Goal: Task Accomplishment & Management: Use online tool/utility

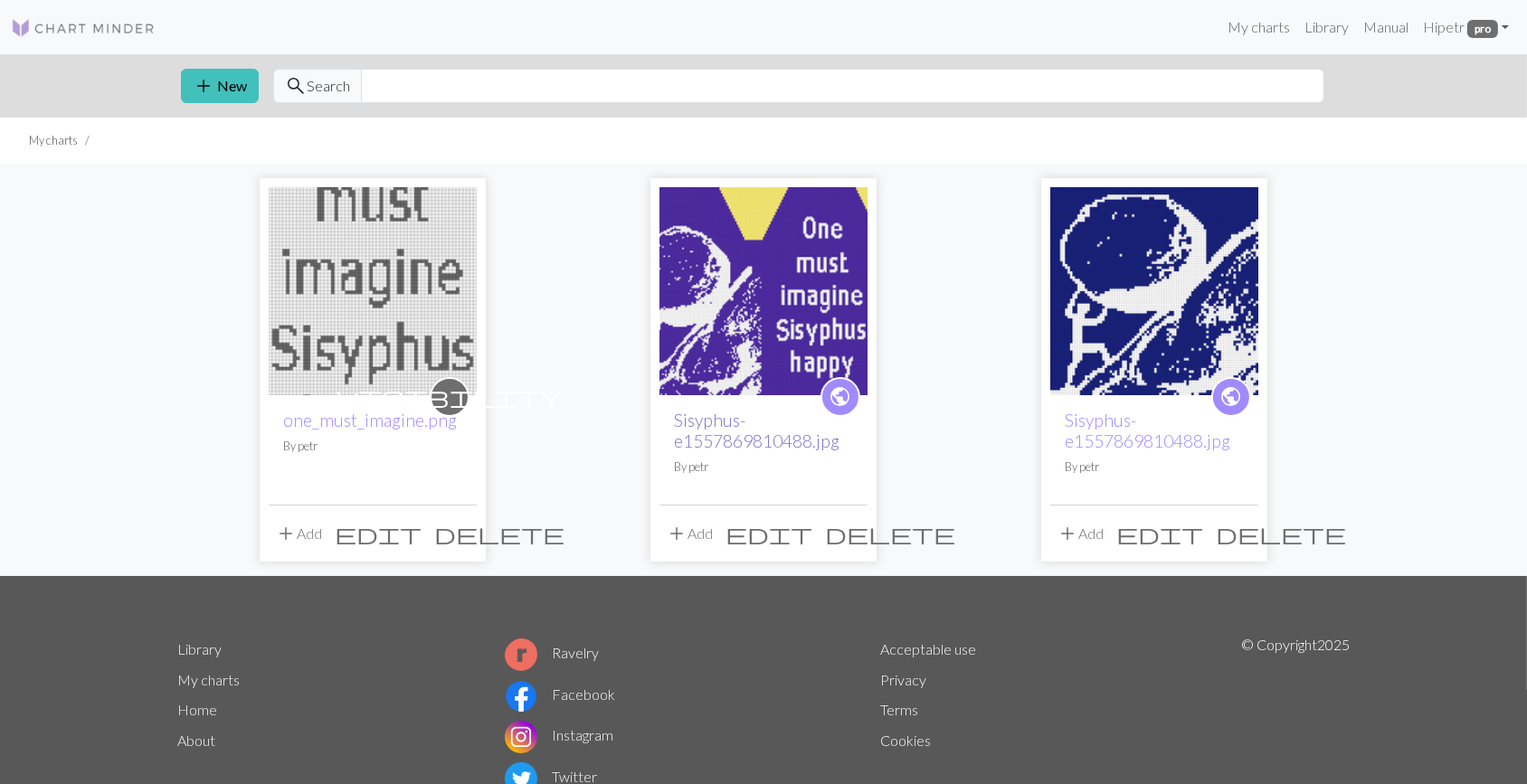
click at [705, 428] on link "Sisyphus-e1557869810488.jpg" at bounding box center [757, 430] width 165 height 41
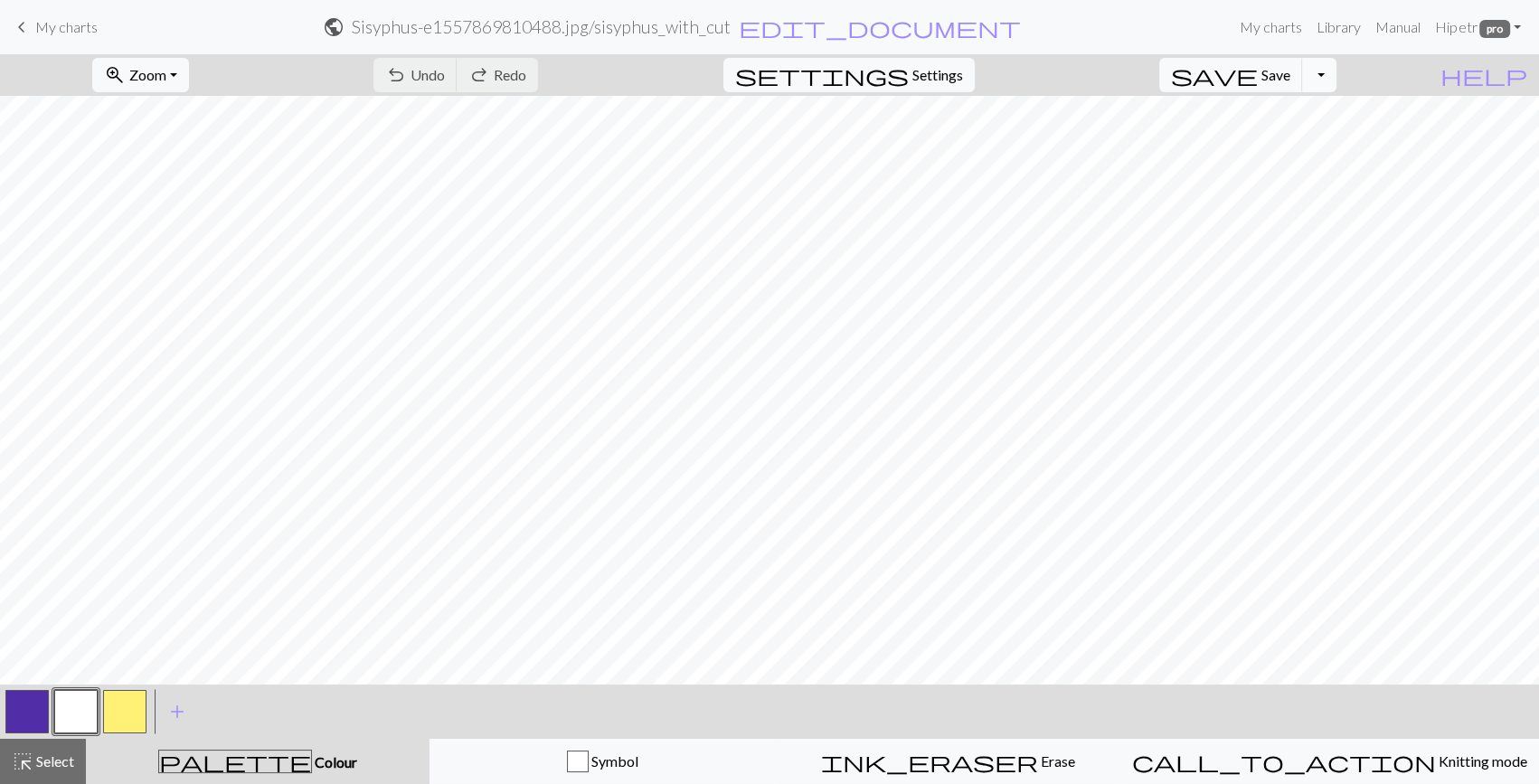
click at [1337, 70] on button "Toggle Dropdown" at bounding box center [1319, 74] width 34 height 34
click at [1325, 142] on button "save_alt Download" at bounding box center [1186, 143] width 299 height 28
click at [1337, 70] on button "Toggle Dropdown" at bounding box center [1319, 74] width 34 height 34
click at [1306, 140] on button "save_alt Download" at bounding box center [1186, 143] width 299 height 28
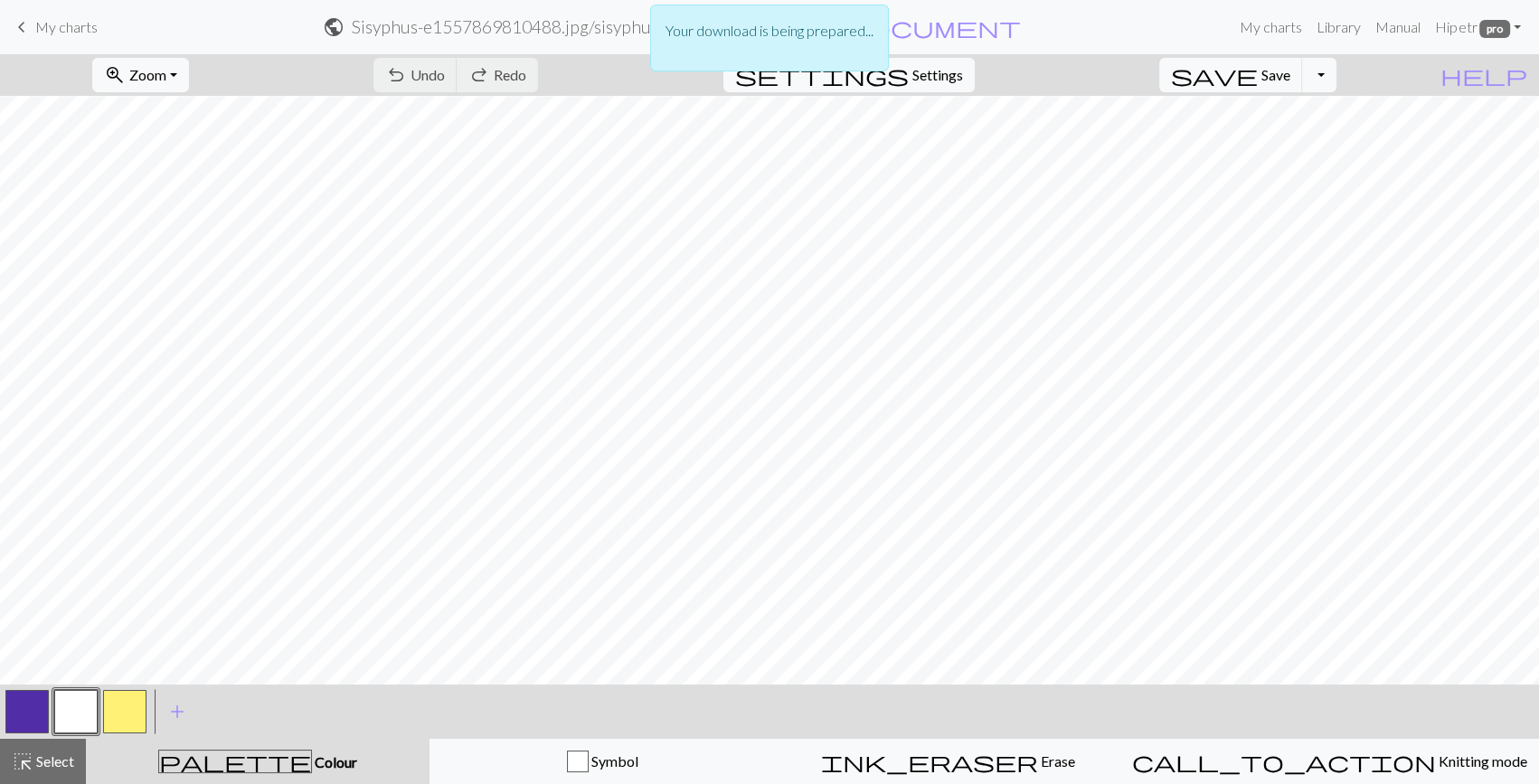
click at [772, 36] on p "Your download is being prepared..." at bounding box center [770, 31] width 208 height 22
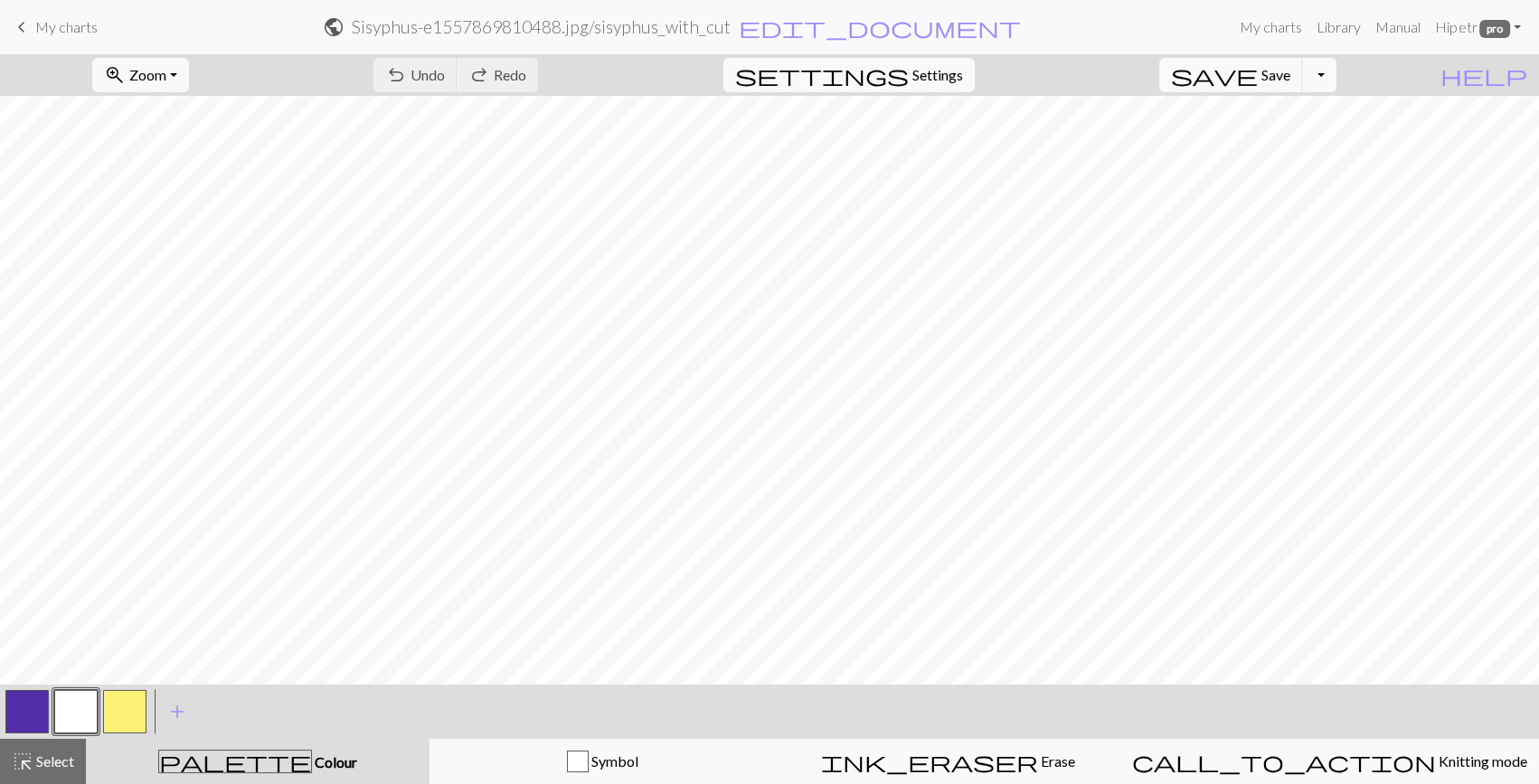
drag, startPoint x: 1009, startPoint y: 30, endPoint x: 955, endPoint y: 20, distance: 54.9
click at [1009, 30] on form "public Sisyphus-e1557869810488.jpg / sisyphus_with_cut edit_document Edit setti…" at bounding box center [672, 27] width 1121 height 35
click at [1291, 75] on span "Save" at bounding box center [1275, 74] width 28 height 17
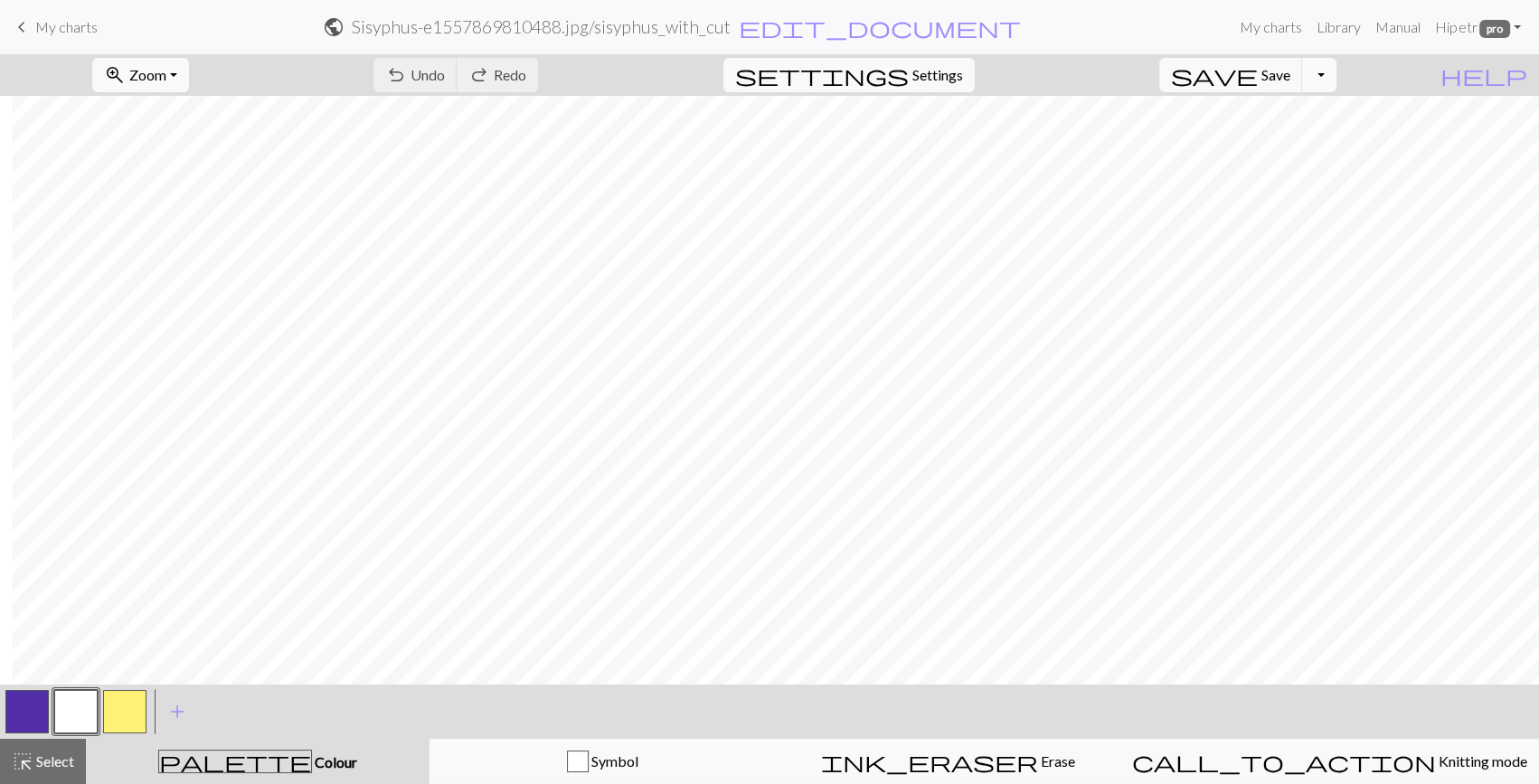
click at [1337, 77] on button "Toggle Dropdown" at bounding box center [1319, 74] width 34 height 34
click at [1319, 132] on button "save_alt Download" at bounding box center [1186, 143] width 299 height 28
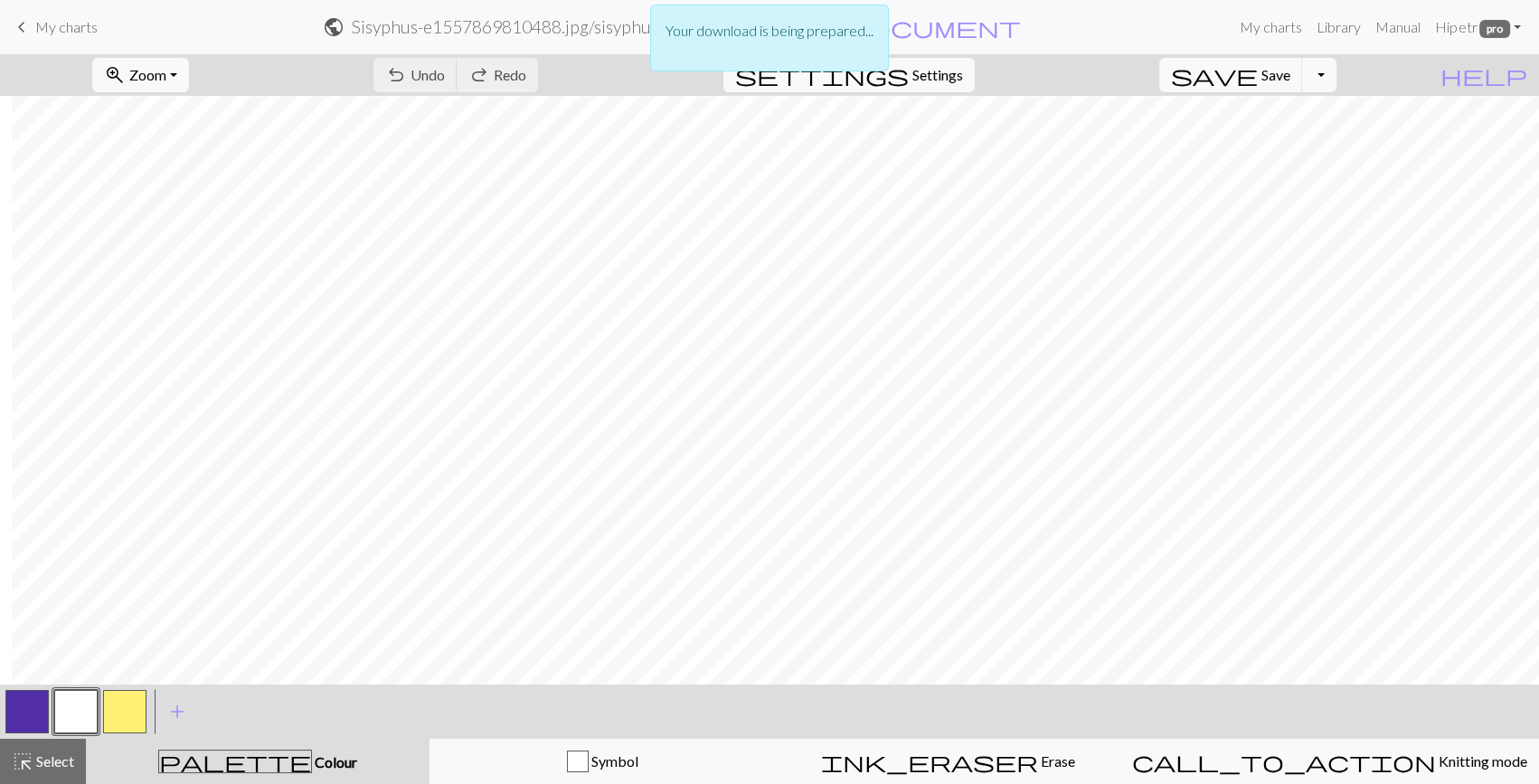
click at [809, 15] on div "Your download is being prepared..." at bounding box center [770, 38] width 239 height 67
click at [806, 23] on p "Your download is being prepared..." at bounding box center [770, 31] width 208 height 22
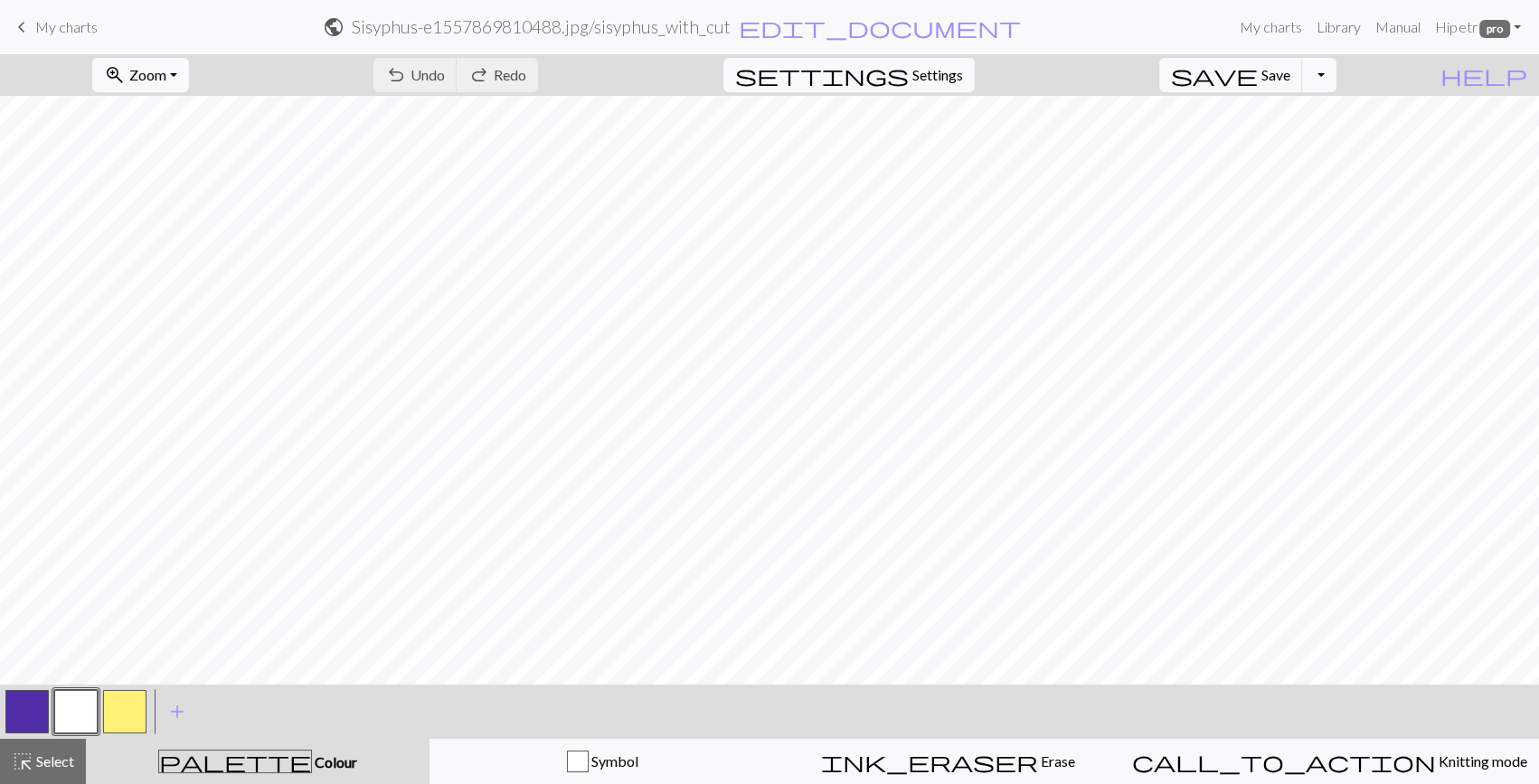
click at [1337, 64] on button "Toggle Dropdown" at bounding box center [1319, 74] width 34 height 34
click at [1328, 136] on button "save_alt Download" at bounding box center [1186, 143] width 299 height 28
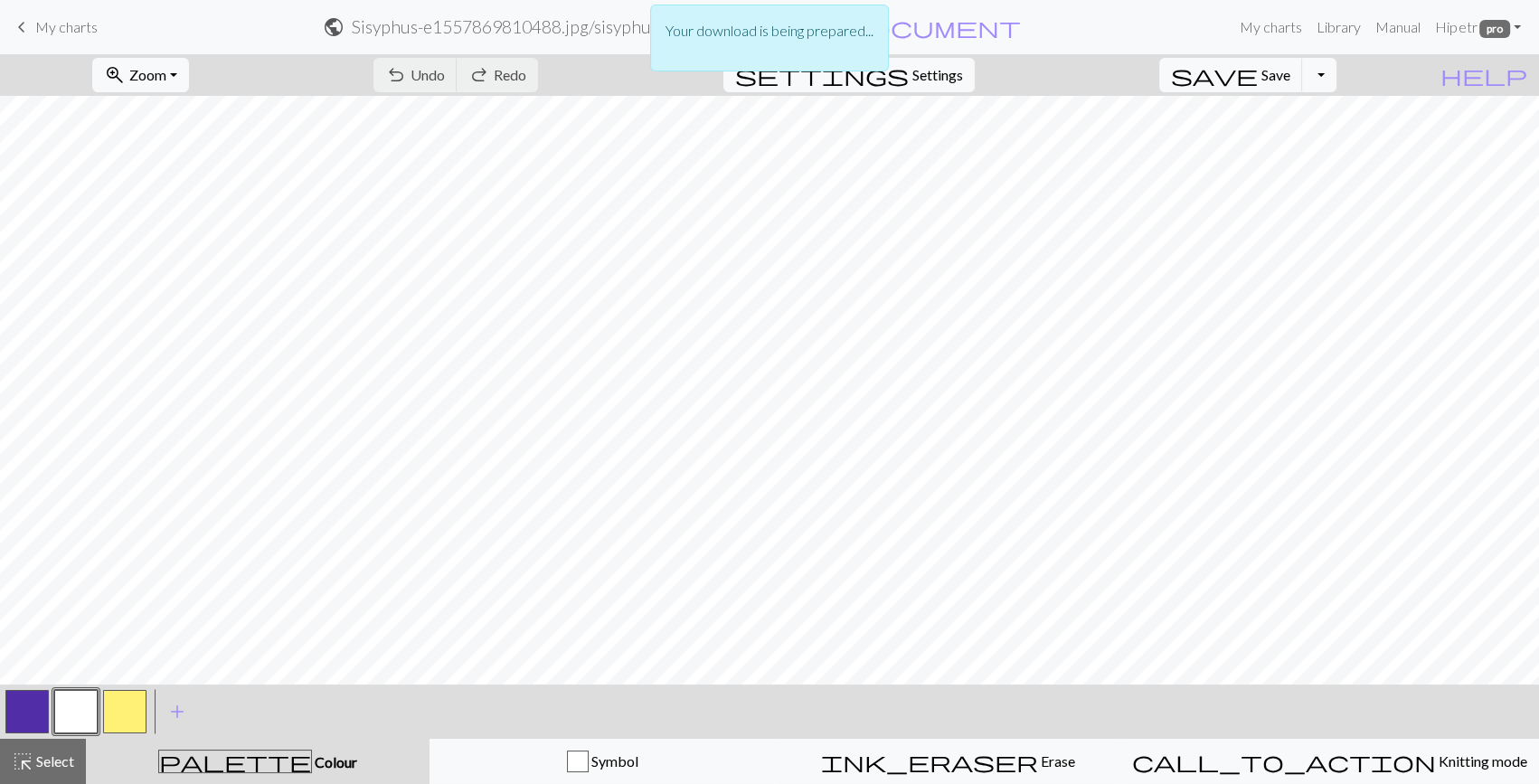
click at [1493, 23] on div "Your download is being prepared..." at bounding box center [770, 42] width 1539 height 85
click at [1519, 25] on div "Your download is being prepared..." at bounding box center [770, 42] width 1539 height 85
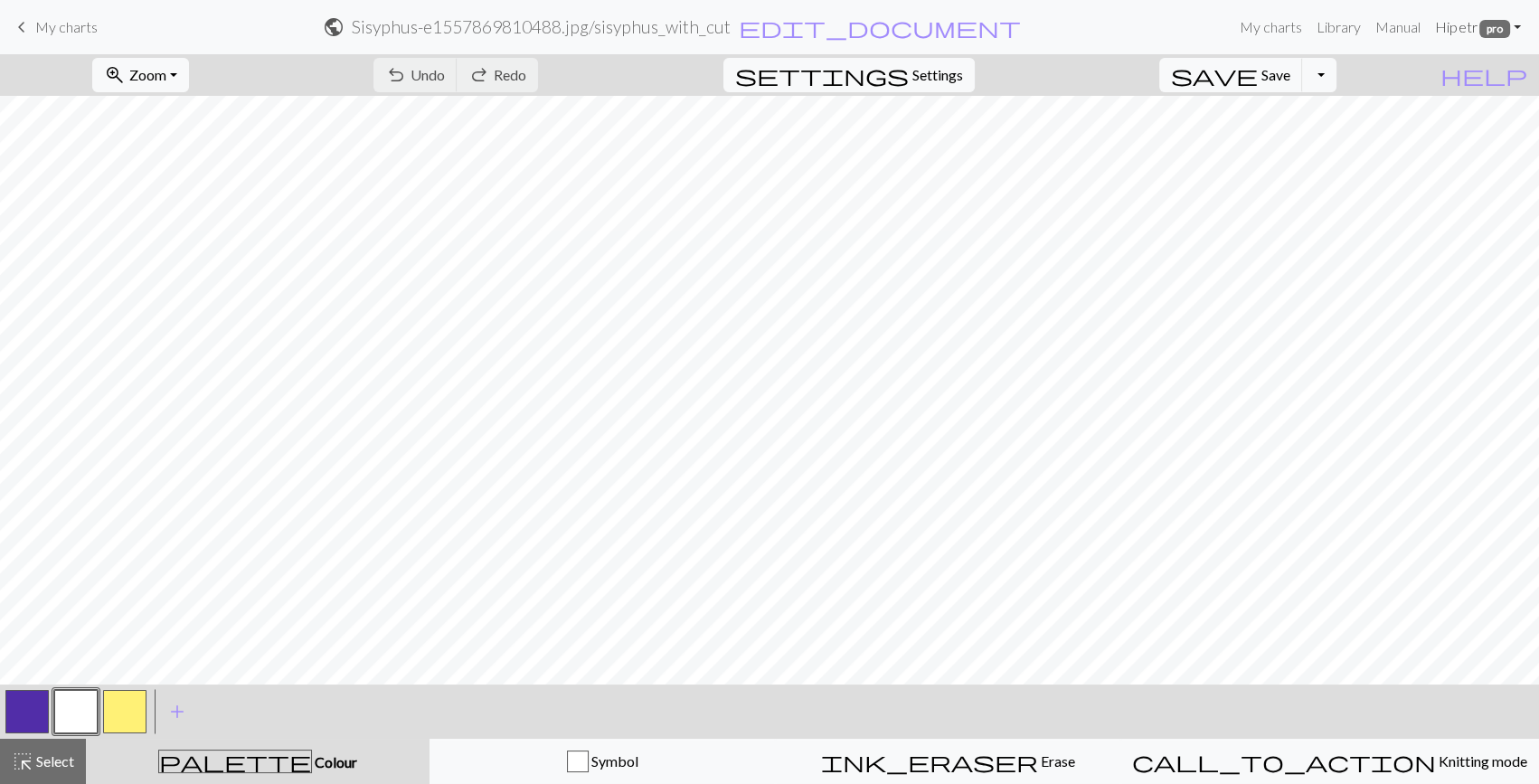
click at [1453, 29] on link "Hi petr pro" at bounding box center [1477, 27] width 100 height 36
click at [1456, 91] on link "Account settings" at bounding box center [1454, 76] width 117 height 36
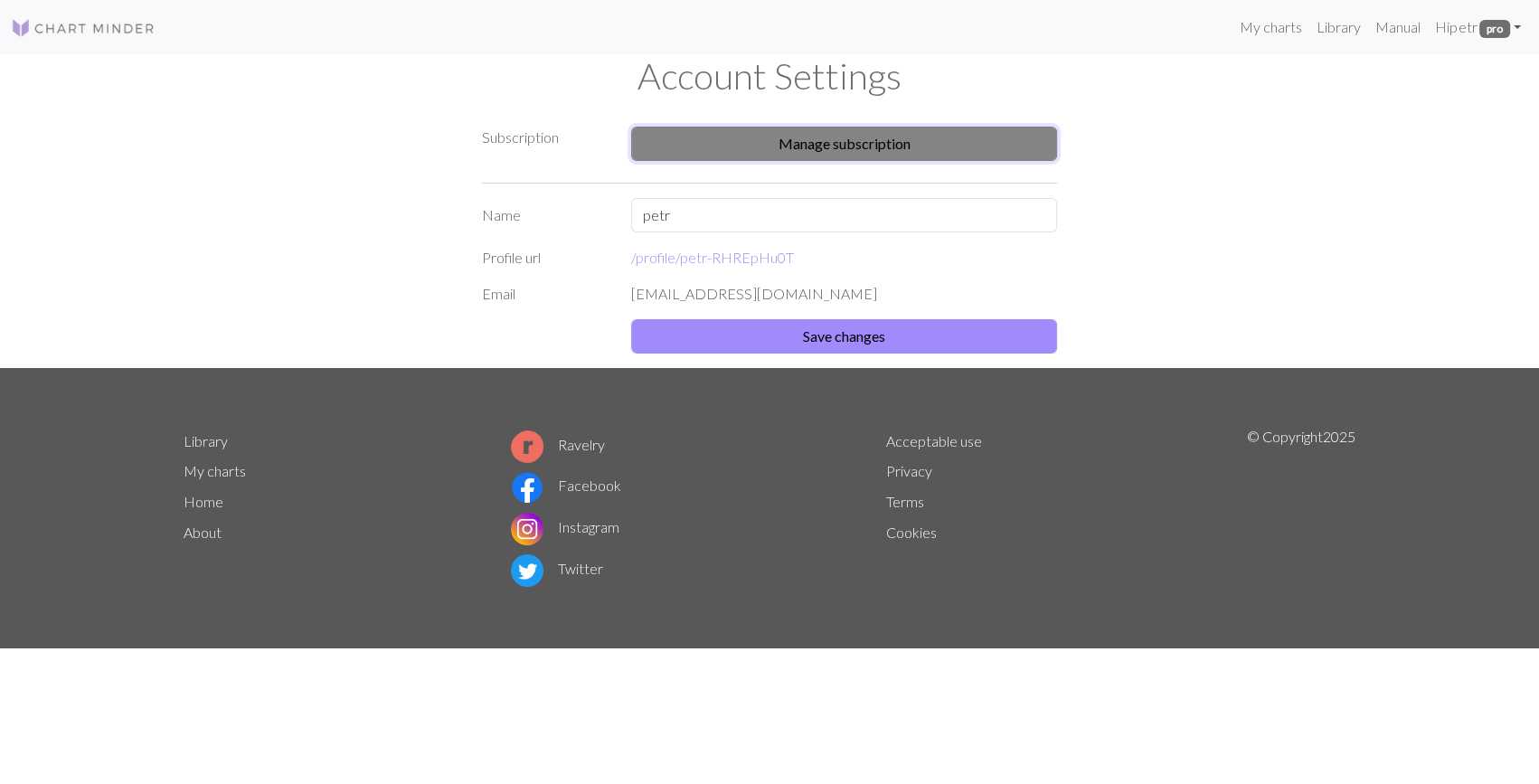
click at [758, 157] on button "Manage subscription" at bounding box center [844, 143] width 426 height 34
click at [123, 30] on img at bounding box center [83, 28] width 144 height 22
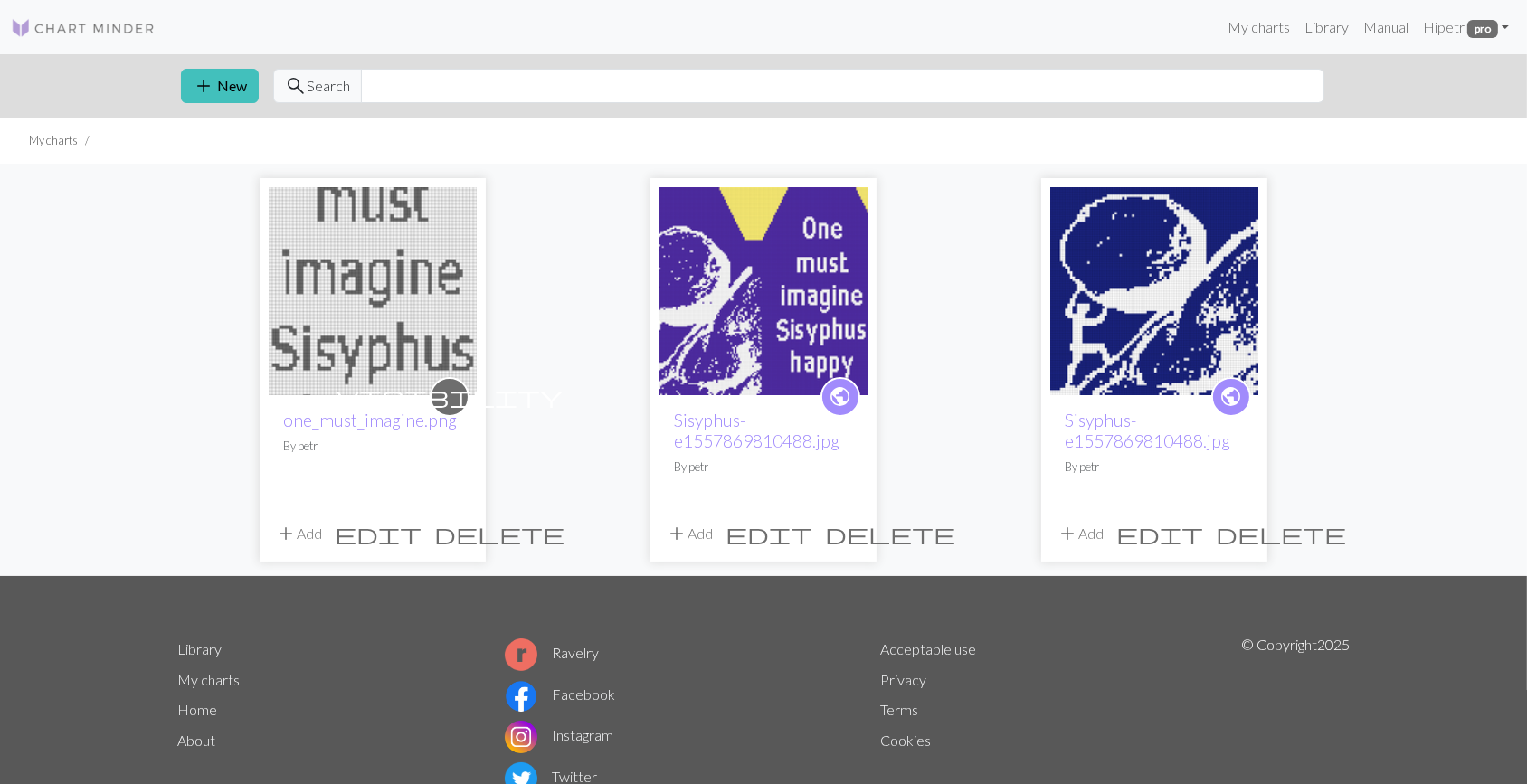
click at [752, 354] on img at bounding box center [763, 291] width 208 height 208
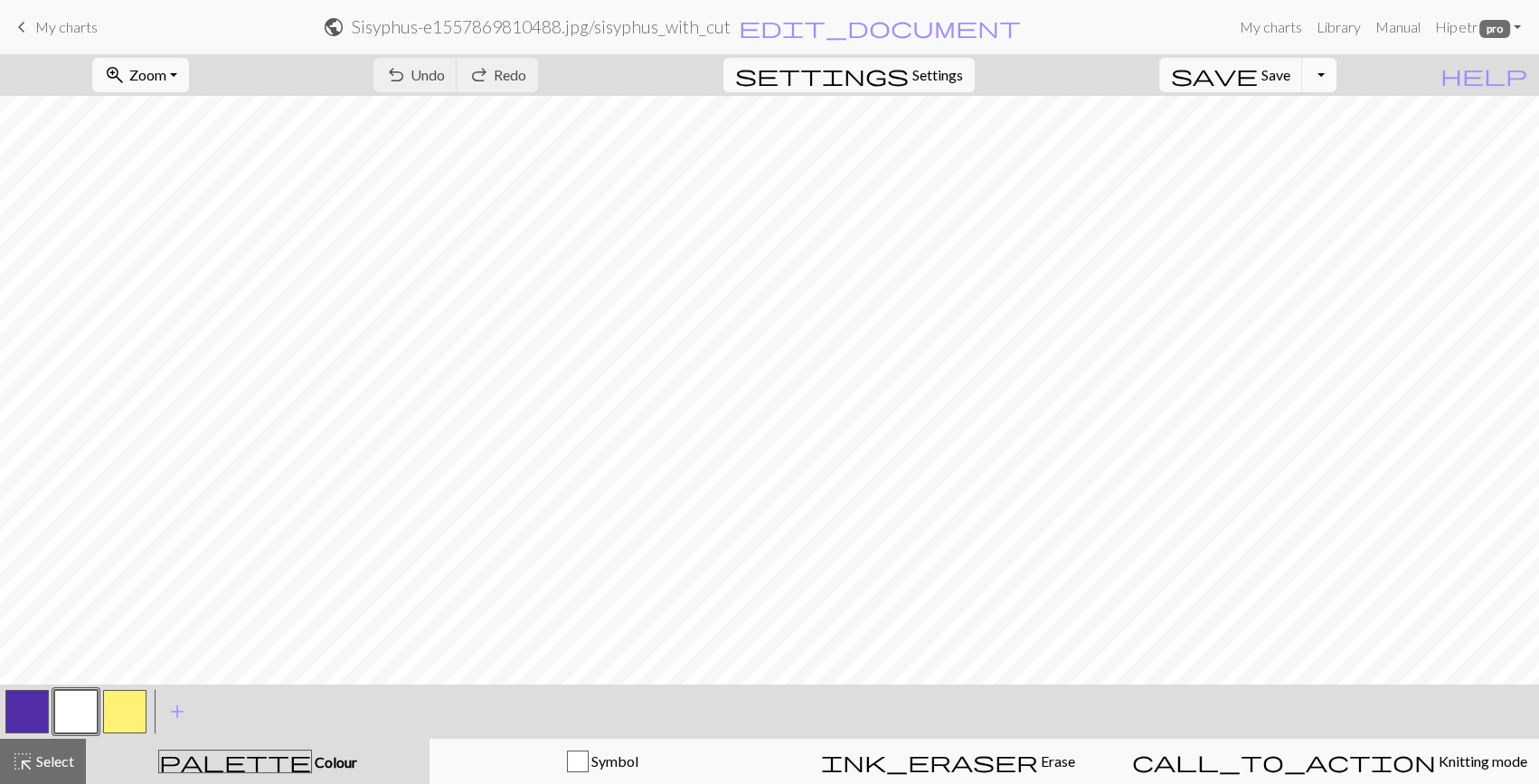
click at [1337, 68] on button "Toggle Dropdown" at bounding box center [1319, 74] width 34 height 34
click at [1276, 143] on button "save_alt Download" at bounding box center [1186, 143] width 299 height 28
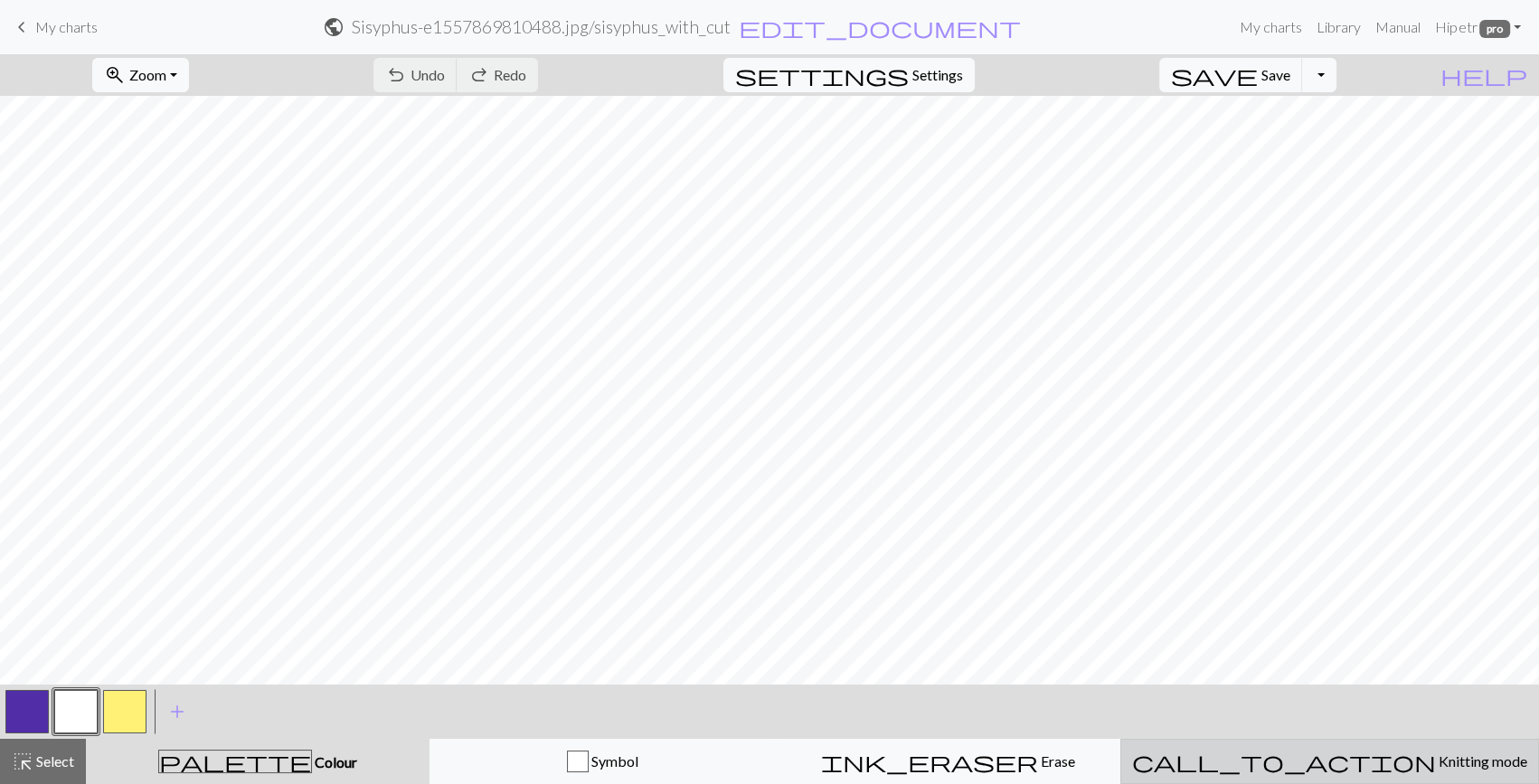
click at [1363, 777] on button "call_to_action Knitting mode Knitting mode" at bounding box center [1329, 761] width 418 height 45
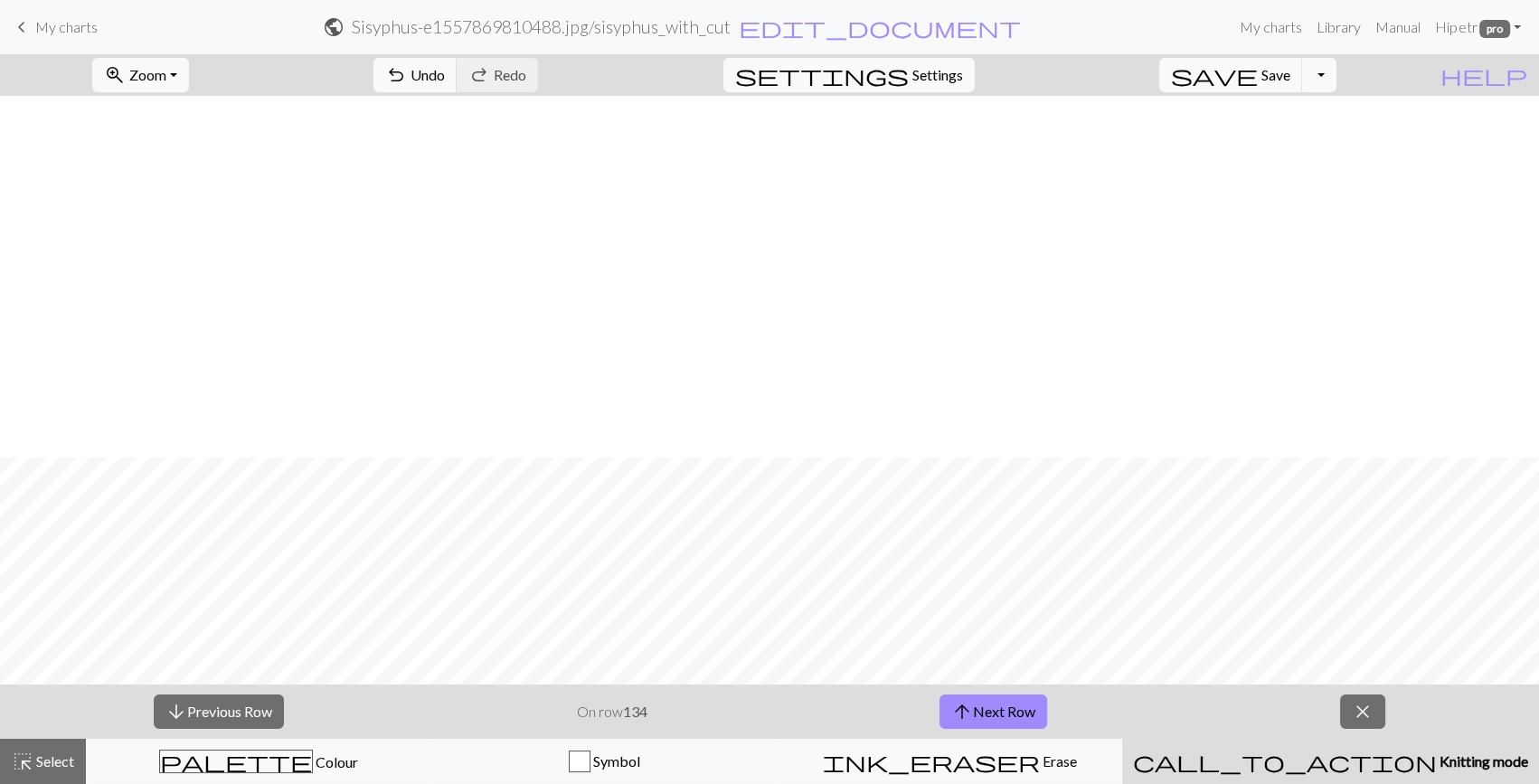
scroll to position [1397, 0]
click at [630, 715] on strong "134" at bounding box center [635, 710] width 25 height 17
click at [985, 705] on button "arrow_upward Next Row" at bounding box center [993, 711] width 108 height 34
click at [1009, 699] on button "arrow_upward Next Row" at bounding box center [993, 711] width 108 height 34
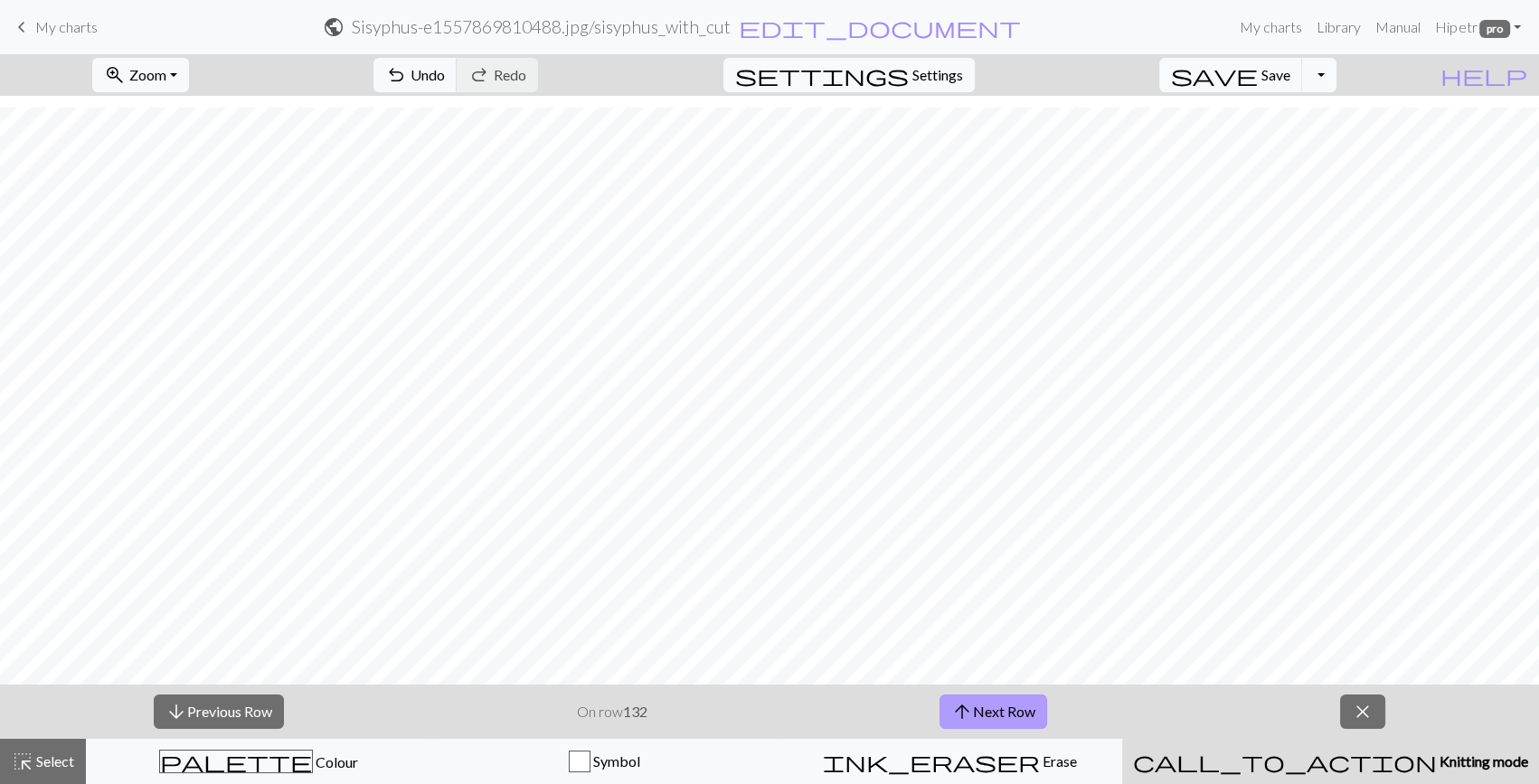
click at [1009, 699] on button "arrow_upward Next Row" at bounding box center [993, 711] width 108 height 34
drag, startPoint x: 1366, startPoint y: 704, endPoint x: 1311, endPoint y: 740, distance: 65.7
click at [1367, 704] on span "close" at bounding box center [1363, 711] width 22 height 26
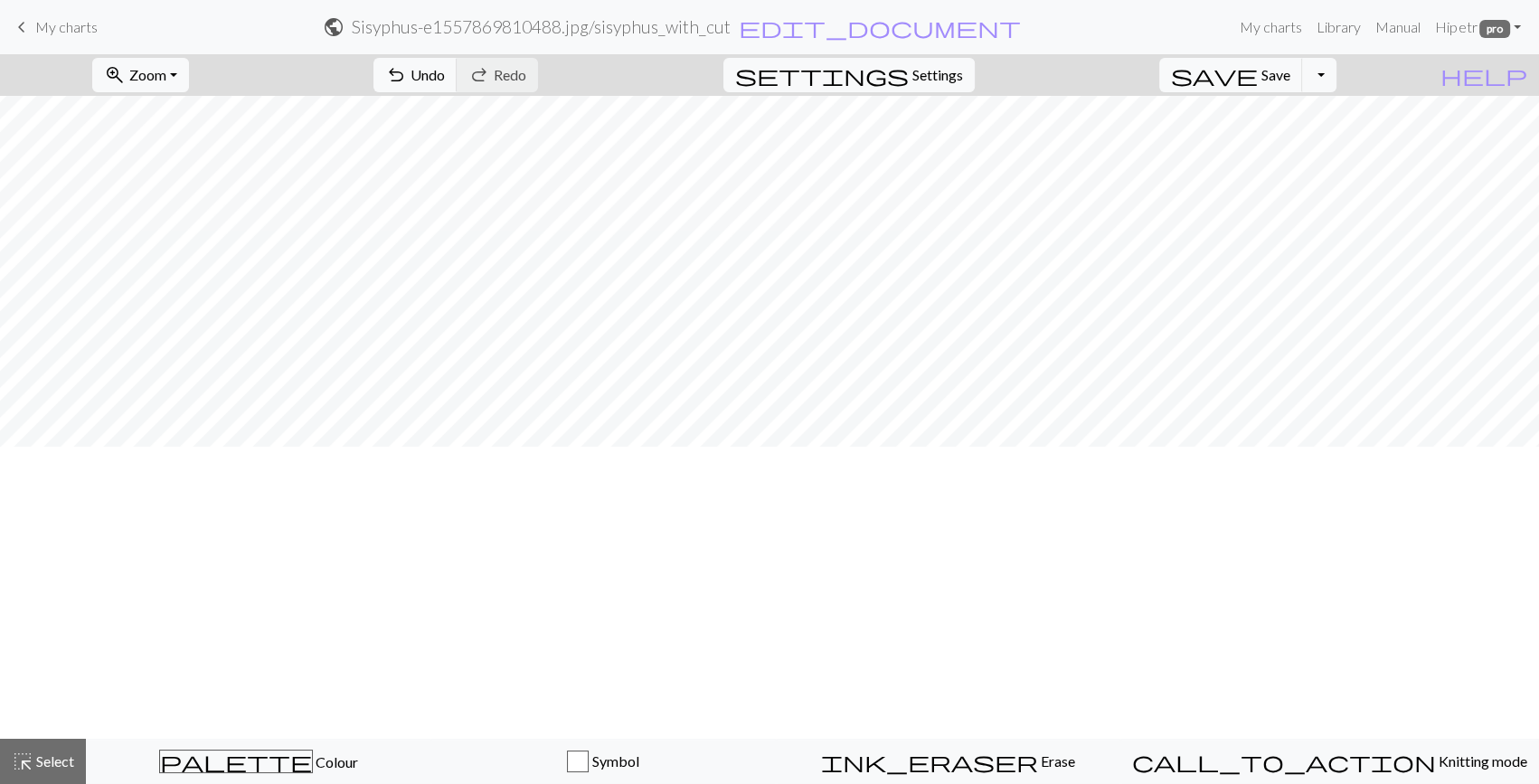
scroll to position [0, 0]
click at [963, 69] on span "Settings" at bounding box center [938, 75] width 51 height 22
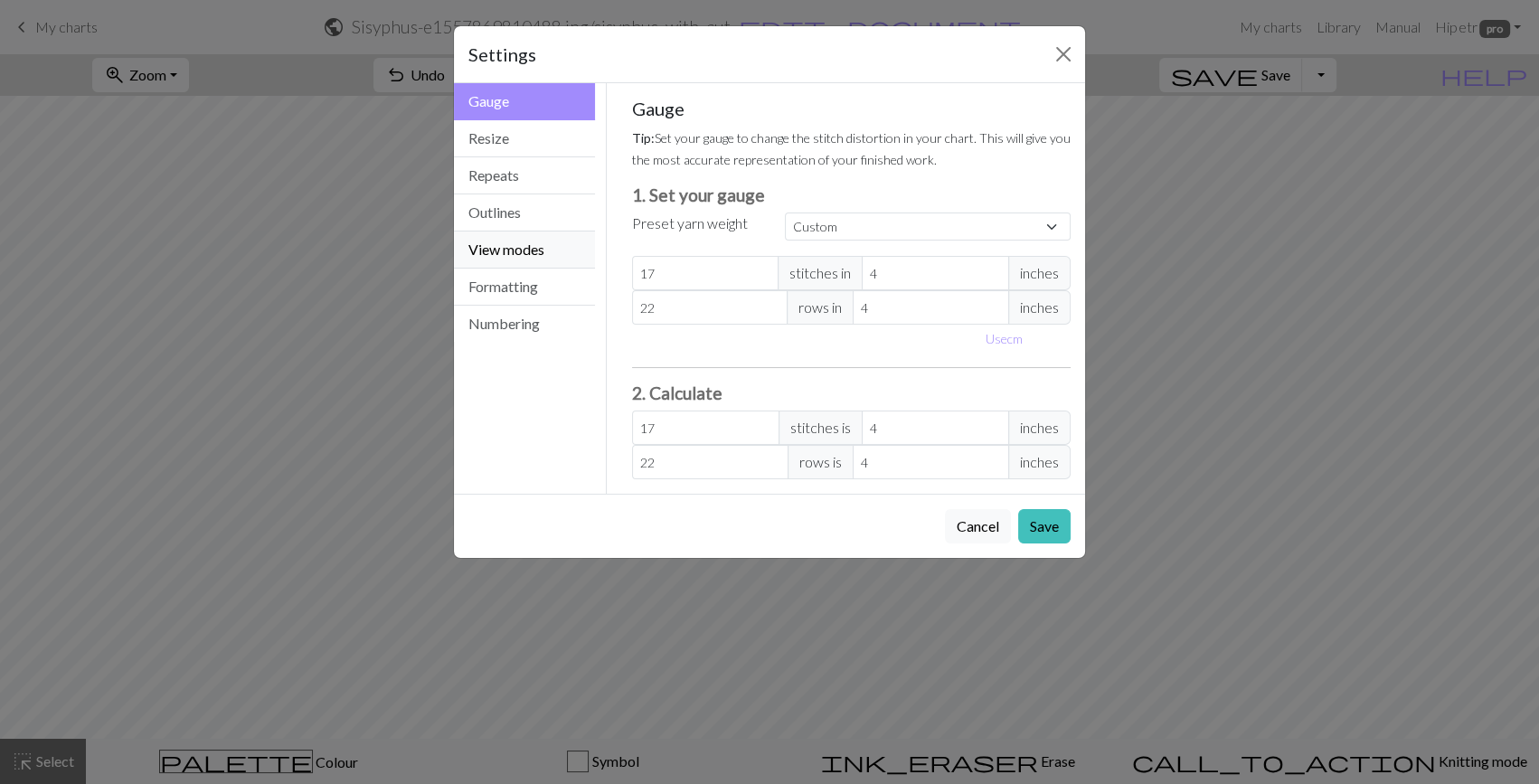
click at [518, 258] on button "View modes" at bounding box center [524, 250] width 141 height 37
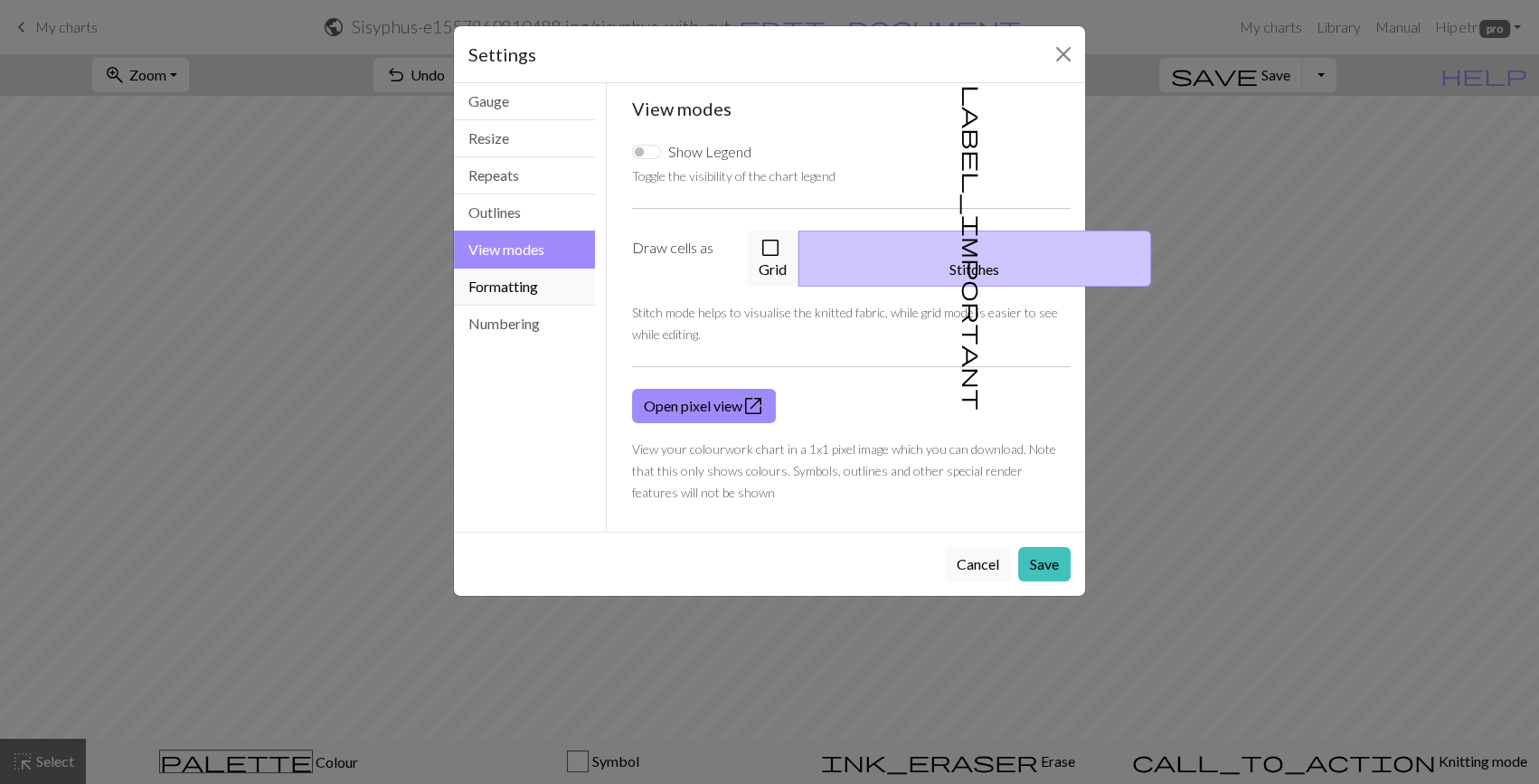
click at [532, 287] on button "Formatting" at bounding box center [524, 287] width 141 height 37
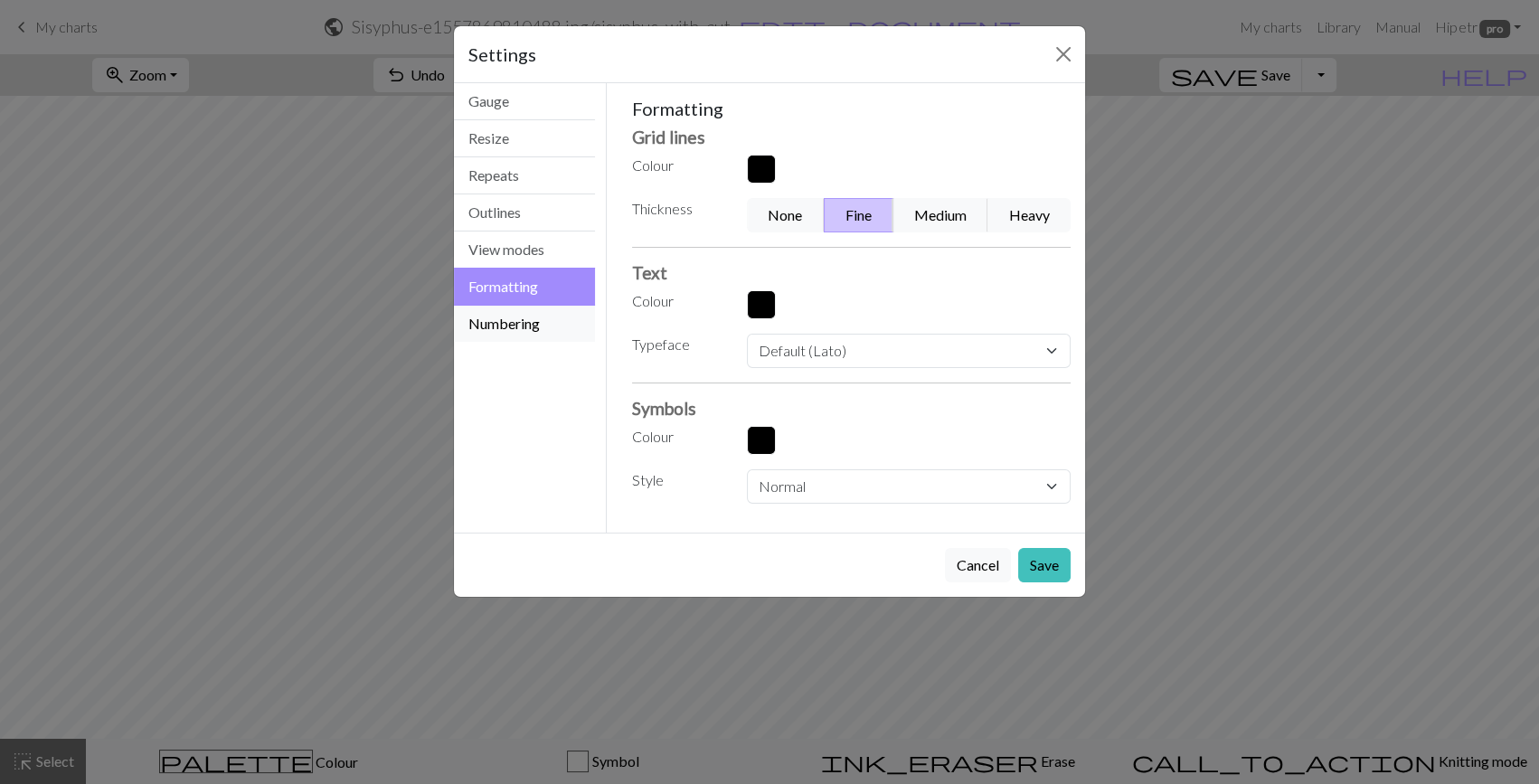
click at [535, 312] on button "Numbering" at bounding box center [524, 324] width 141 height 36
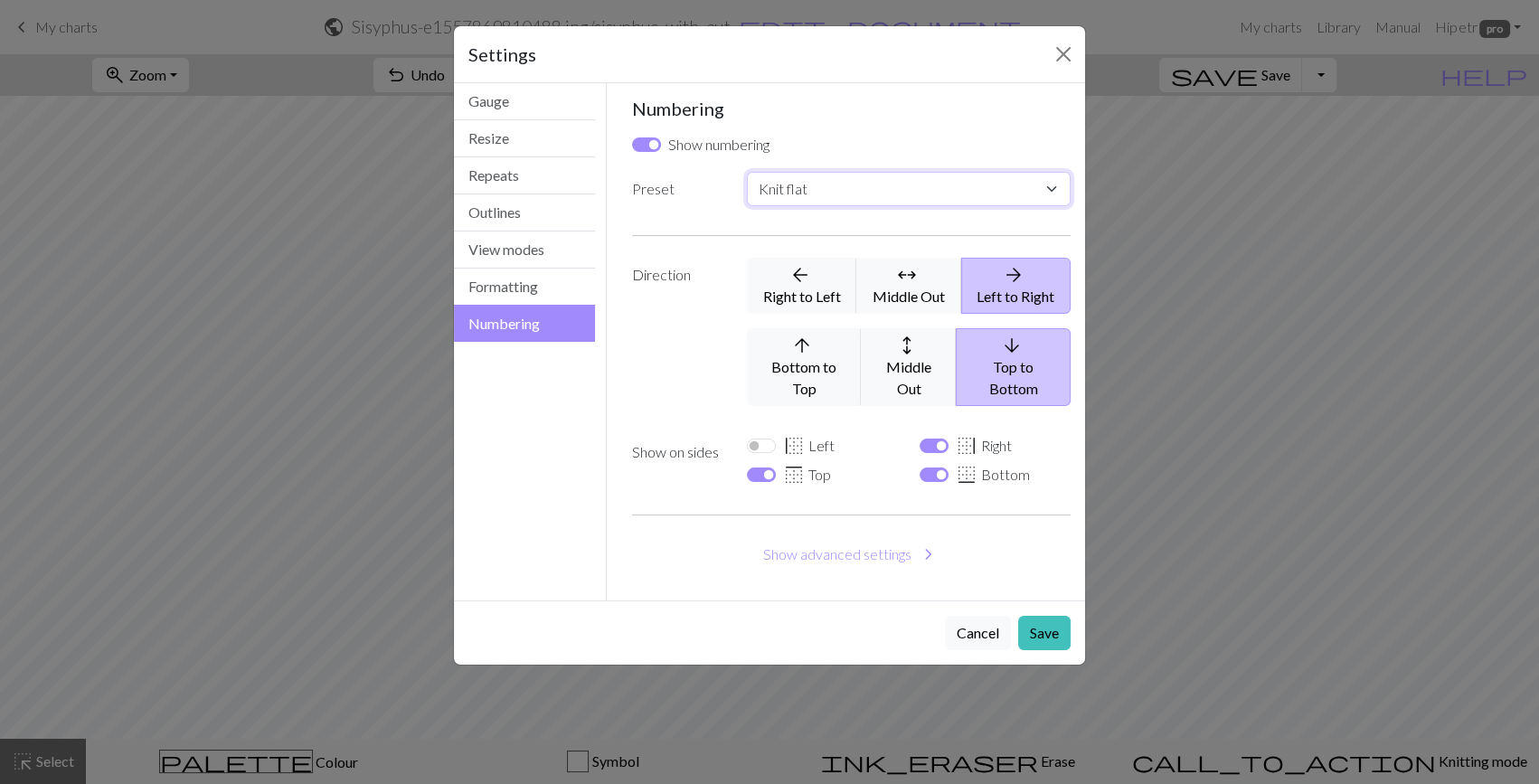
click at [832, 199] on select "Custom Knit flat Knit in the round Lace knitting Cross stitch" at bounding box center [909, 188] width 324 height 34
select select "round"
click at [747, 172] on select "Custom Knit flat Knit in the round Lace knitting Cross stitch" at bounding box center [909, 188] width 324 height 34
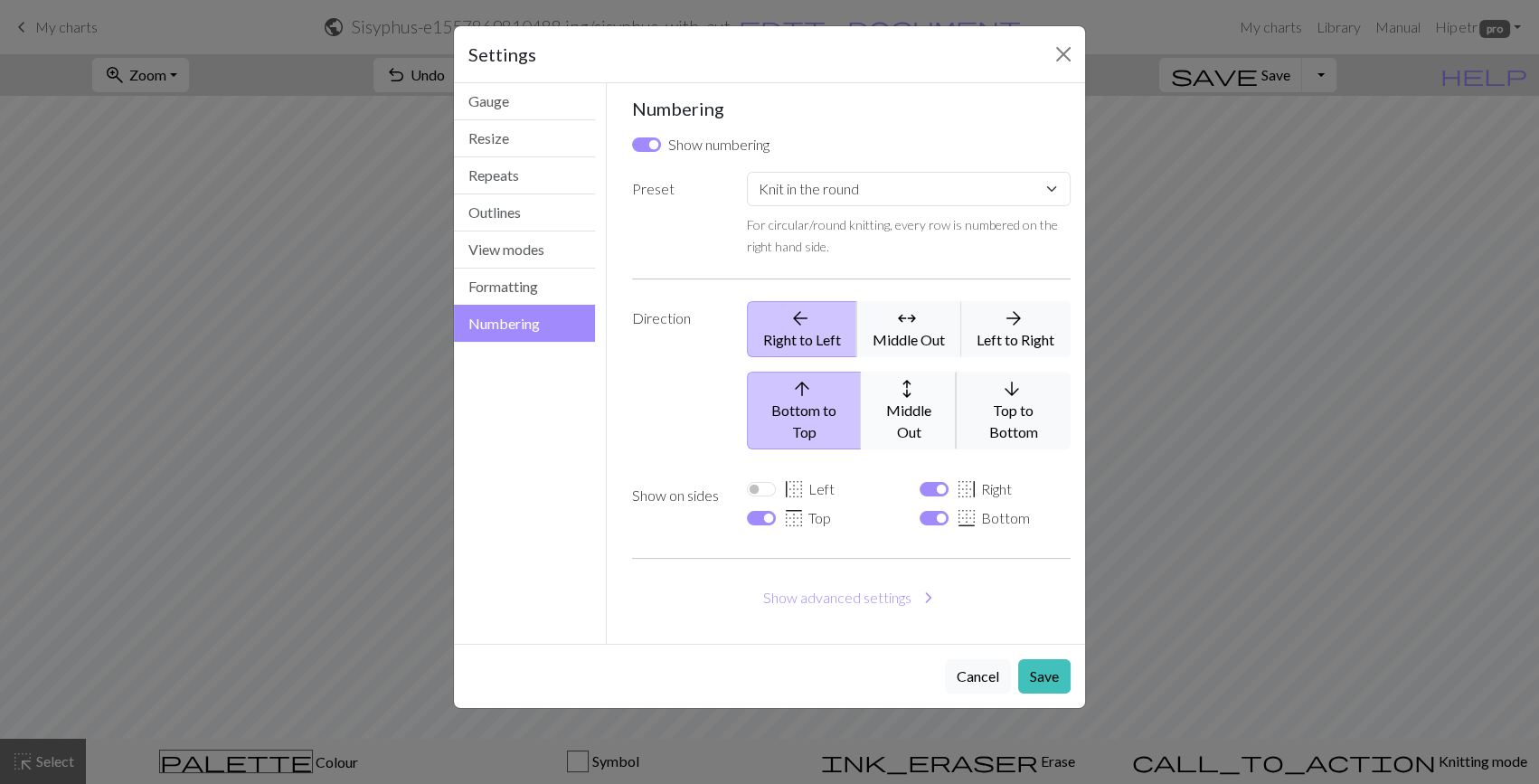
drag, startPoint x: 1015, startPoint y: 316, endPoint x: 940, endPoint y: 353, distance: 83.6
click at [1011, 319] on span "arrow_forward" at bounding box center [1014, 319] width 22 height 26
select select
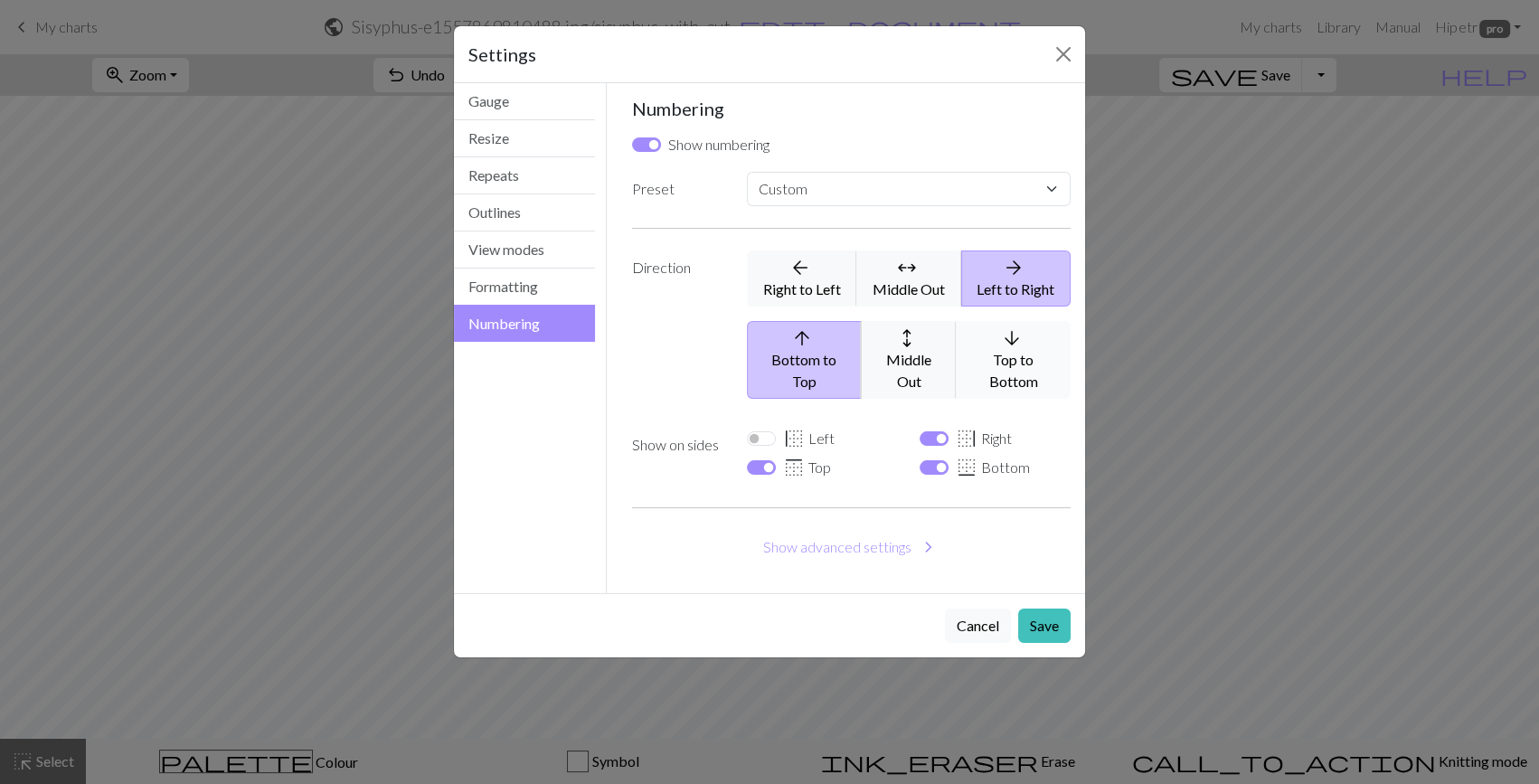
click at [981, 329] on icon "arrow_downward" at bounding box center [1011, 338] width 87 height 22
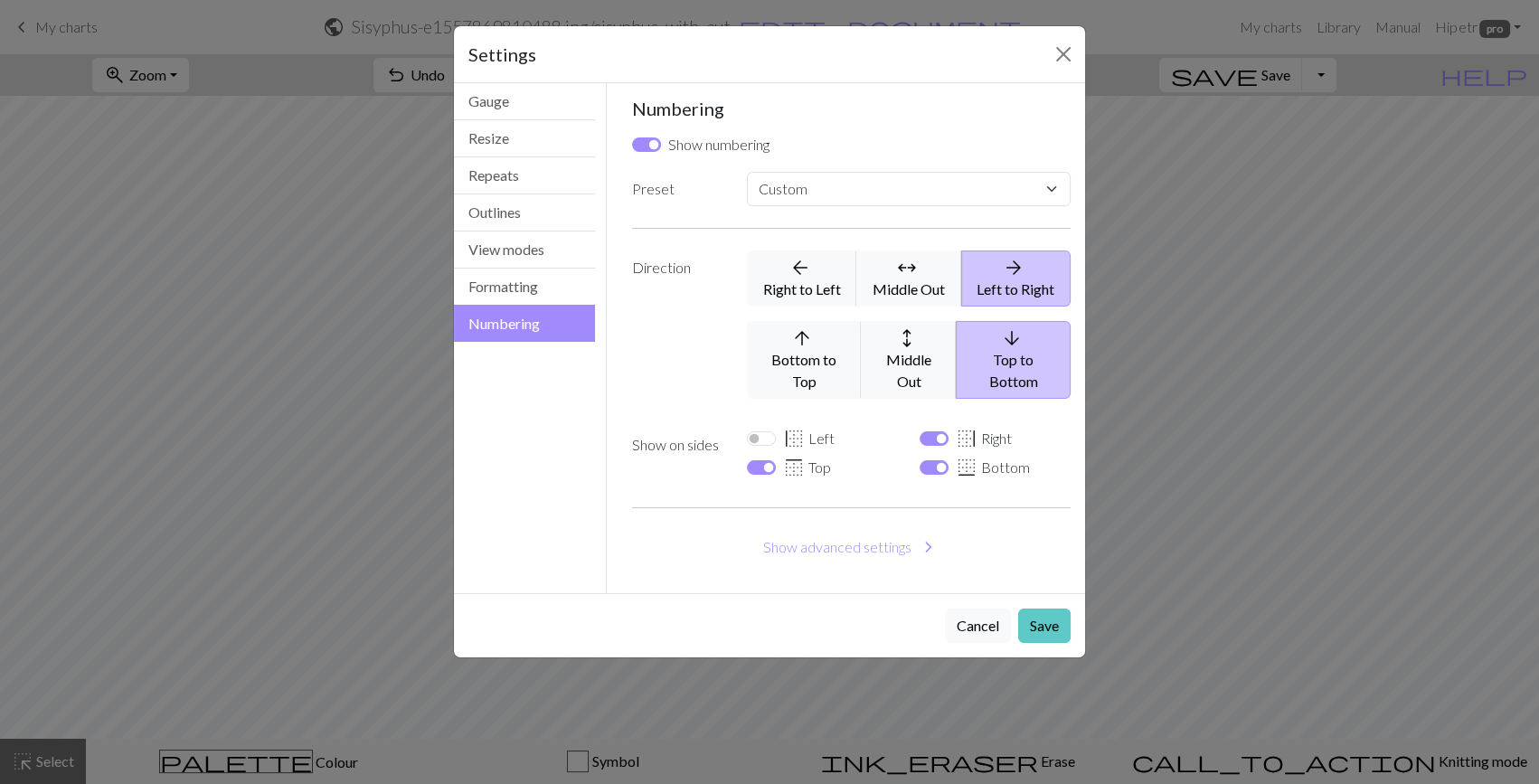
click at [1044, 613] on button "Save" at bounding box center [1044, 625] width 52 height 34
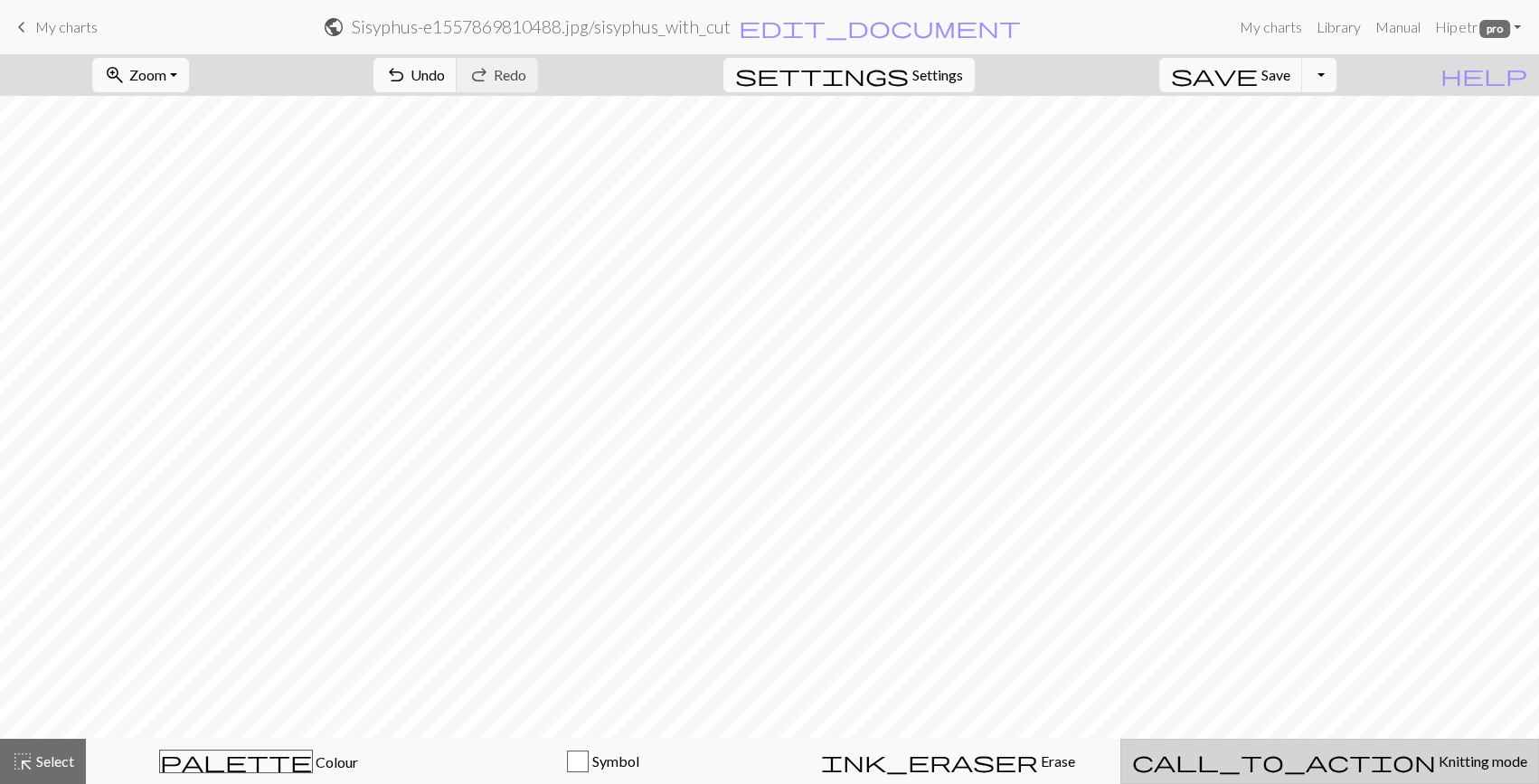
click at [1436, 754] on span "Knitting mode" at bounding box center [1481, 760] width 91 height 17
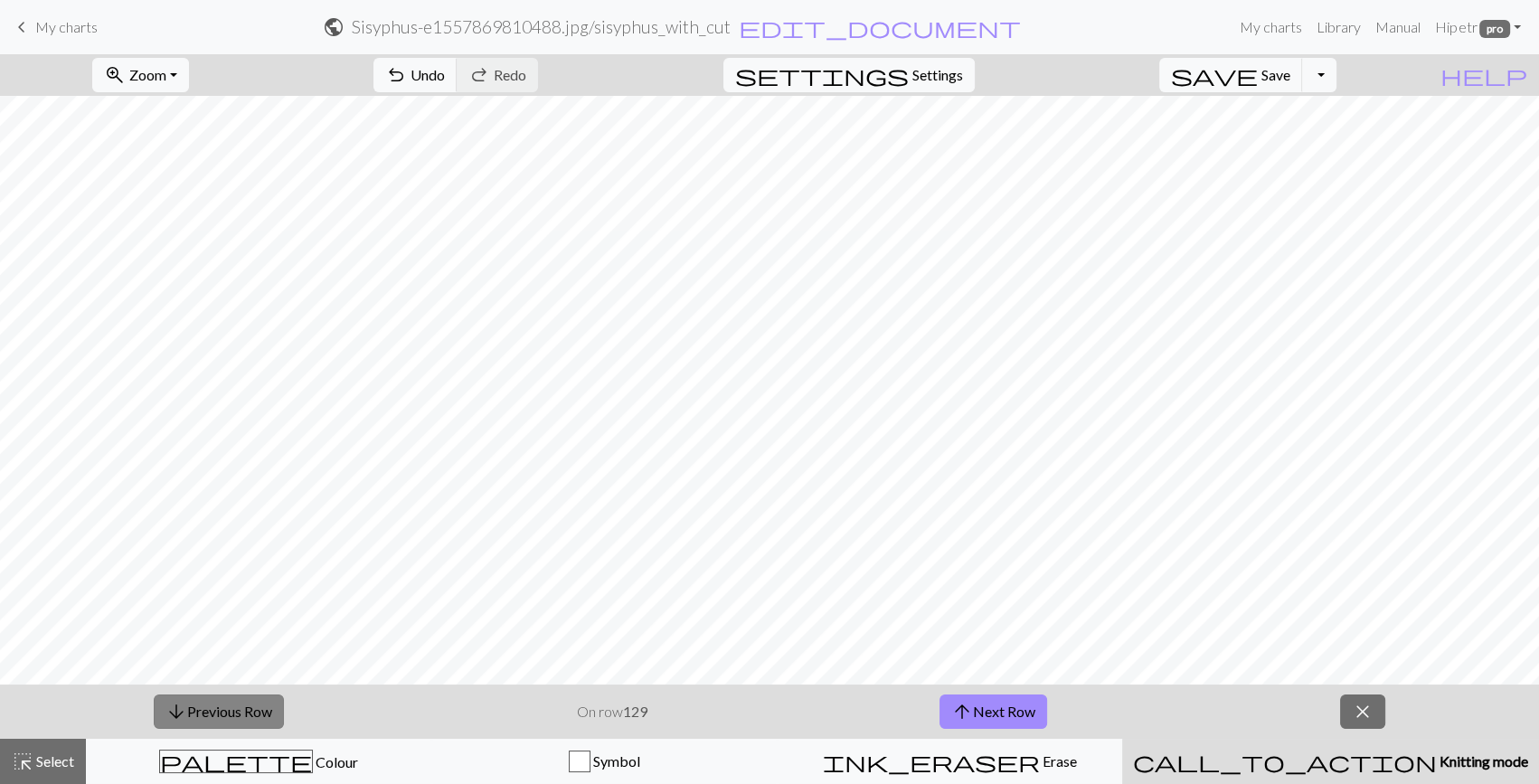
click at [227, 712] on button "arrow_downward Previous Row" at bounding box center [219, 711] width 131 height 34
click at [1002, 699] on button "arrow_upward Next Row" at bounding box center [993, 711] width 108 height 34
click at [1021, 709] on button "arrow_upward Next Row" at bounding box center [993, 711] width 108 height 34
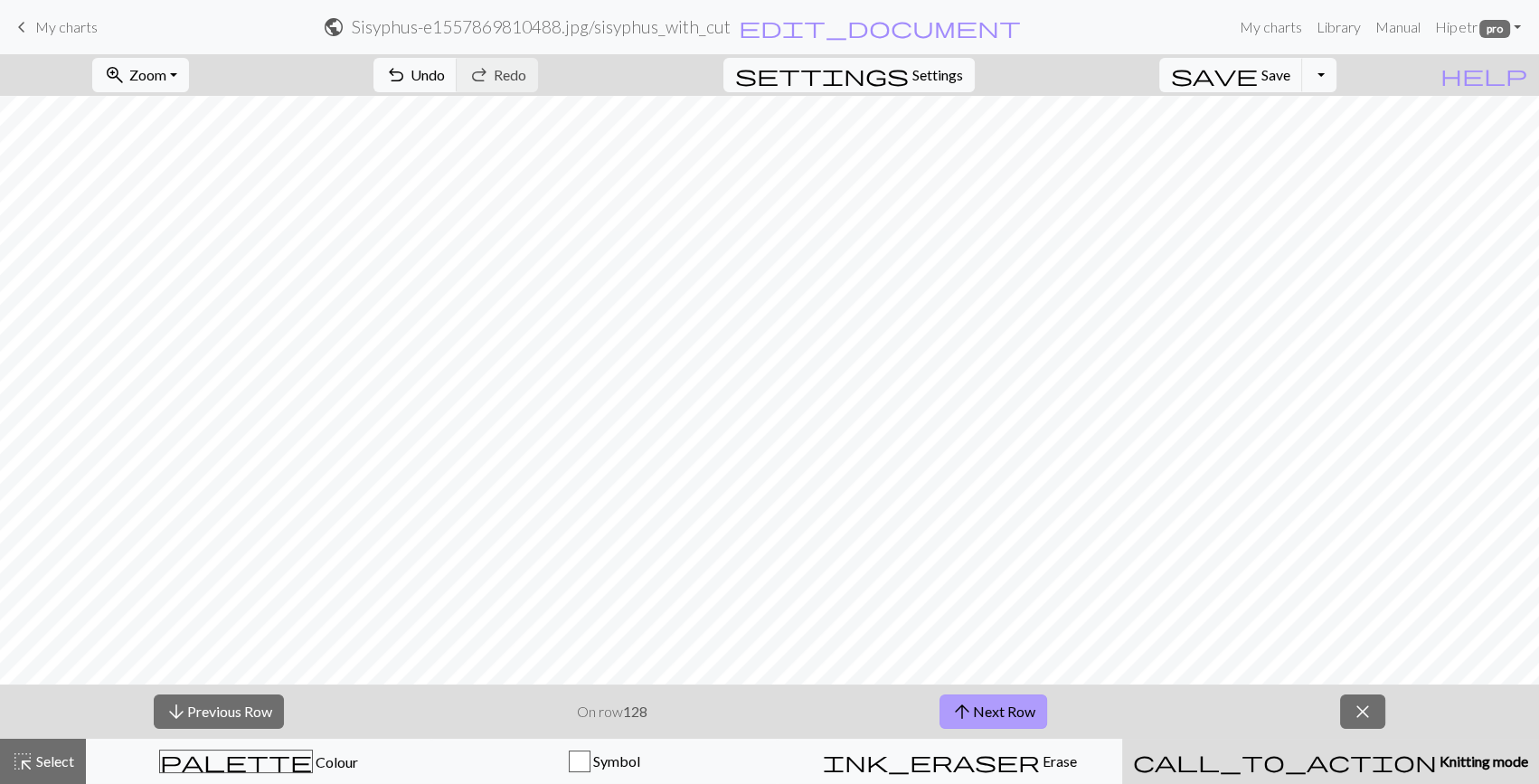
click at [1021, 709] on button "arrow_upward Next Row" at bounding box center [993, 711] width 108 height 34
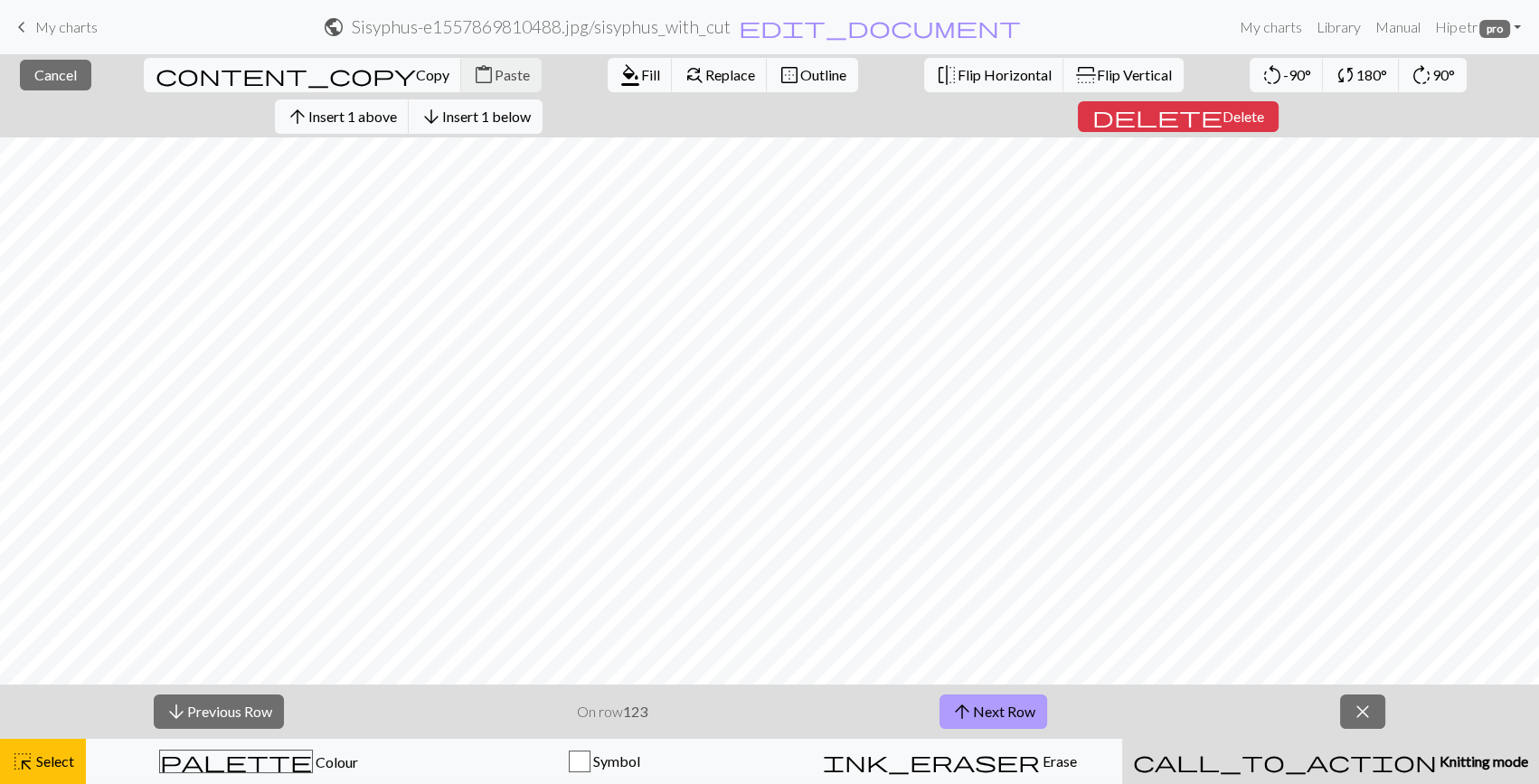
click at [989, 726] on button "arrow_upward Next Row" at bounding box center [993, 711] width 108 height 34
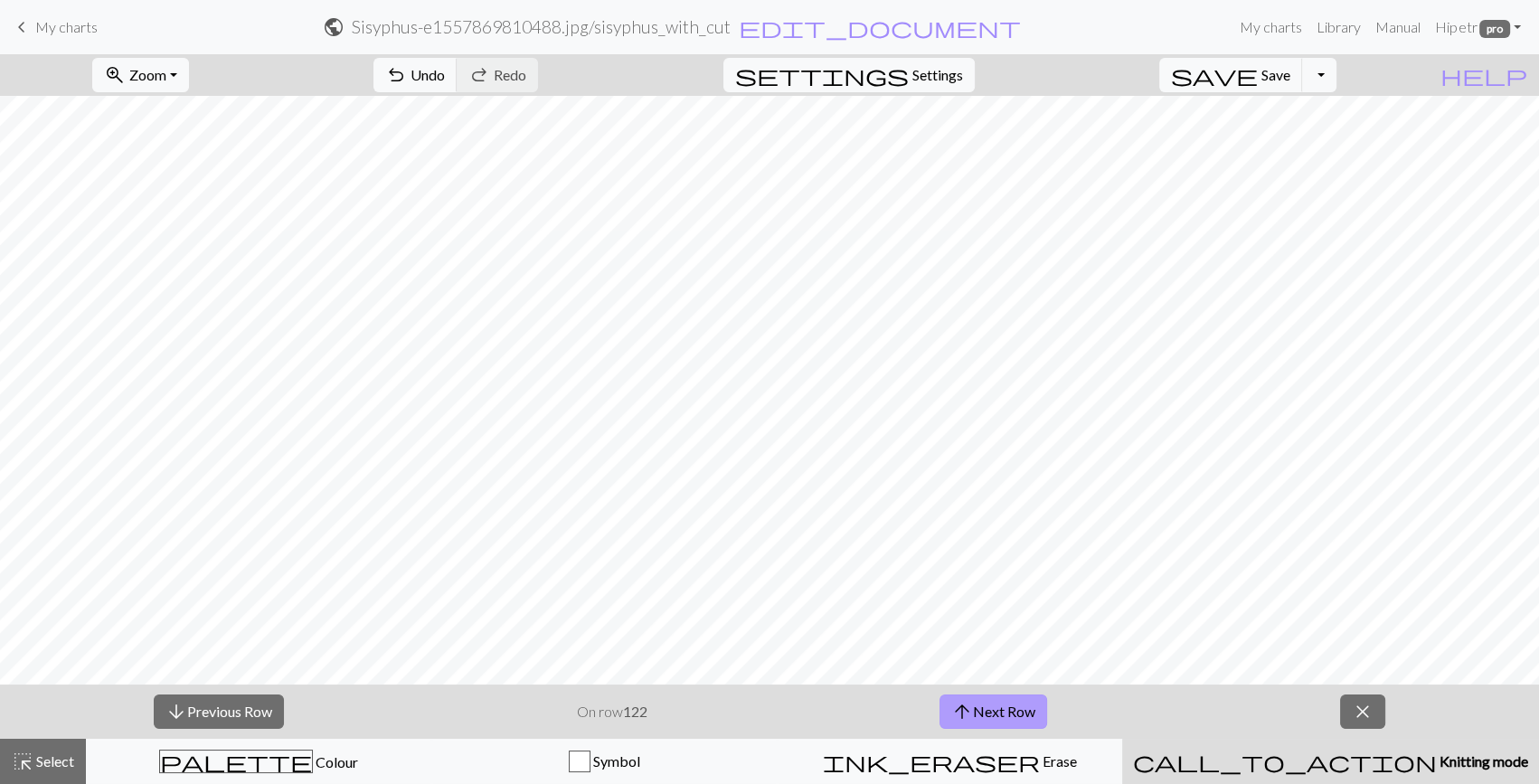
click at [989, 726] on button "arrow_upward Next Row" at bounding box center [993, 711] width 108 height 34
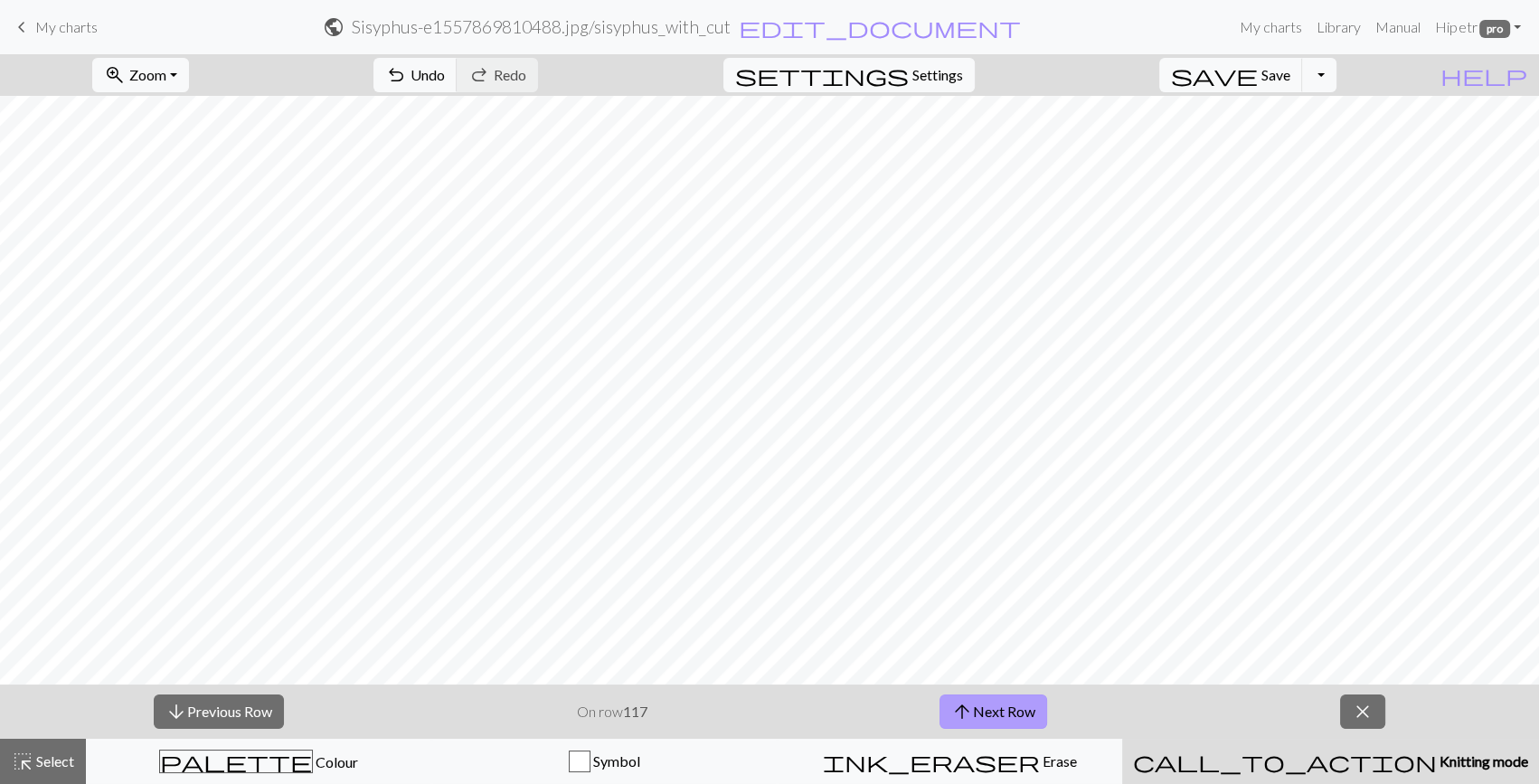
click at [989, 726] on button "arrow_upward Next Row" at bounding box center [993, 711] width 108 height 34
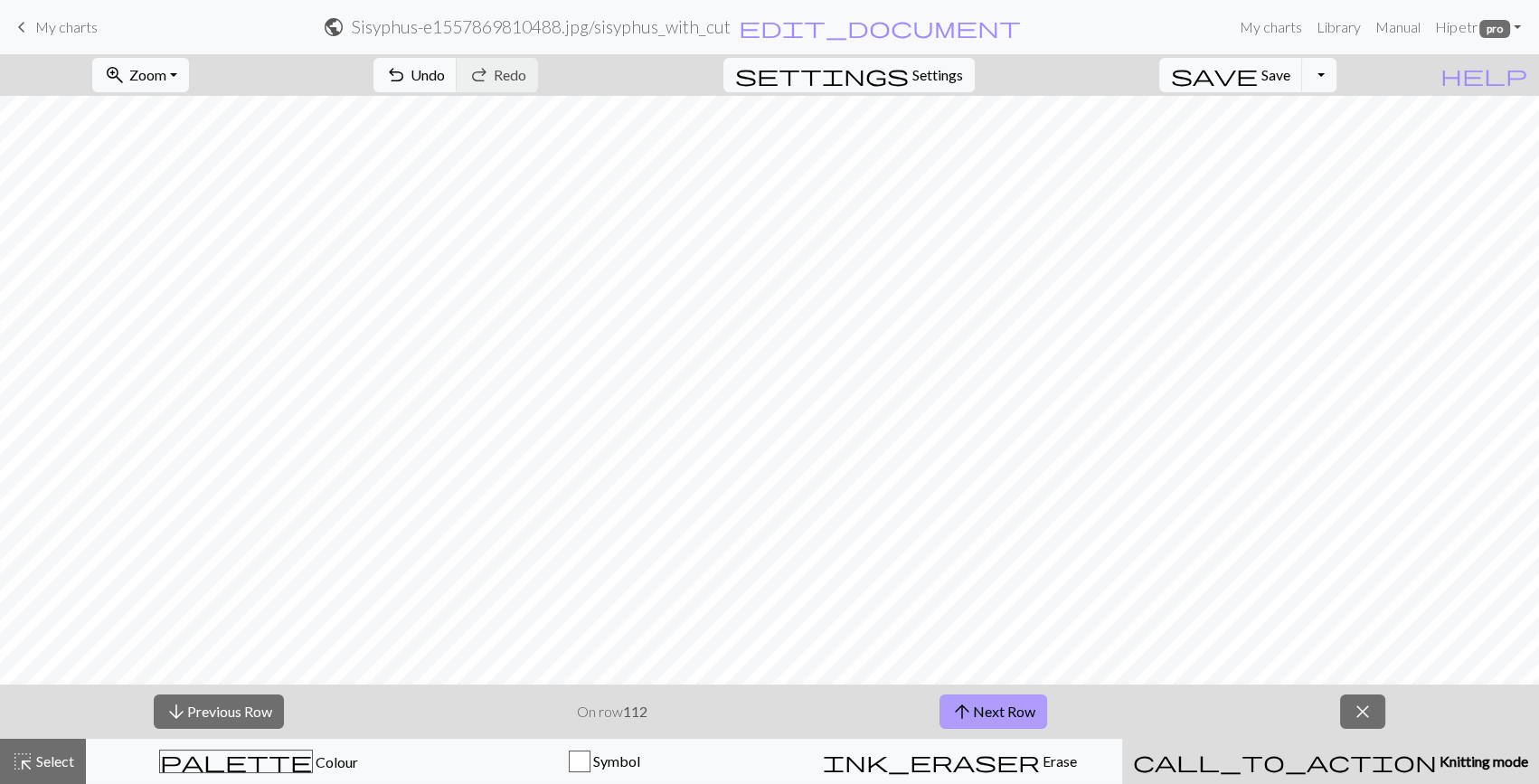
click at [989, 726] on button "arrow_upward Next Row" at bounding box center [993, 711] width 108 height 34
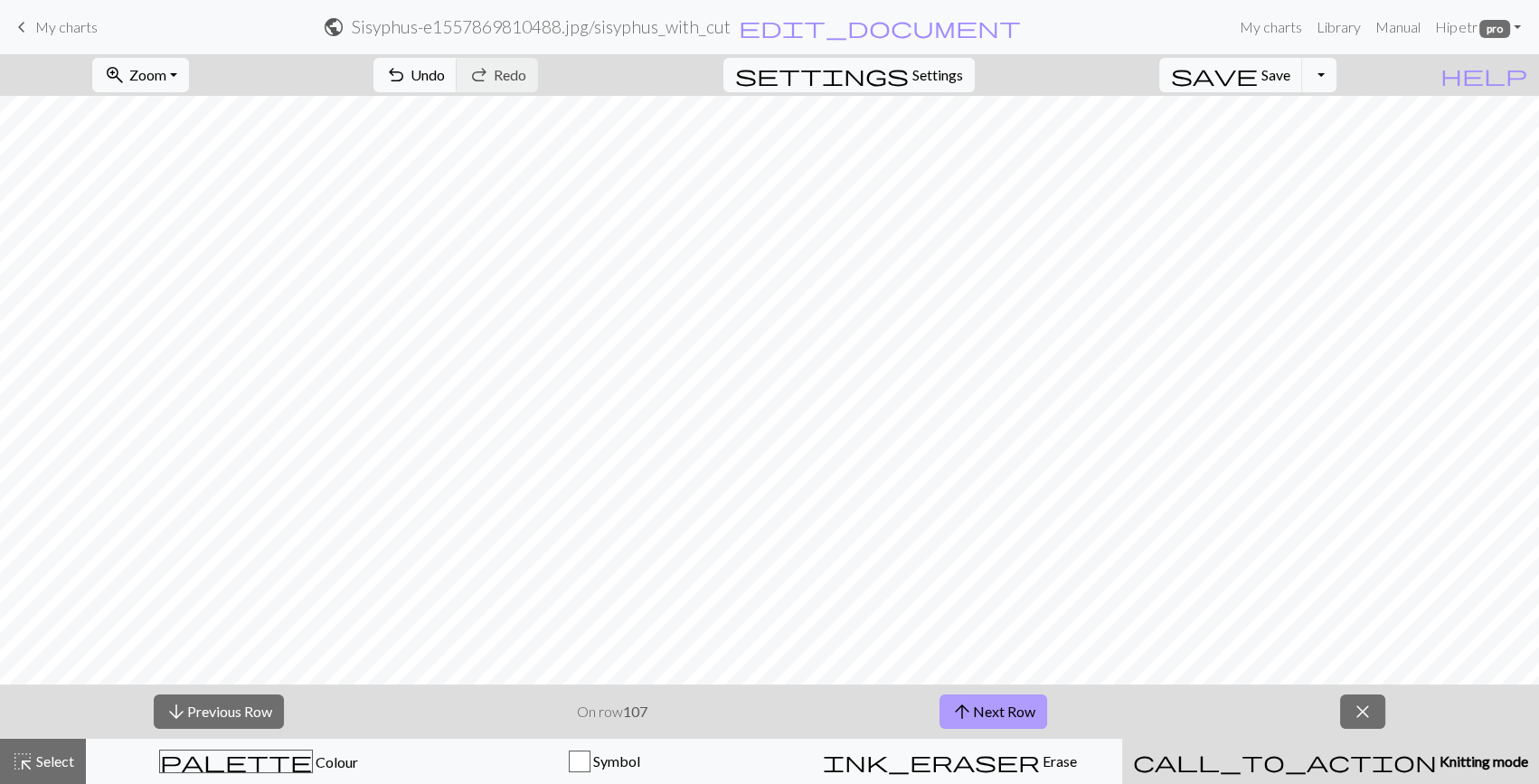
click at [989, 726] on button "arrow_upward Next Row" at bounding box center [993, 711] width 108 height 34
click at [991, 702] on button "arrow_upward Next Row" at bounding box center [993, 711] width 108 height 34
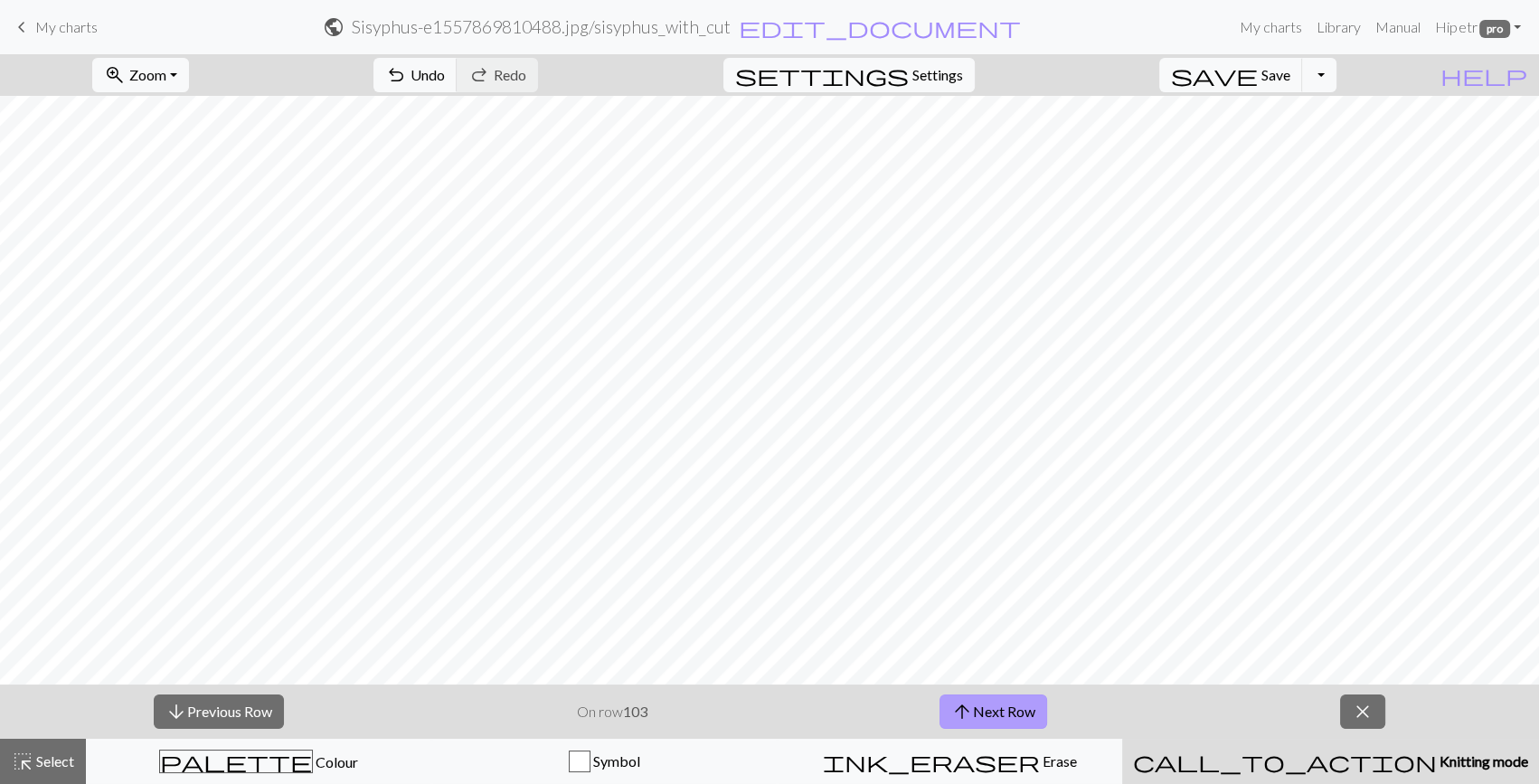
click at [991, 702] on button "arrow_upward Next Row" at bounding box center [993, 711] width 108 height 34
click at [991, 702] on button "arrow_upward Next Row" at bounding box center [990, 711] width 108 height 34
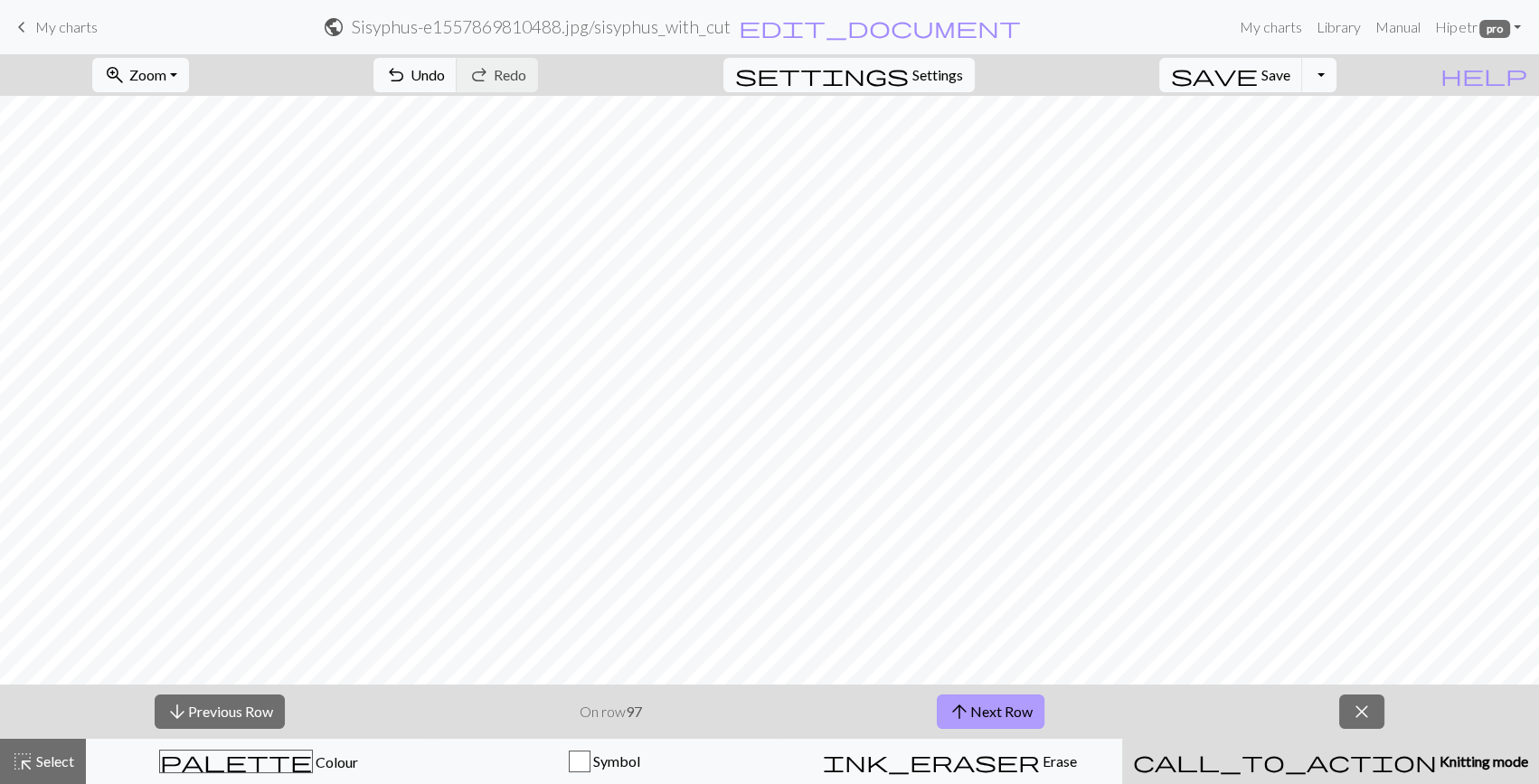
click at [991, 702] on button "arrow_upward Next Row" at bounding box center [990, 711] width 108 height 34
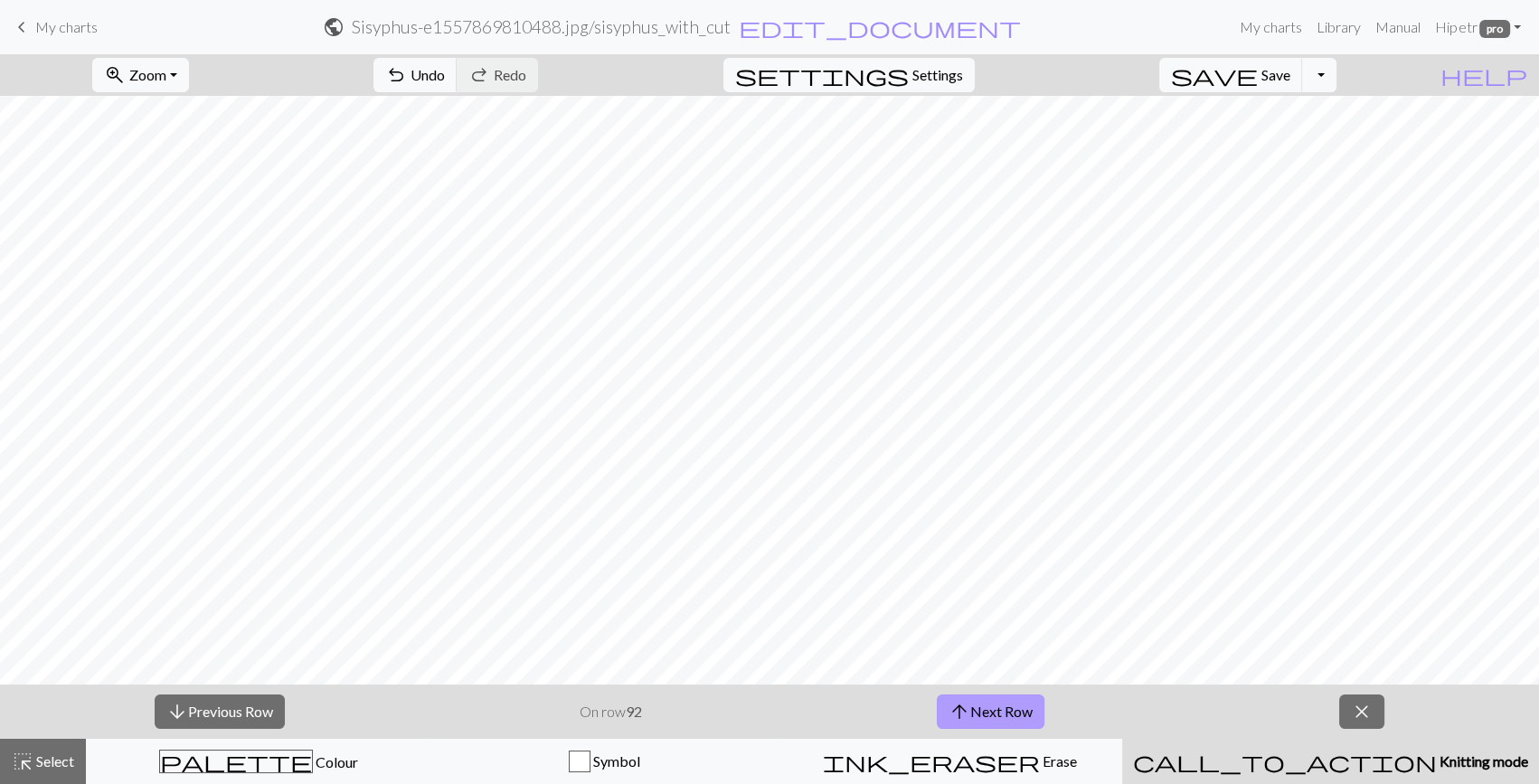
click at [991, 702] on button "arrow_upward Next Row" at bounding box center [990, 711] width 108 height 34
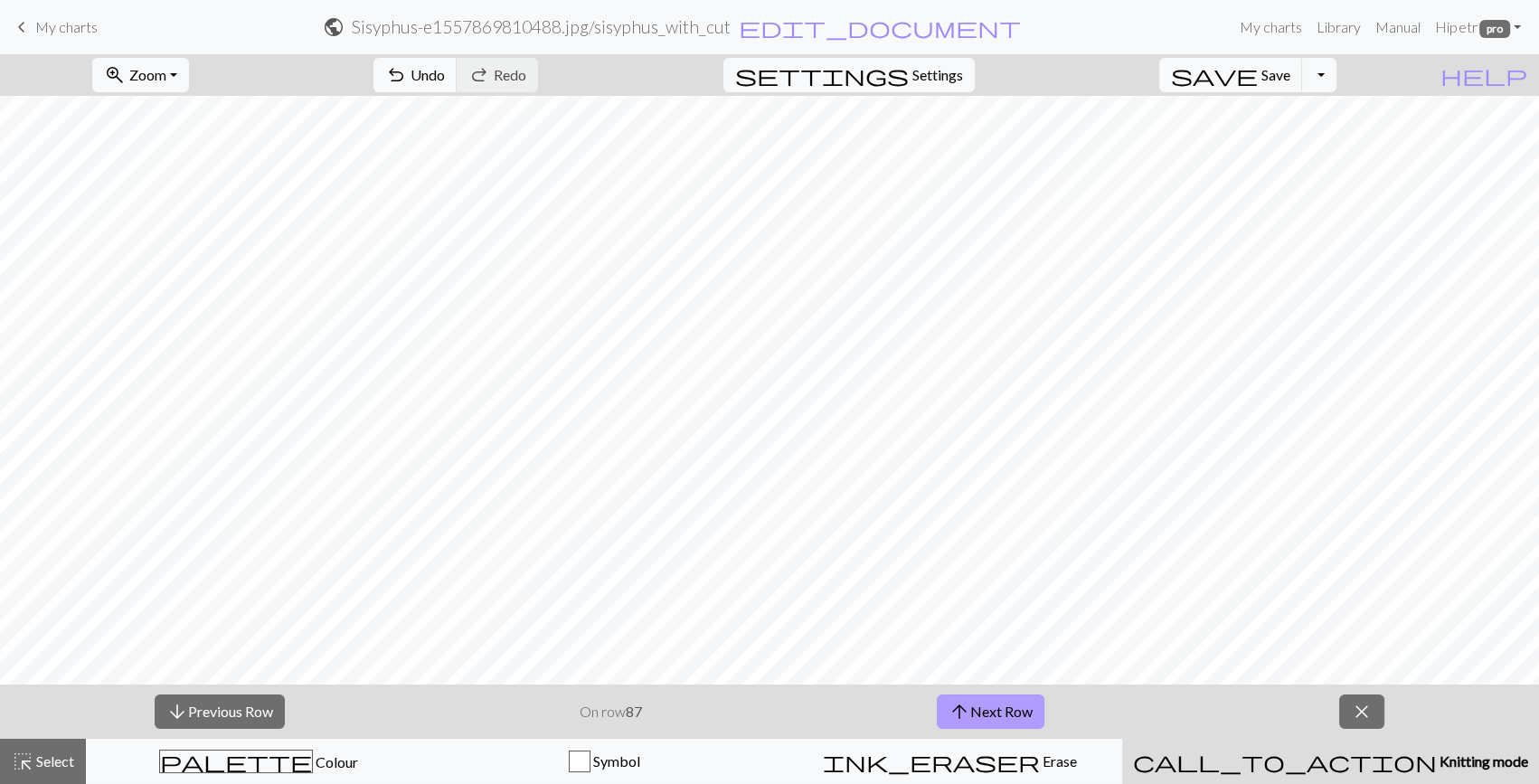
click at [991, 702] on button "arrow_upward Next Row" at bounding box center [990, 711] width 108 height 34
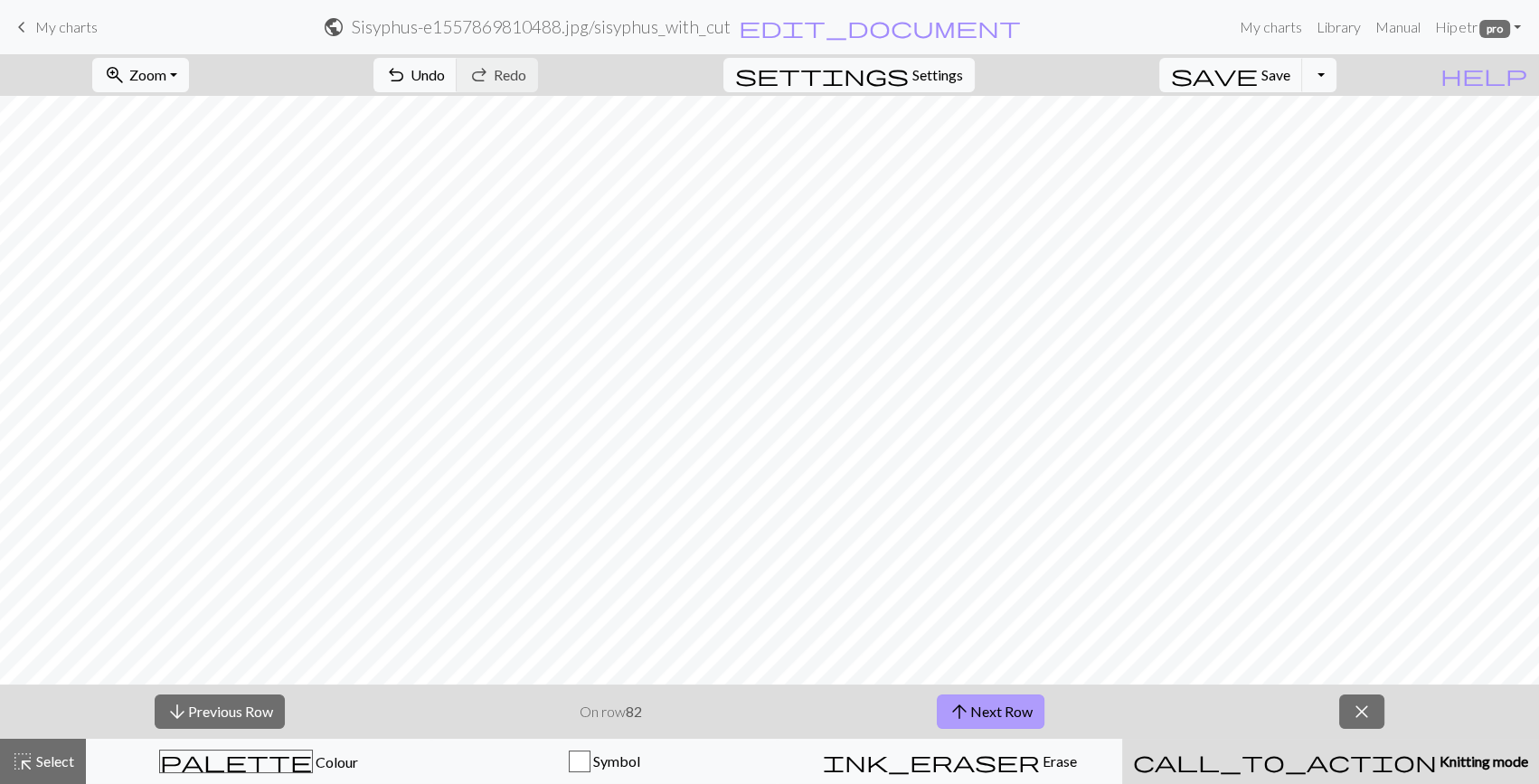
click at [991, 702] on button "arrow_upward Next Row" at bounding box center [990, 711] width 108 height 34
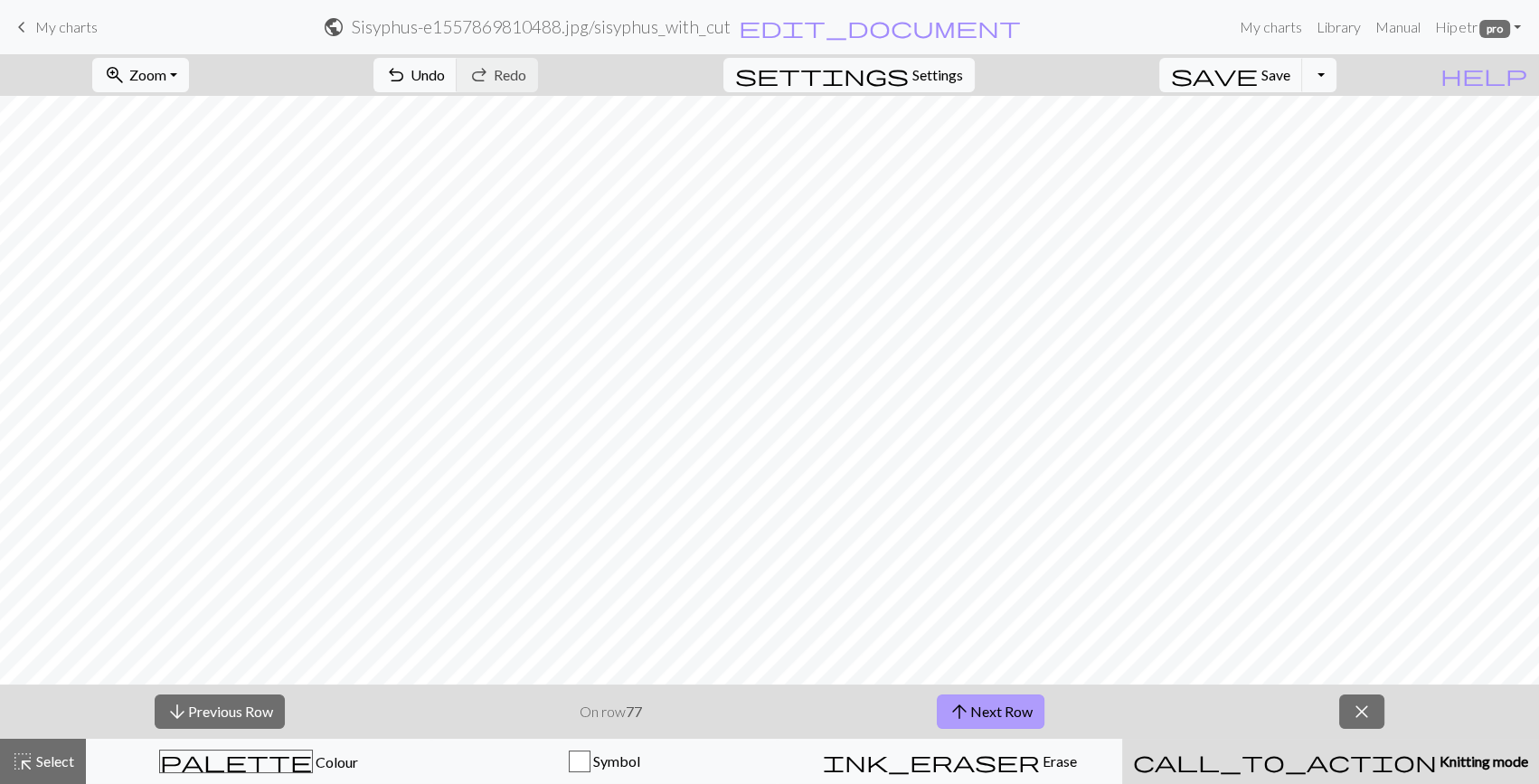
click at [991, 702] on button "arrow_upward Next Row" at bounding box center [990, 711] width 108 height 34
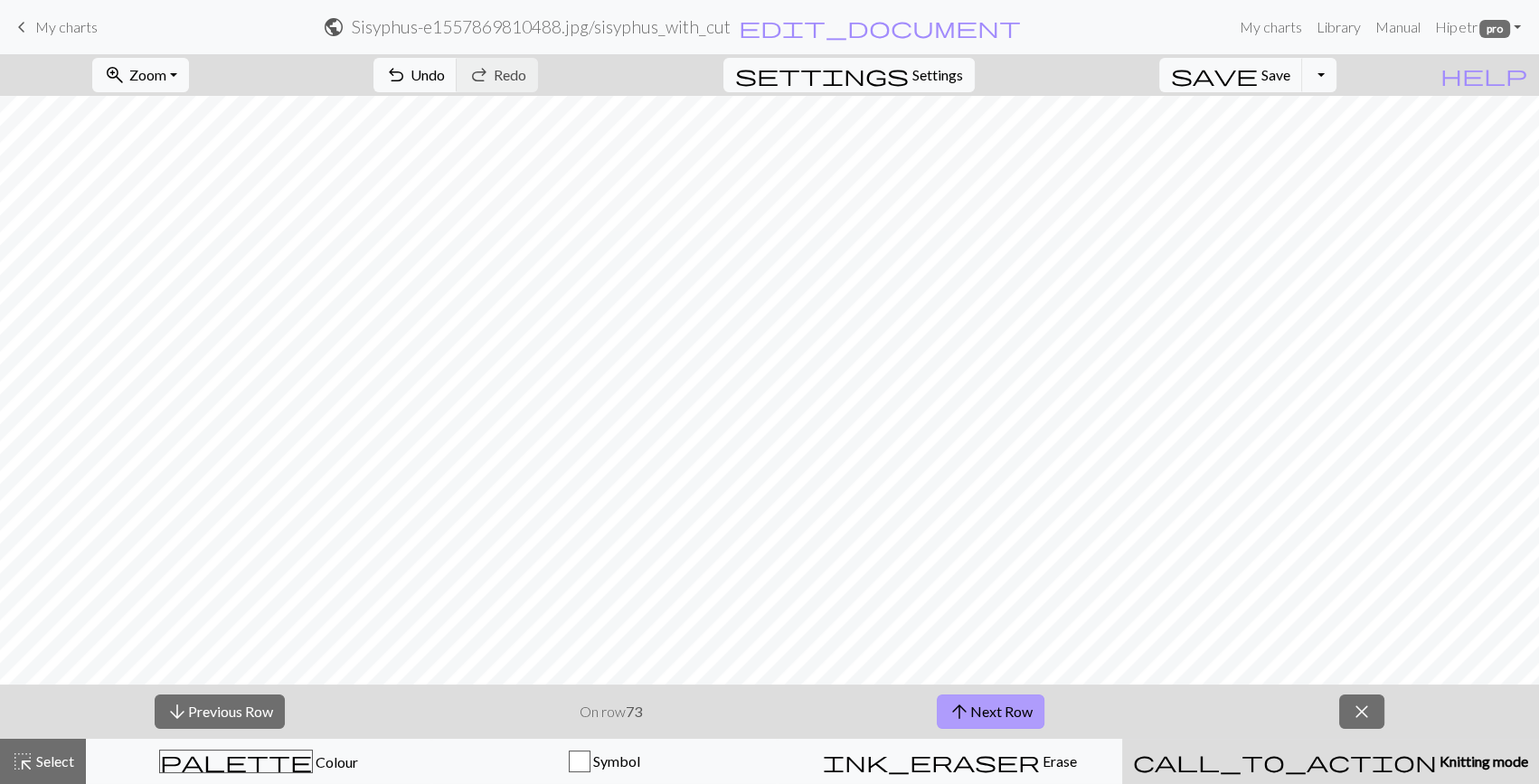
click at [991, 702] on button "arrow_upward Next Row" at bounding box center [990, 711] width 108 height 34
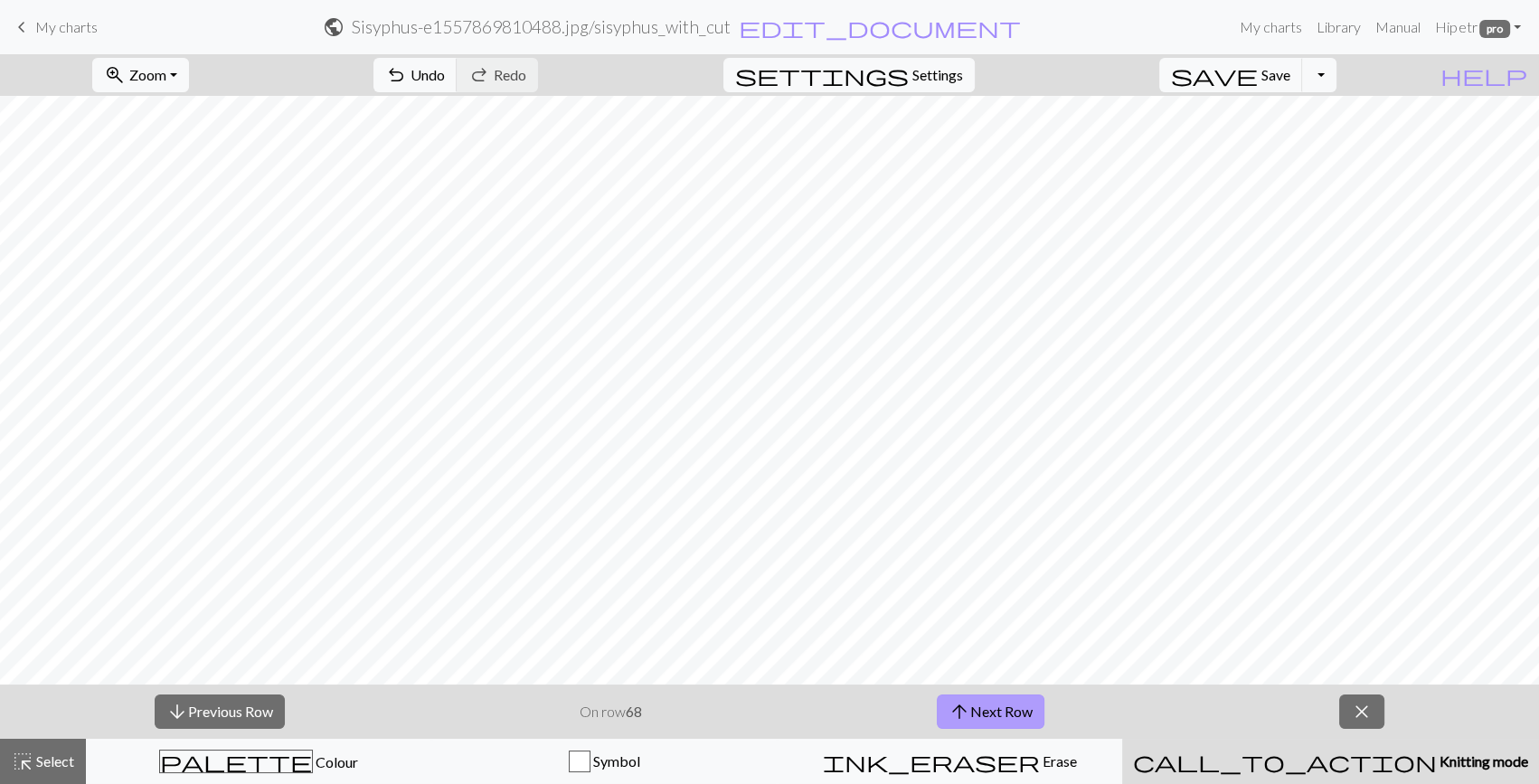
click at [991, 702] on button "arrow_upward Next Row" at bounding box center [990, 711] width 108 height 34
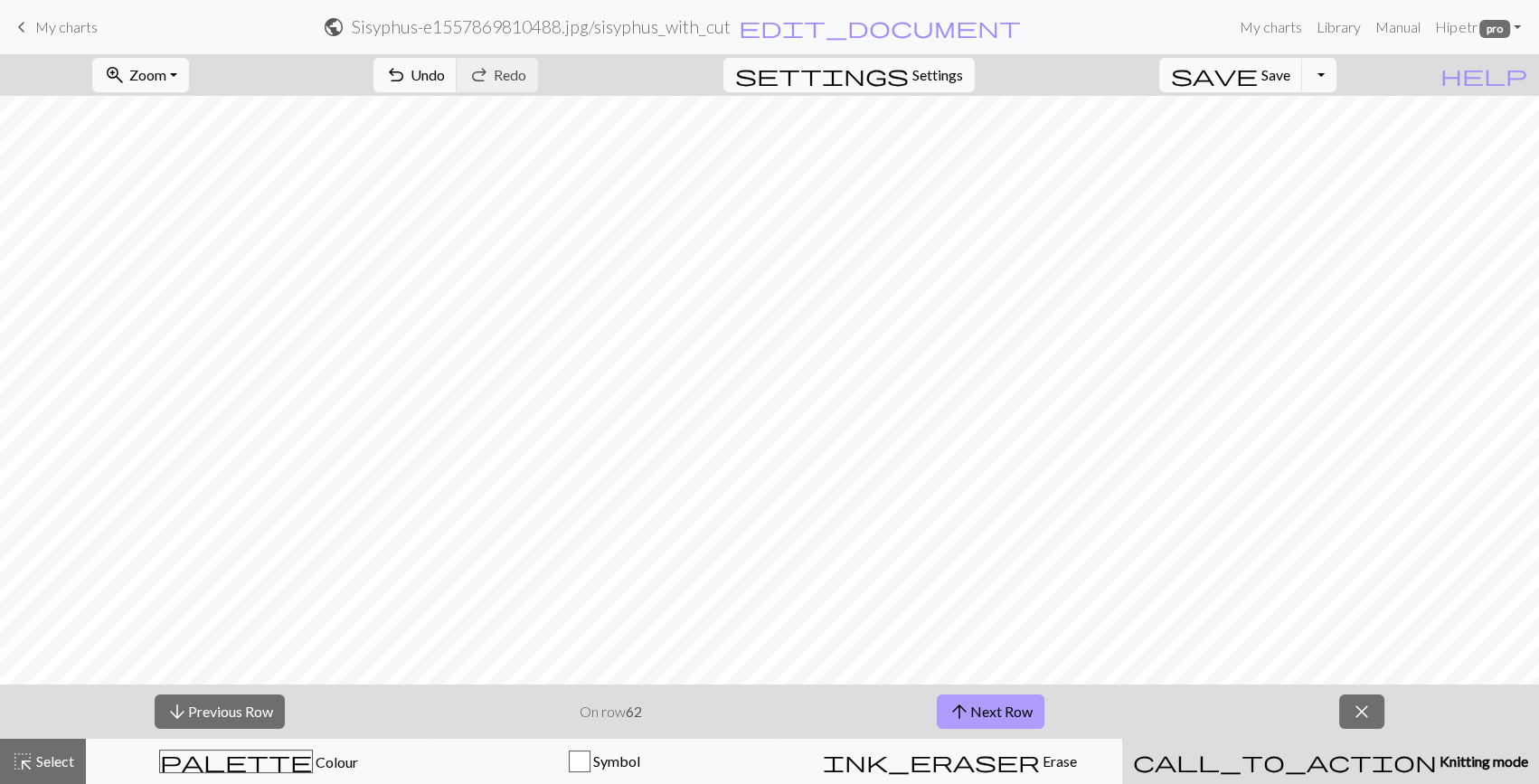
click at [991, 702] on button "arrow_upward Next Row" at bounding box center [990, 711] width 108 height 34
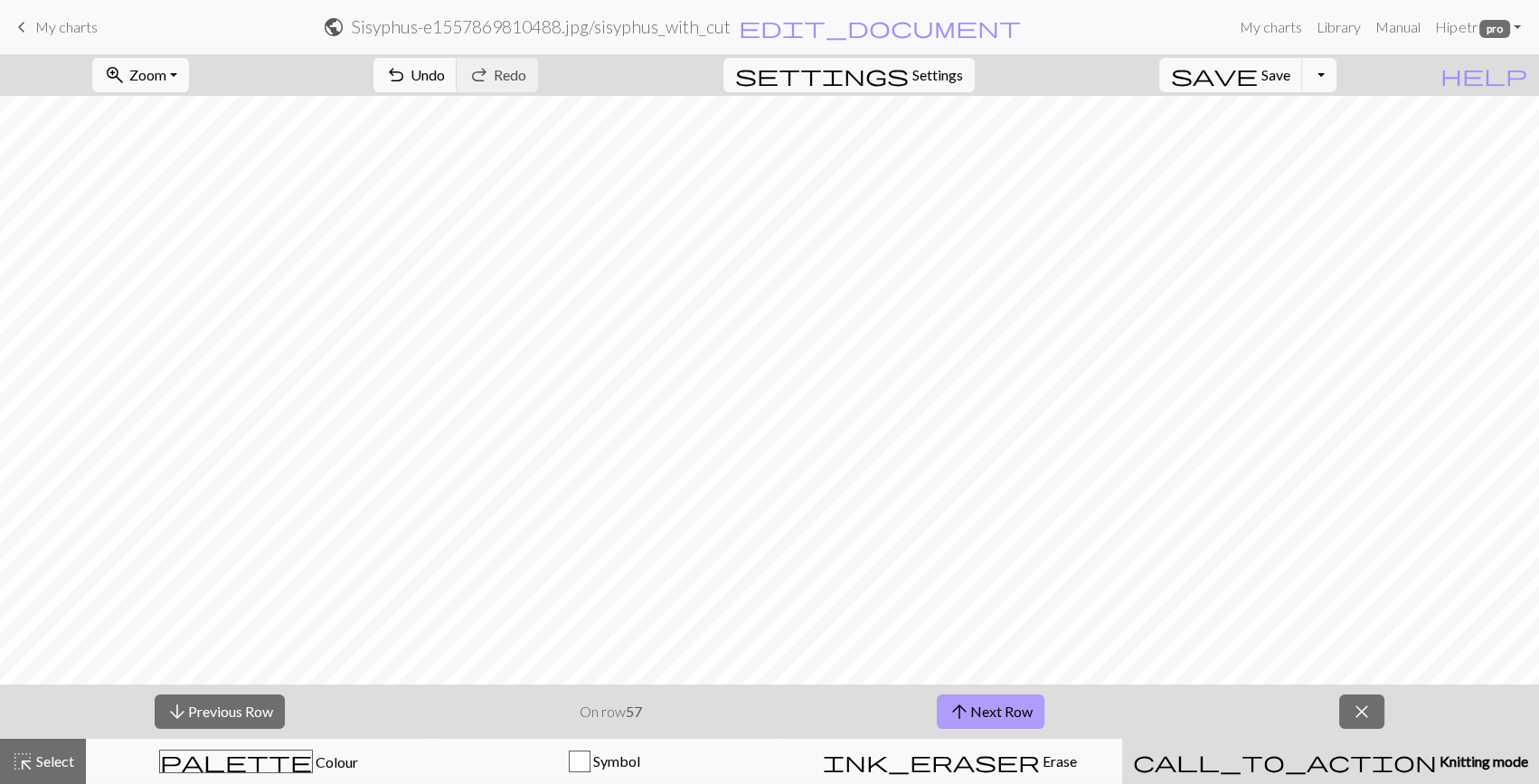
click at [991, 702] on button "arrow_upward Next Row" at bounding box center [990, 711] width 108 height 34
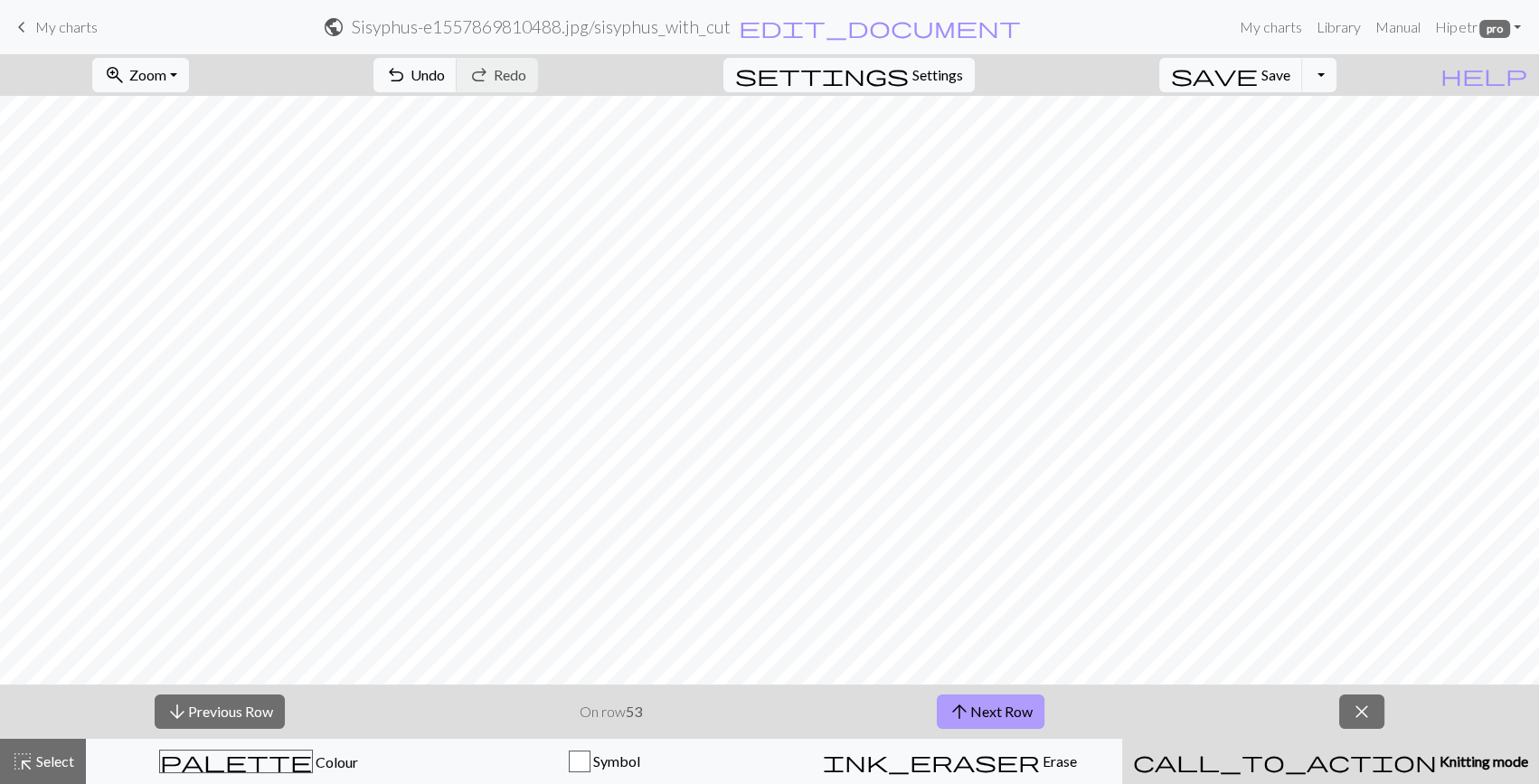
click at [991, 702] on button "arrow_upward Next Row" at bounding box center [990, 711] width 108 height 34
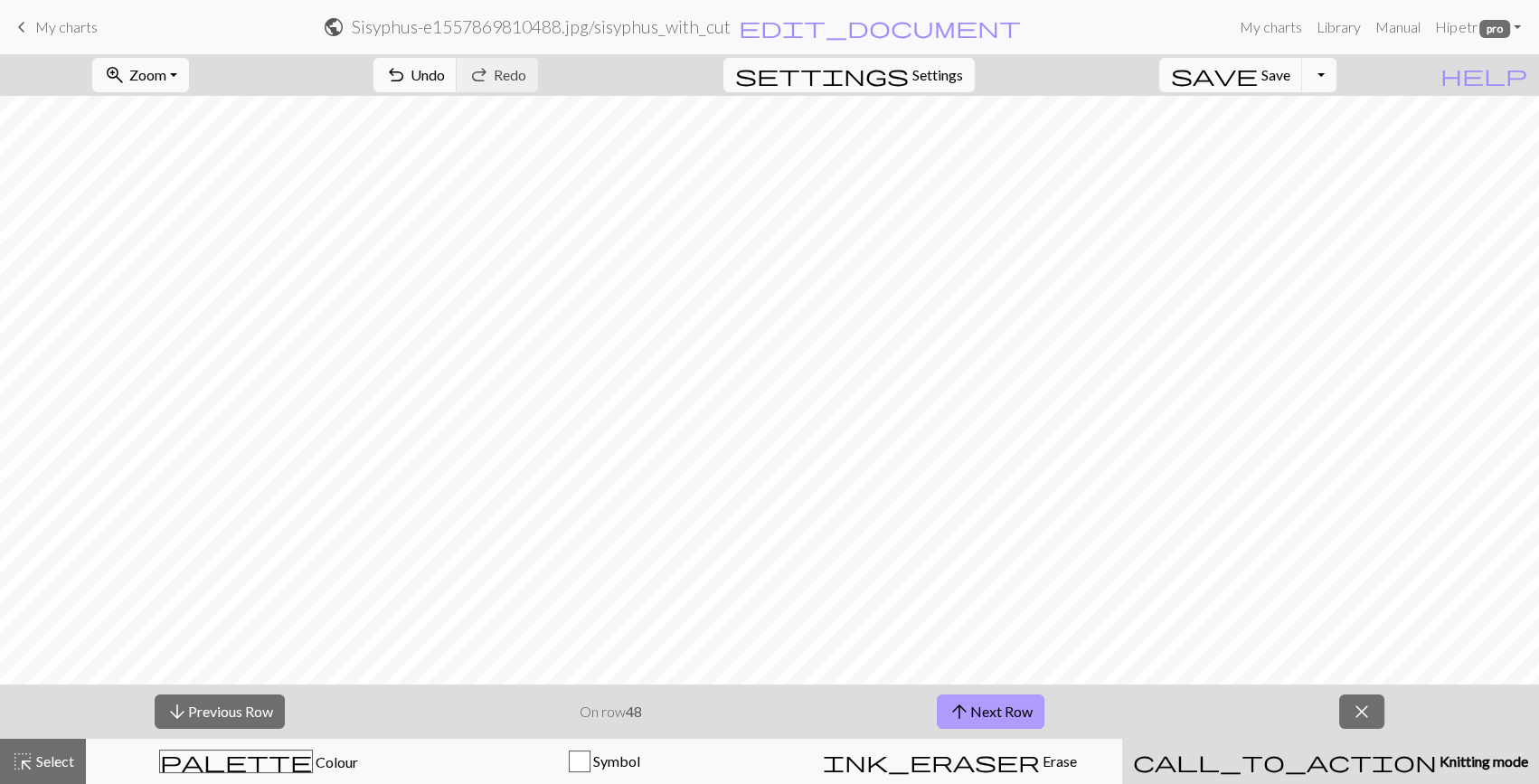
click at [991, 702] on button "arrow_upward Next Row" at bounding box center [990, 711] width 108 height 34
click at [992, 702] on button "arrow_upward Next Row" at bounding box center [990, 711] width 108 height 34
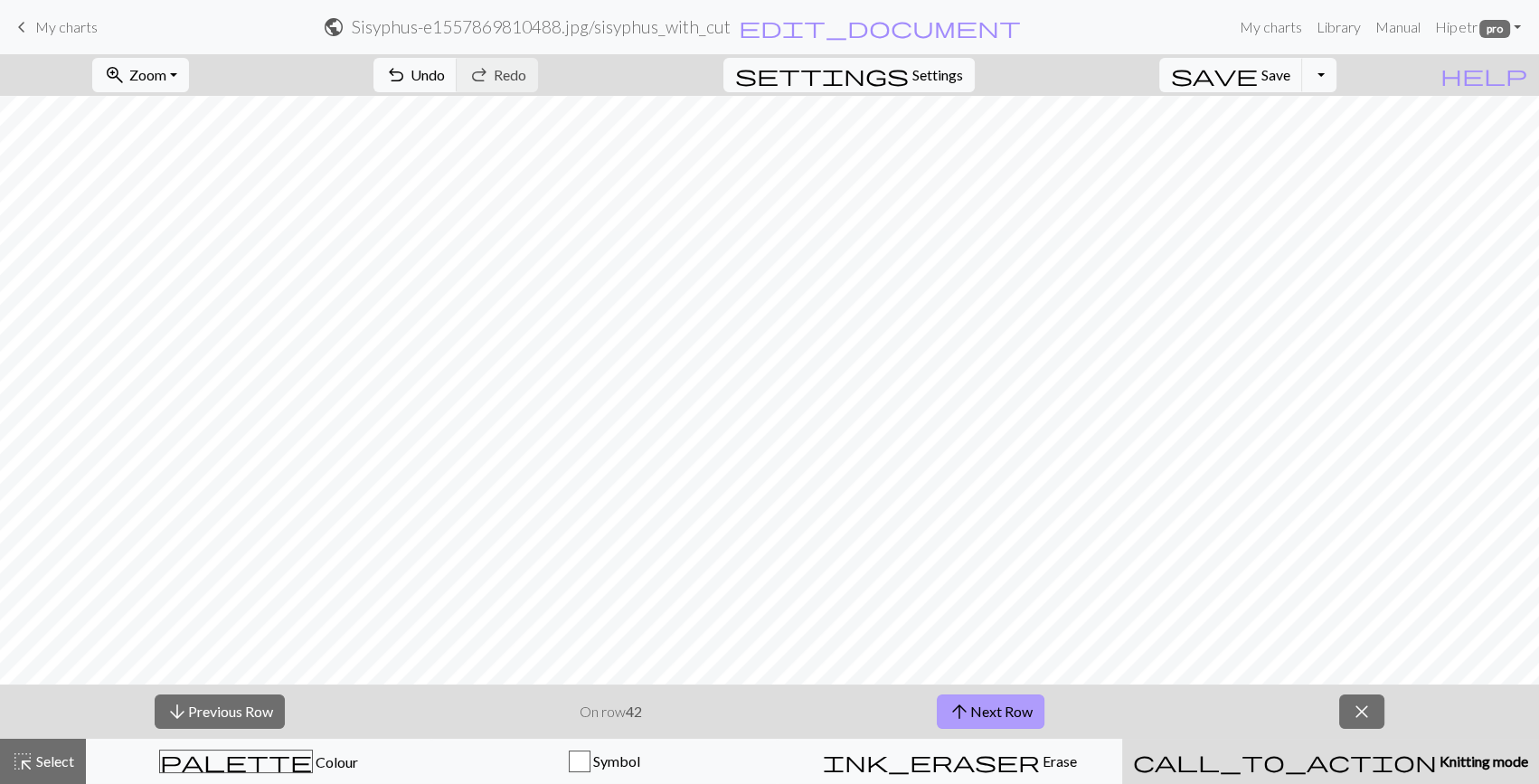
click at [992, 702] on button "arrow_upward Next Row" at bounding box center [990, 711] width 108 height 34
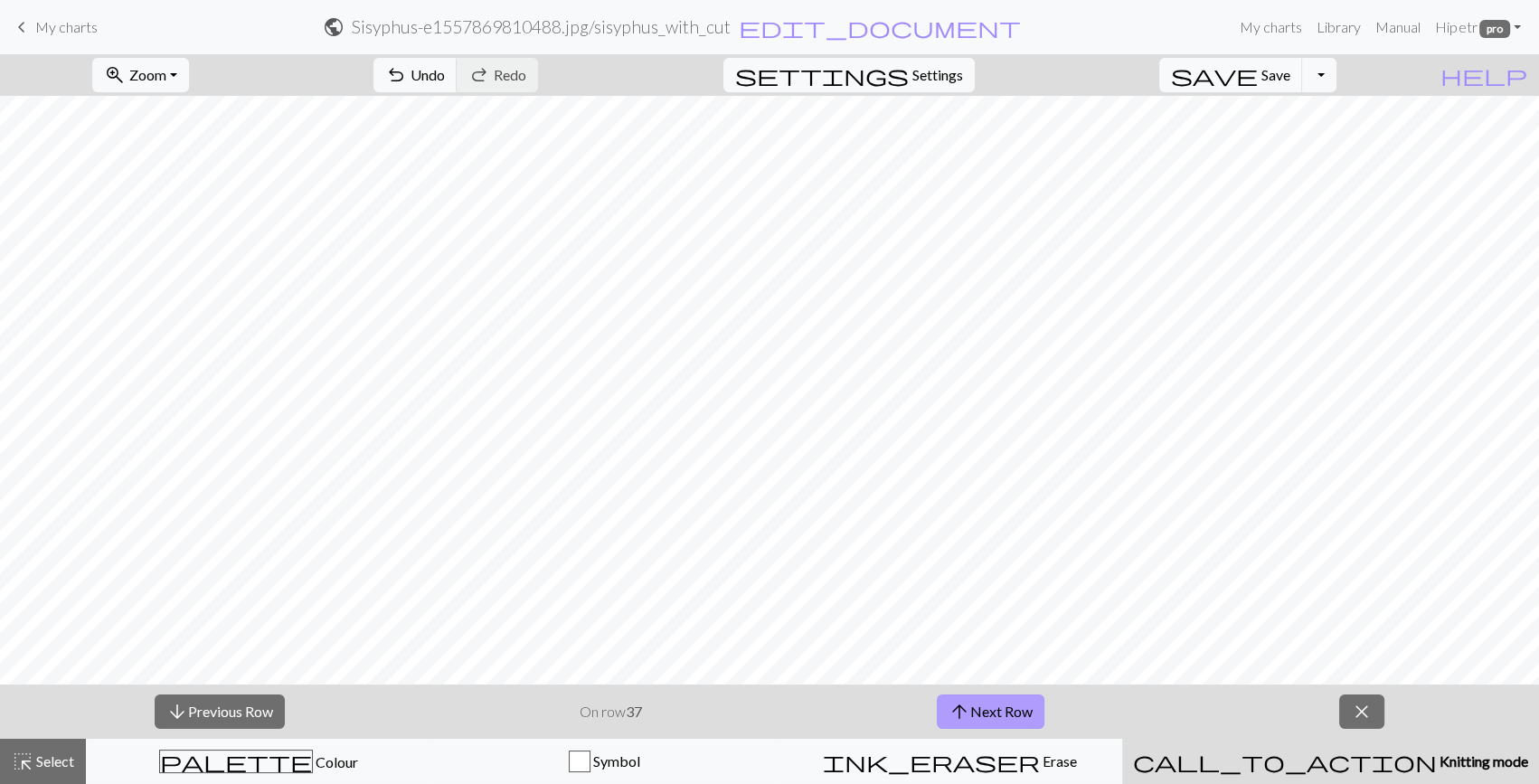
click at [992, 702] on button "arrow_upward Next Row" at bounding box center [990, 711] width 108 height 34
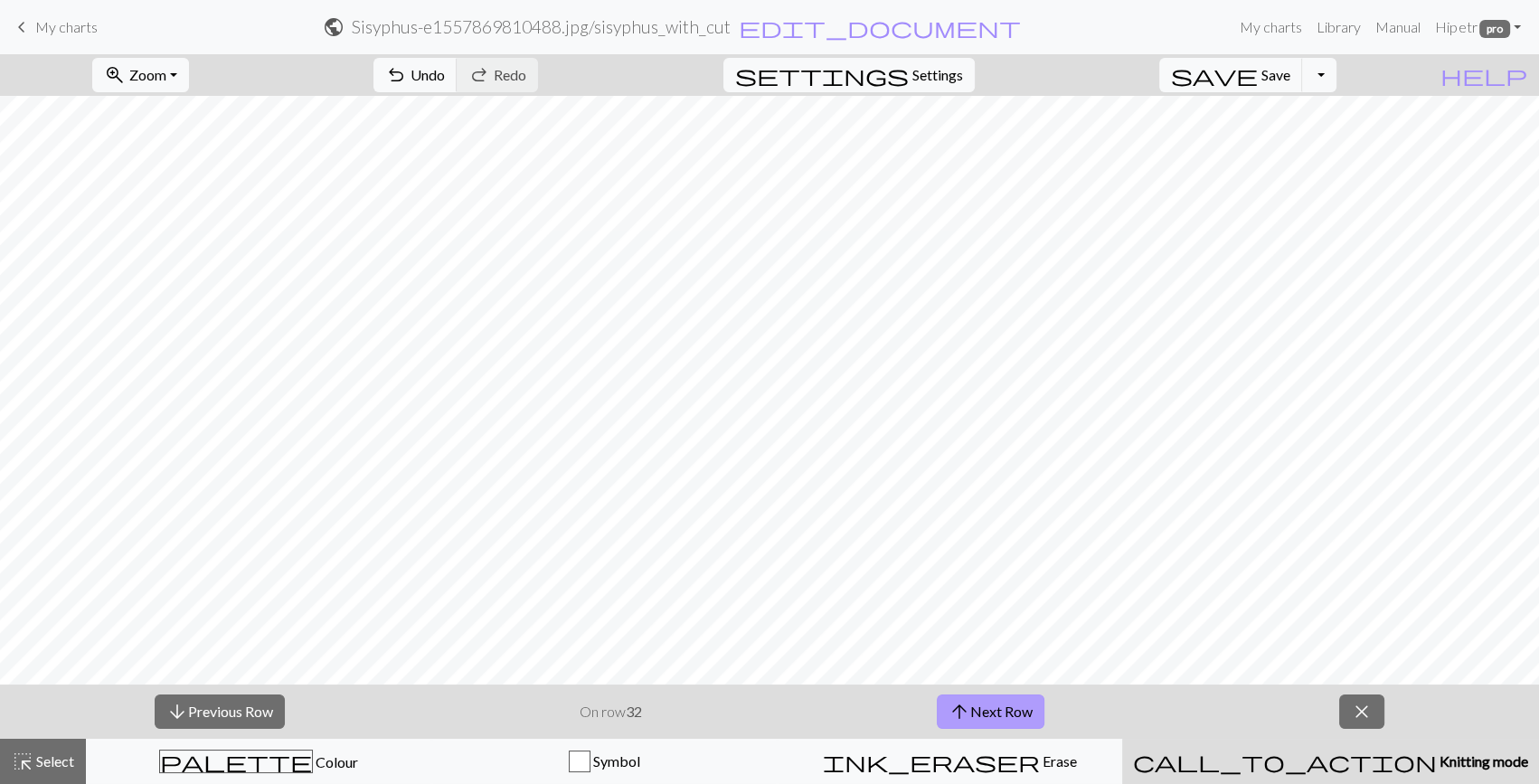
click at [992, 702] on button "arrow_upward Next Row" at bounding box center [990, 711] width 108 height 34
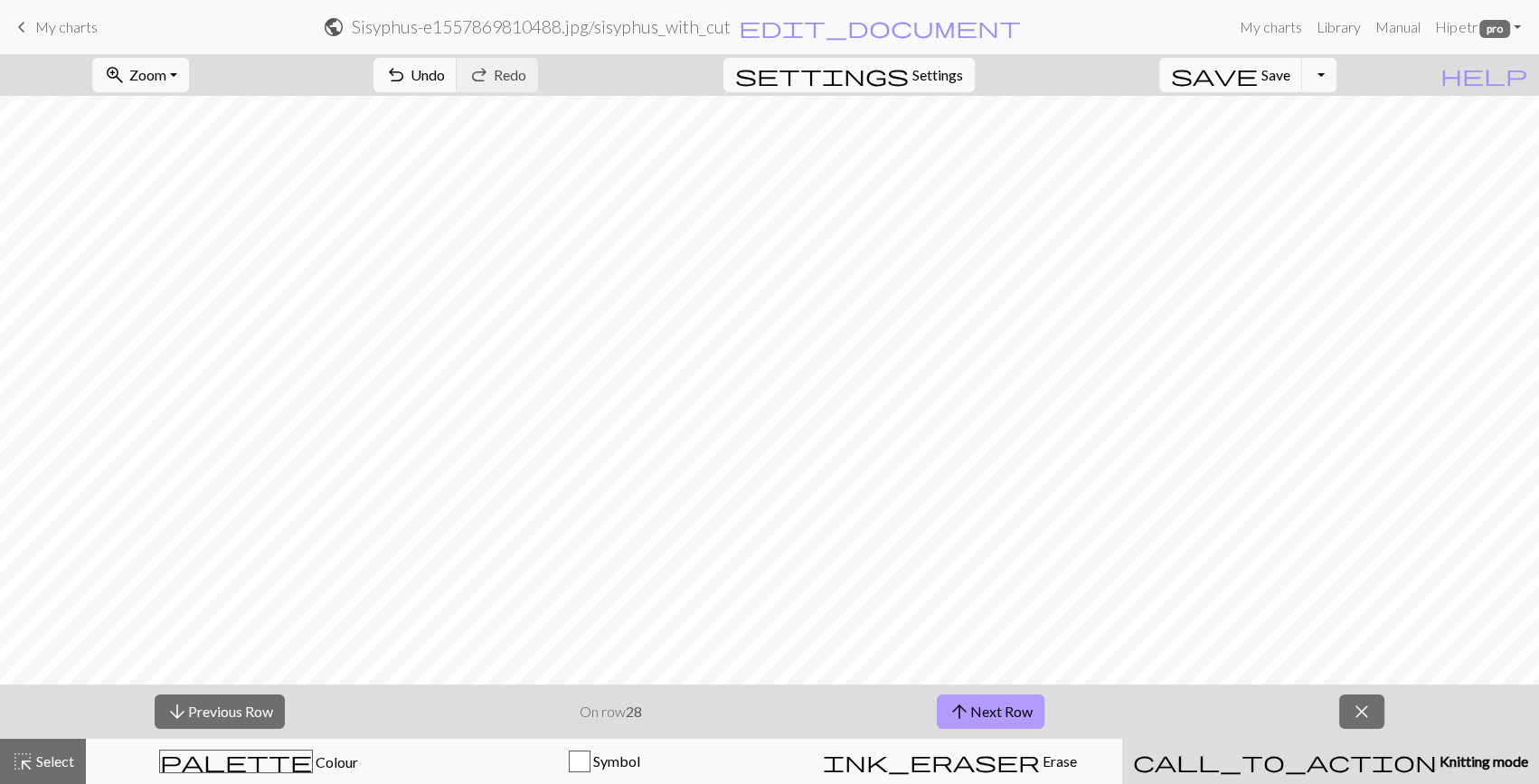
click at [992, 702] on button "arrow_upward Next Row" at bounding box center [990, 711] width 108 height 34
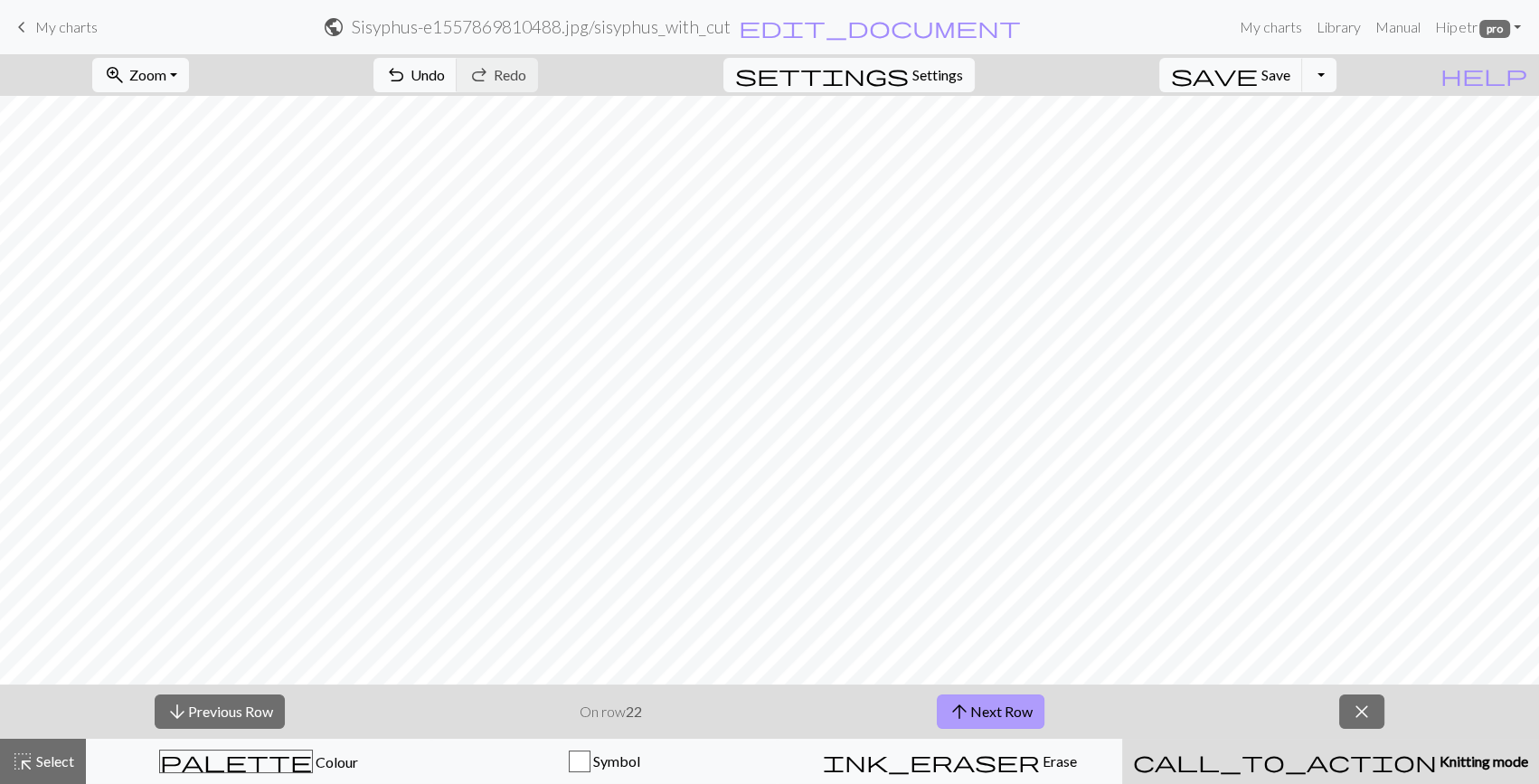
click at [992, 702] on button "arrow_upward Next Row" at bounding box center [990, 711] width 108 height 34
click at [996, 699] on button "arrow_upward Next Row" at bounding box center [990, 711] width 108 height 34
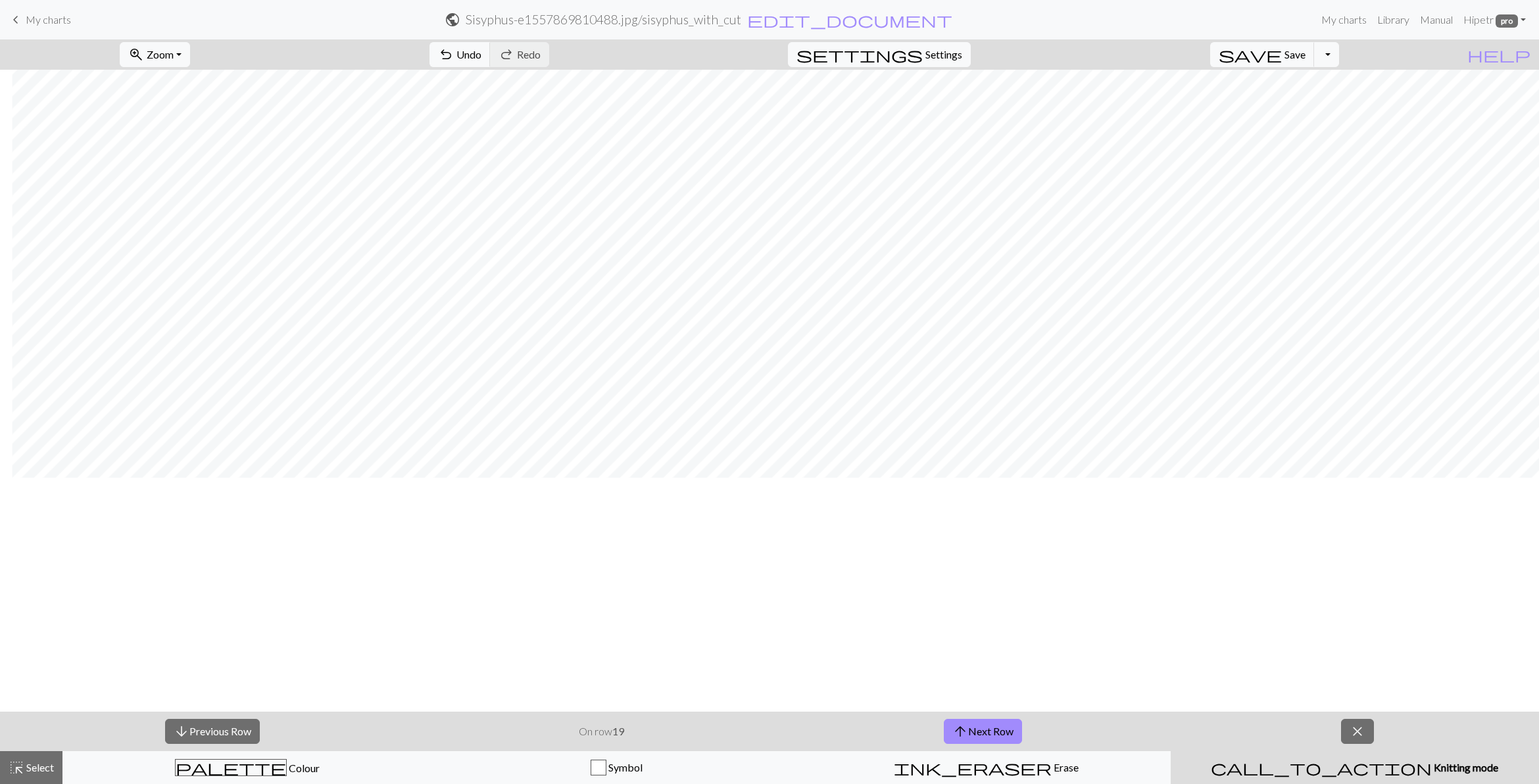
scroll to position [0, 203]
click at [1118, 569] on span "close" at bounding box center [1358, 731] width 16 height 19
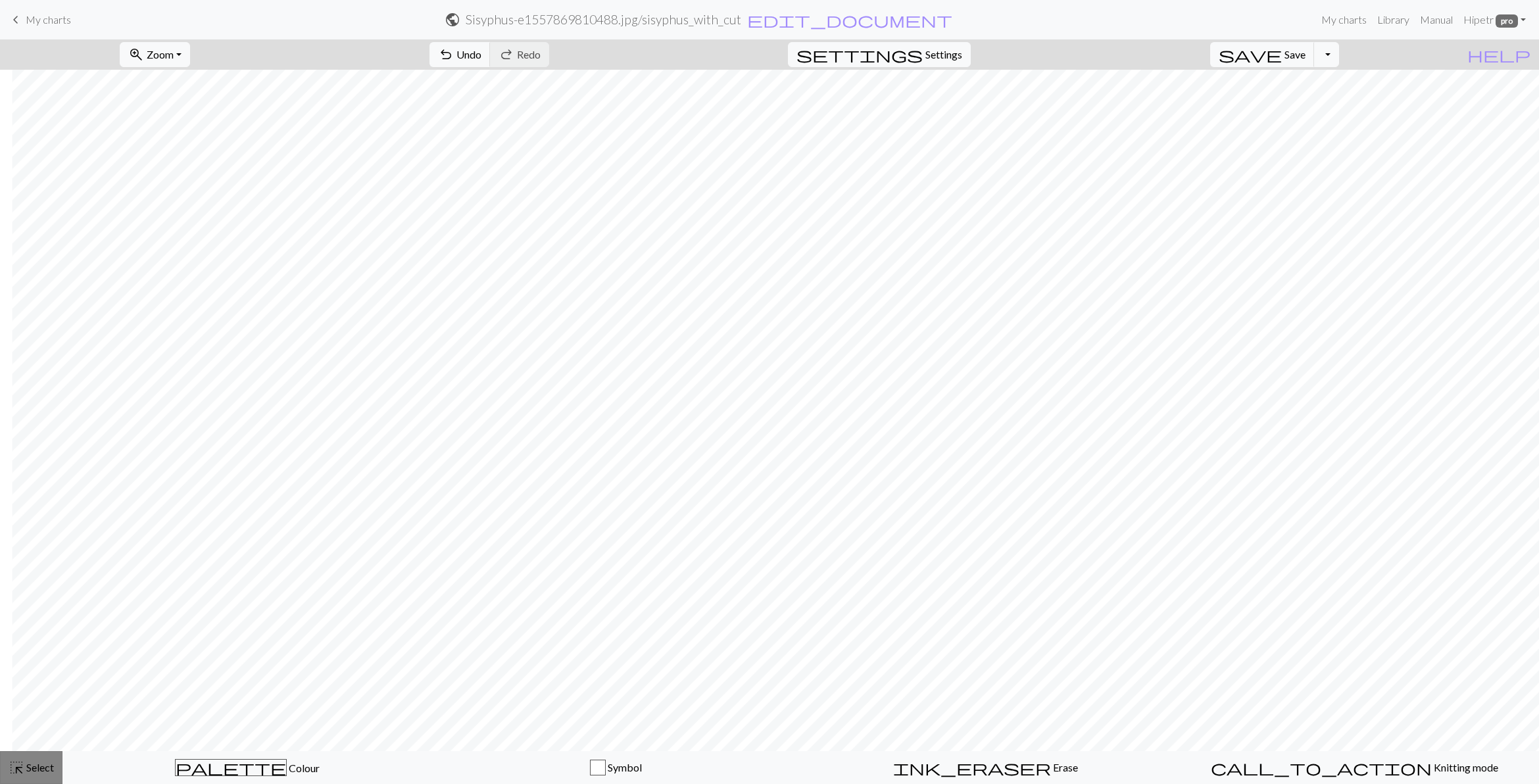
click at [30, 569] on span "Select" at bounding box center [39, 767] width 29 height 13
click at [437, 54] on span "Copy" at bounding box center [449, 54] width 24 height 13
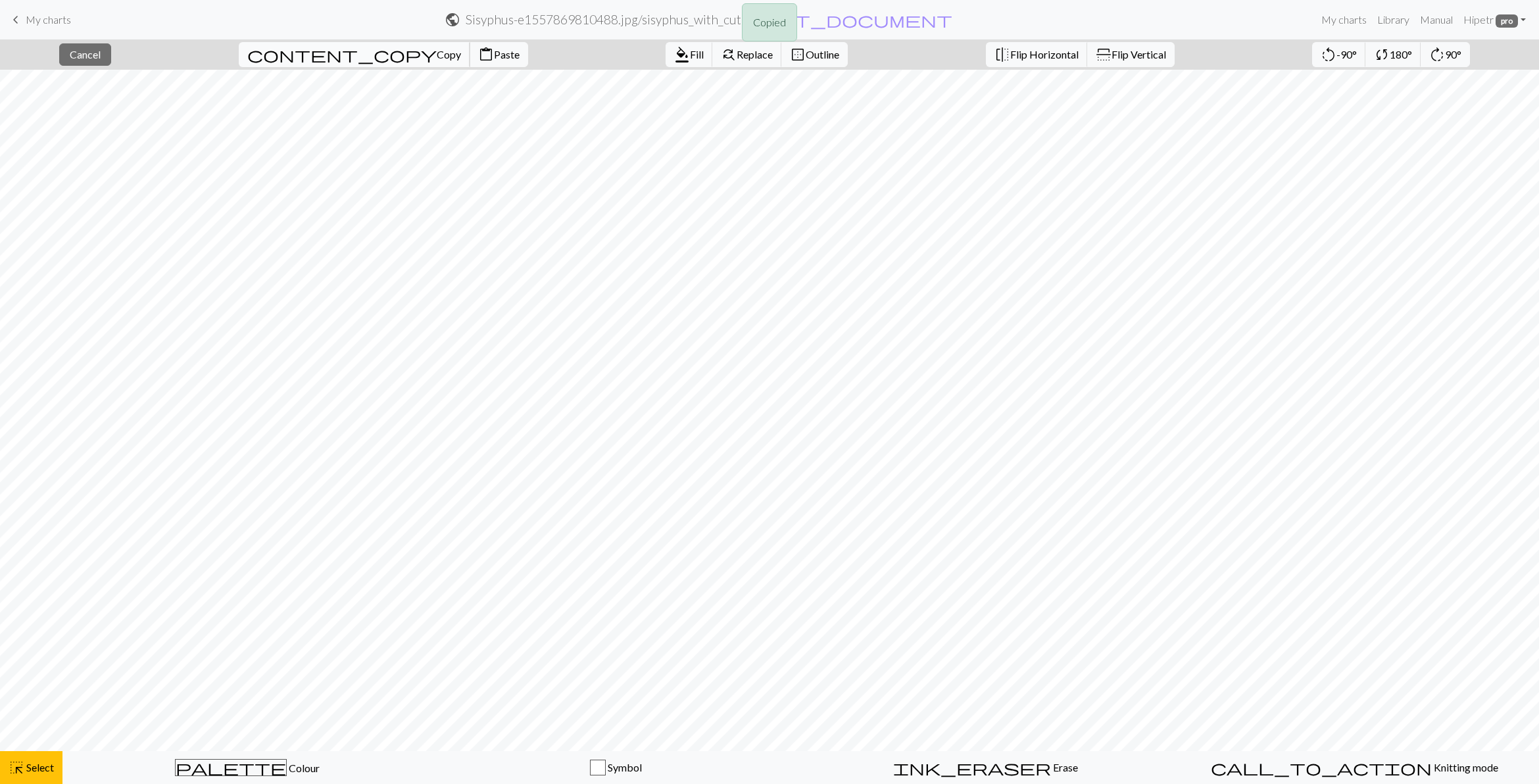
click at [437, 54] on span "Copy" at bounding box center [449, 54] width 24 height 13
click at [469, 46] on button "content_paste Paste" at bounding box center [499, 54] width 59 height 25
click at [117, 67] on div "close Cancel content_copy Copy content_paste Paste format_color_fill Fill find_…" at bounding box center [770, 54] width 1539 height 30
click at [101, 57] on span "Cancel" at bounding box center [85, 54] width 31 height 13
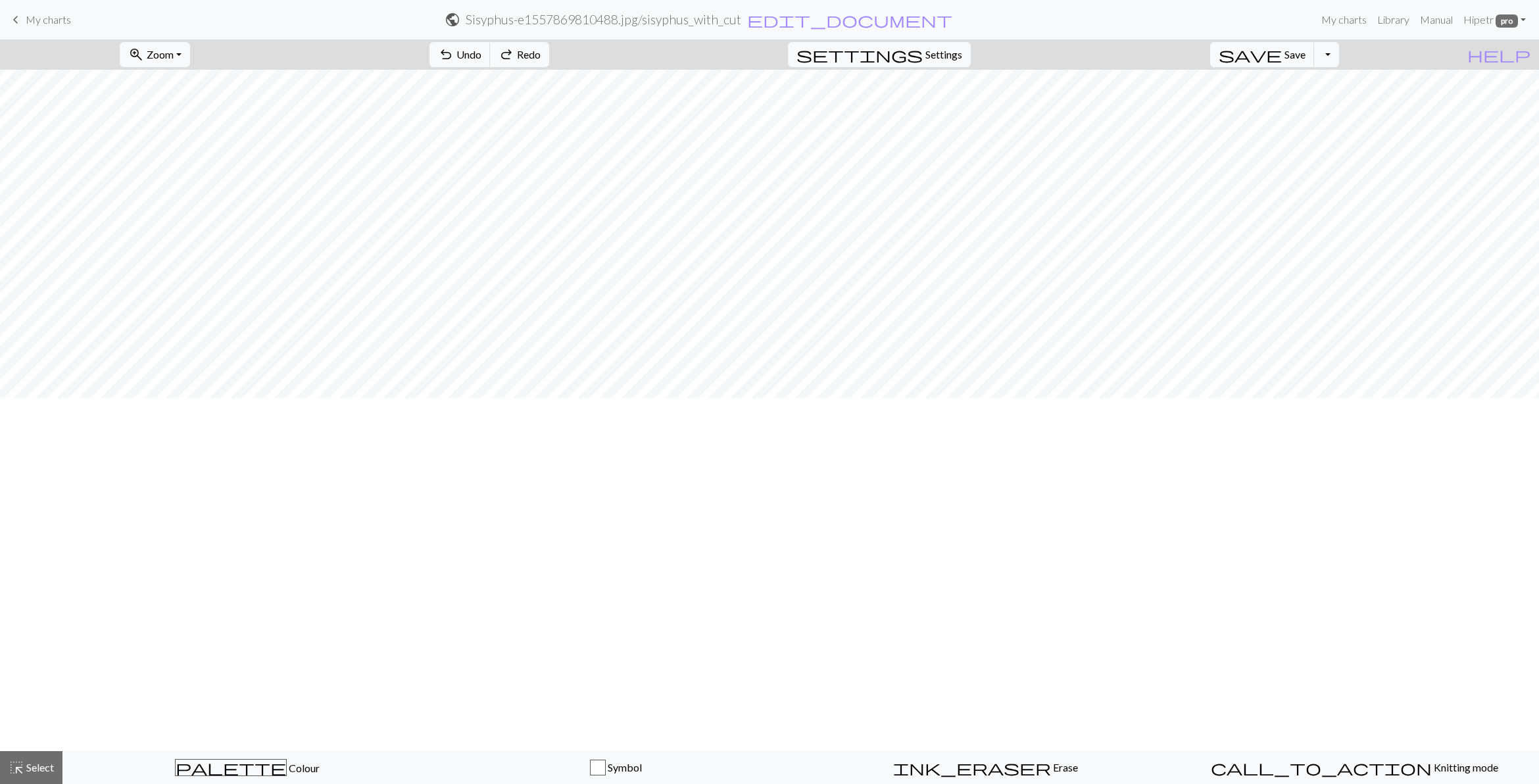
scroll to position [0, 0]
click at [33, 569] on button "highlight_alt Select Select" at bounding box center [31, 767] width 62 height 33
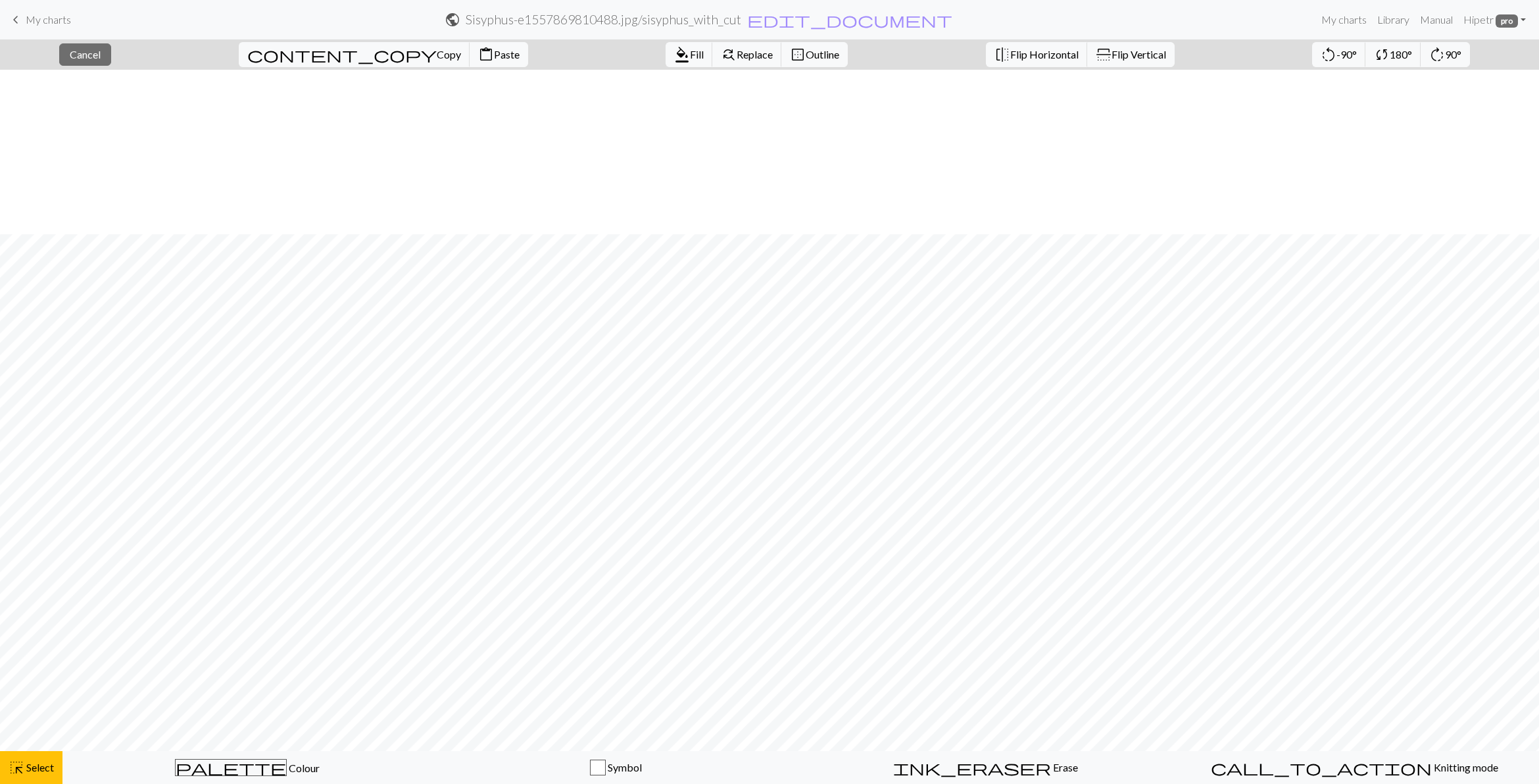
scroll to position [366, 0]
click at [494, 57] on span "Paste" at bounding box center [507, 54] width 25 height 13
click at [224, 569] on span "palette" at bounding box center [231, 767] width 110 height 19
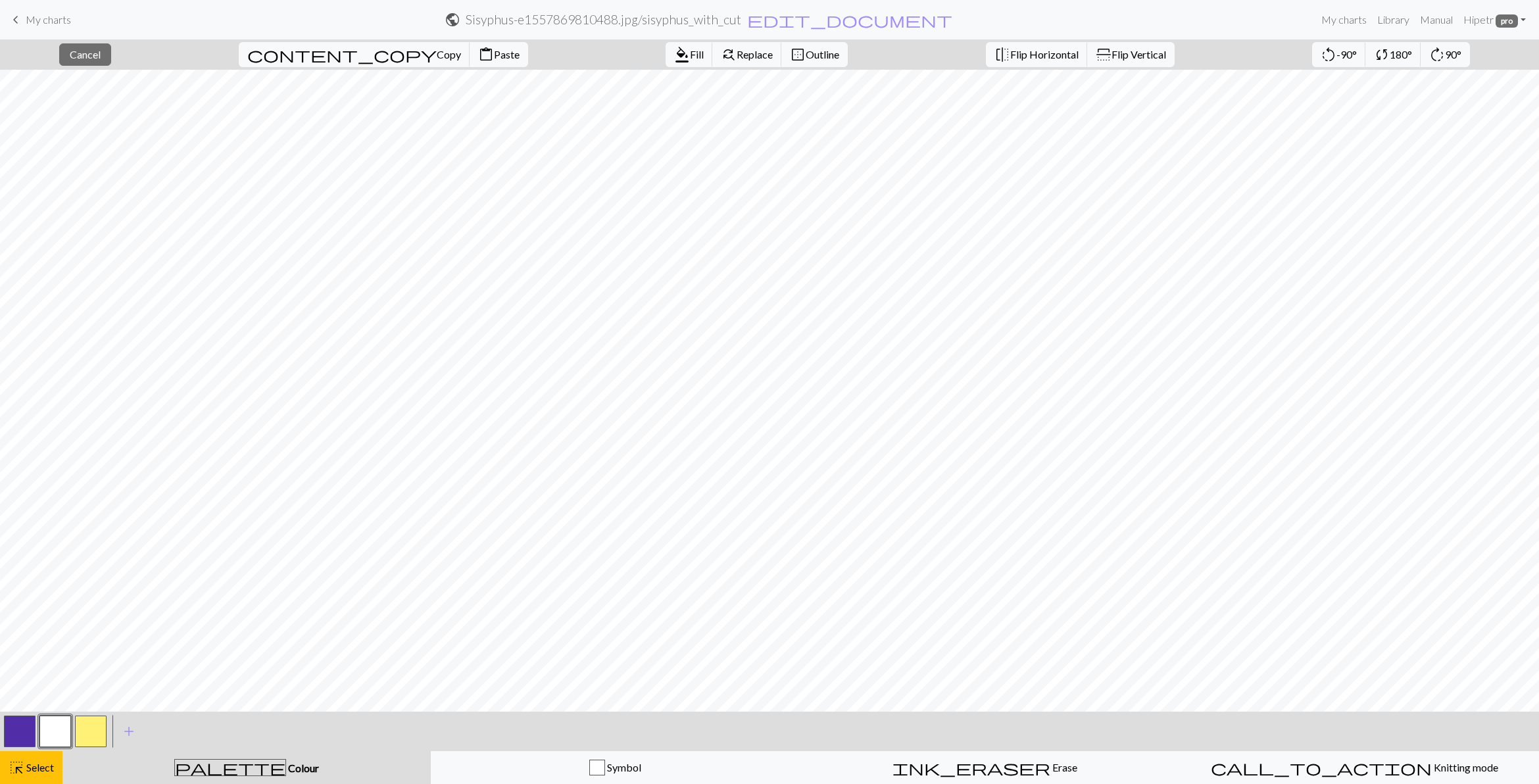
click at [28, 569] on button "button" at bounding box center [19, 731] width 31 height 31
click at [666, 61] on button "format_color_fill Fill" at bounding box center [689, 54] width 47 height 25
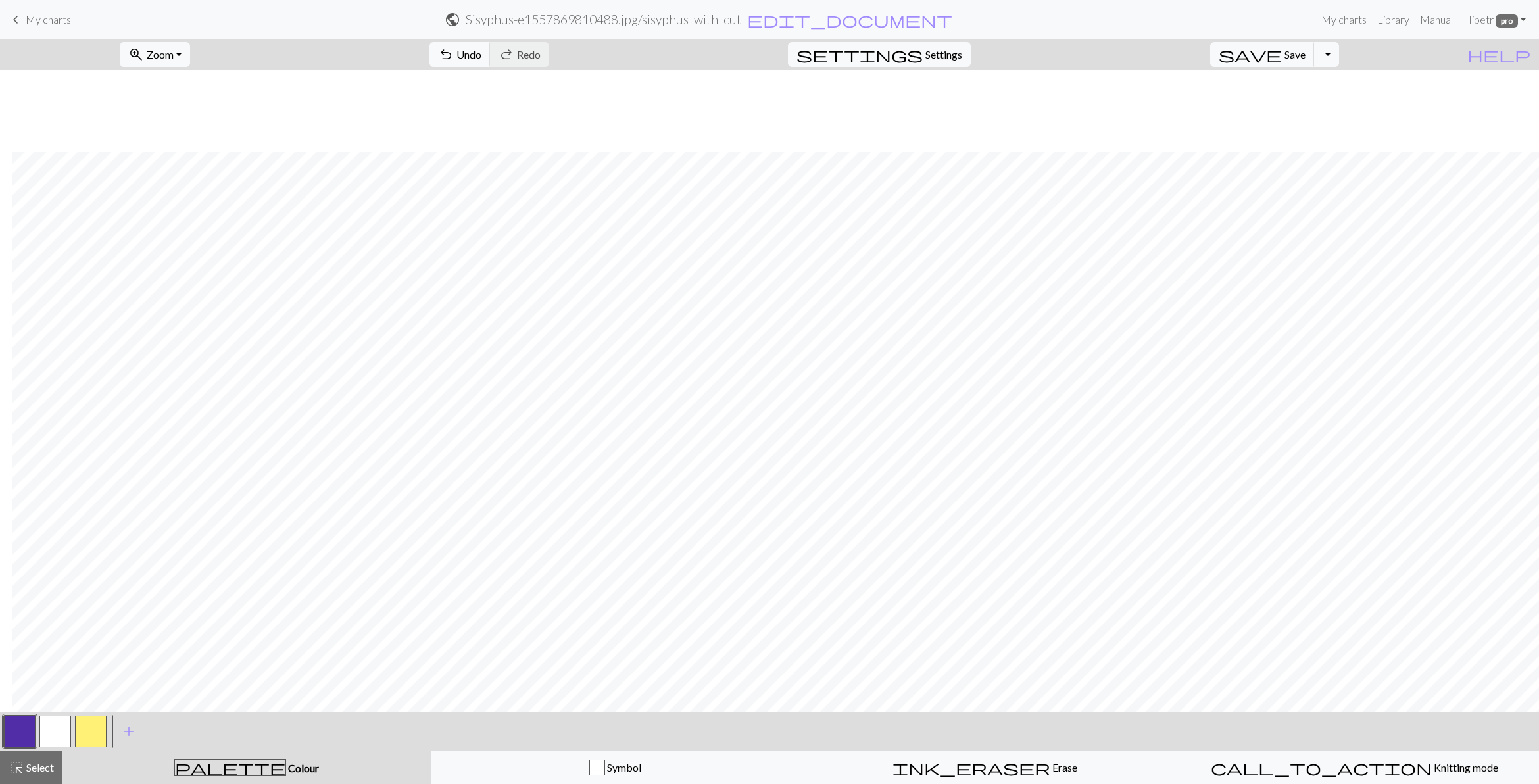
scroll to position [82, 203]
click at [51, 569] on button "highlight_alt Select Select" at bounding box center [31, 767] width 62 height 33
click at [51, 569] on button "button" at bounding box center [55, 731] width 31 height 31
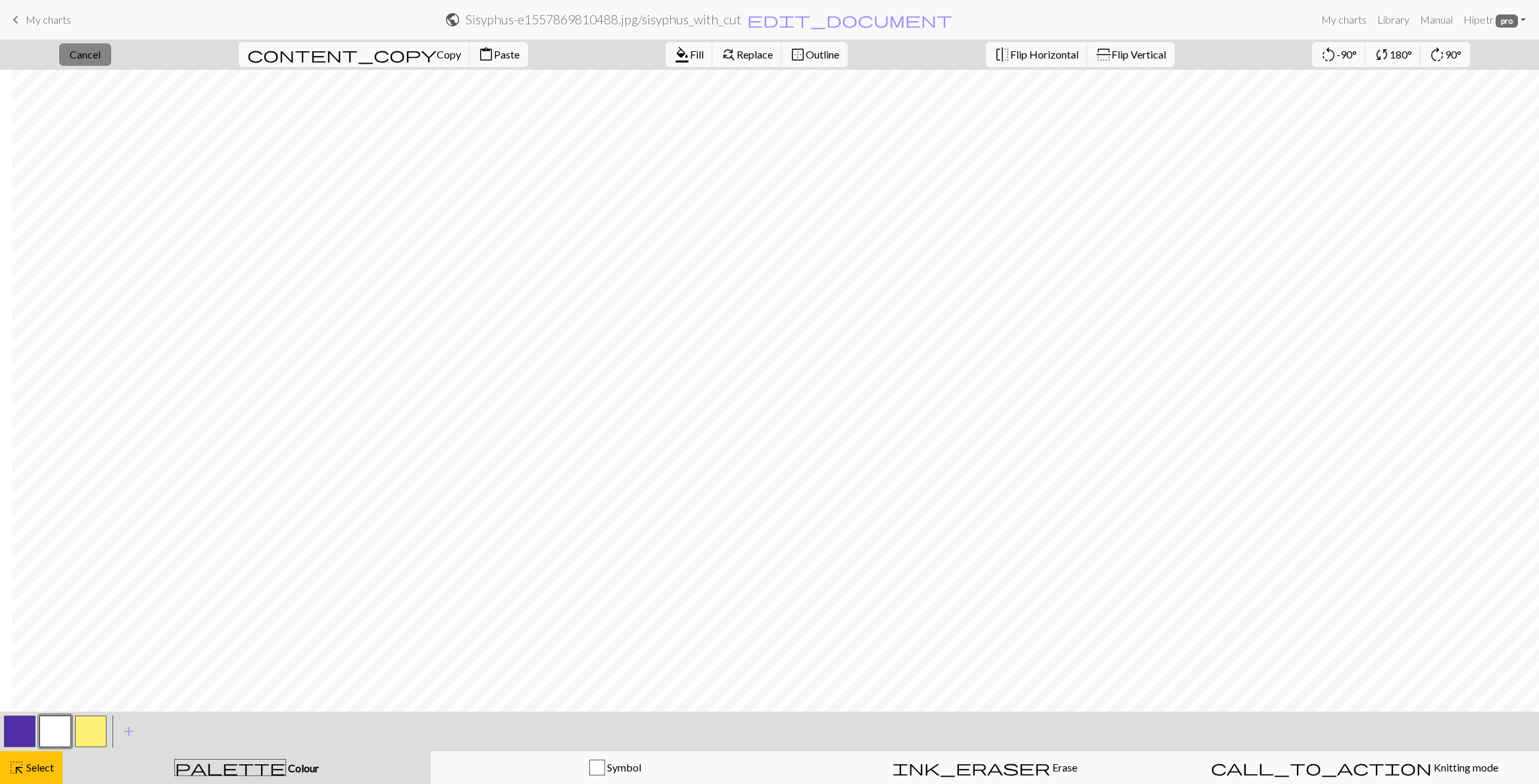
click at [101, 57] on span "Cancel" at bounding box center [85, 54] width 31 height 13
click at [144, 48] on span "zoom_in" at bounding box center [136, 55] width 16 height 19
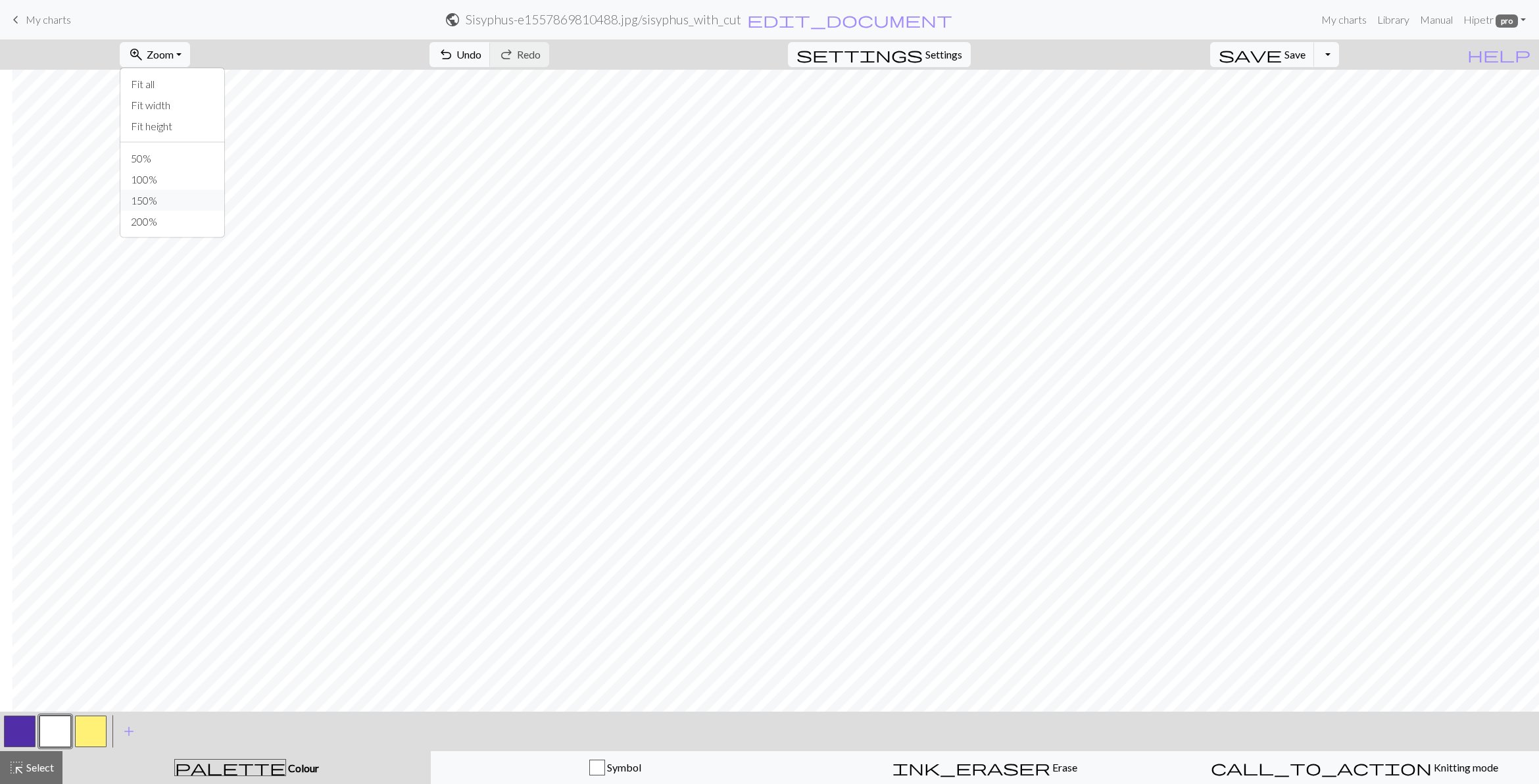
click at [172, 194] on button "150%" at bounding box center [172, 200] width 104 height 21
click at [1118, 48] on button "Toggle Dropdown" at bounding box center [1326, 54] width 25 height 25
click at [1118, 107] on button "save_alt Download" at bounding box center [1229, 105] width 217 height 21
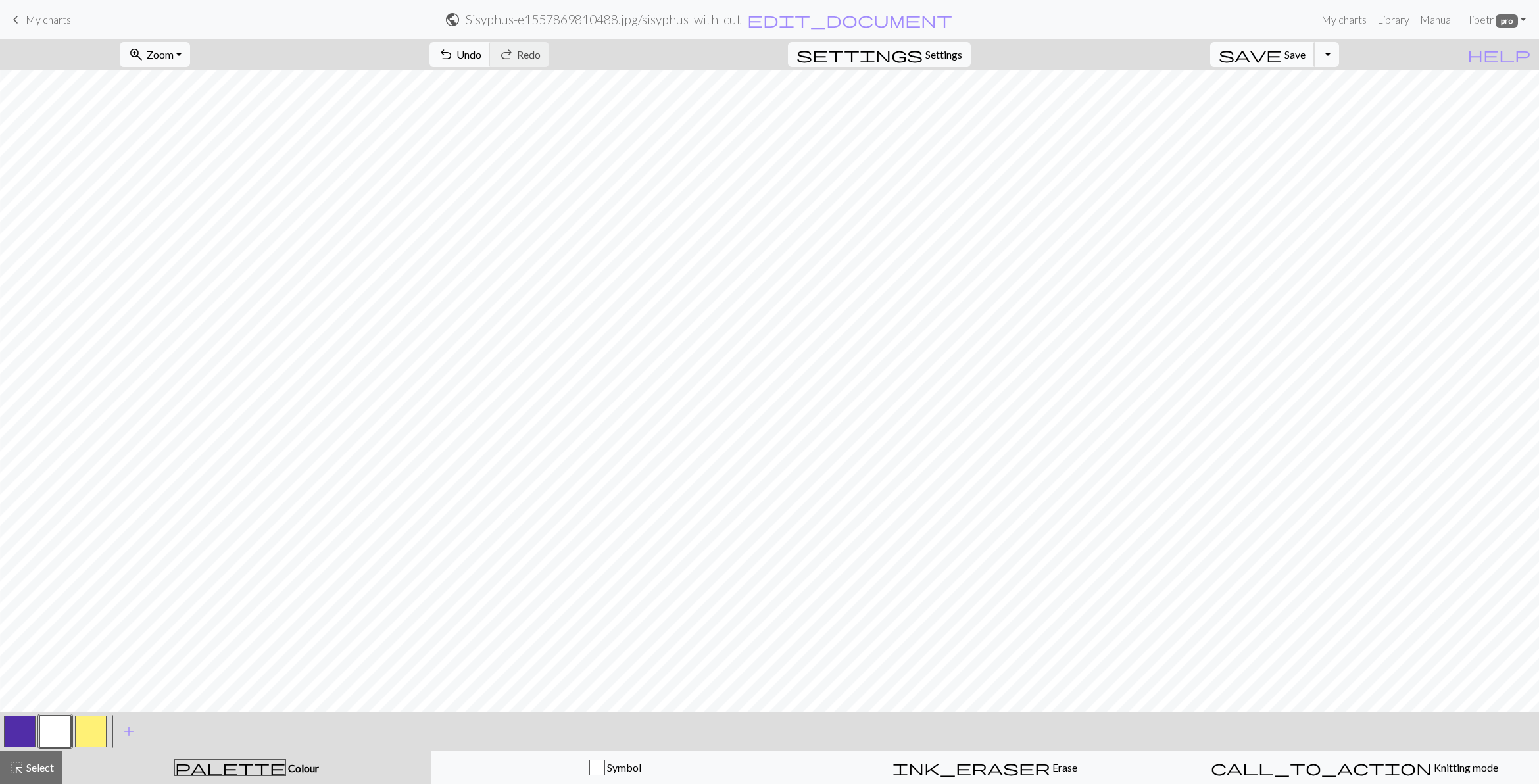
click at [1118, 54] on span "Save" at bounding box center [1294, 54] width 21 height 13
click at [1118, 55] on span "Save" at bounding box center [1294, 54] width 21 height 13
click at [1118, 59] on button "Toggle Dropdown" at bounding box center [1326, 54] width 25 height 25
click at [1118, 100] on button "save_alt Download" at bounding box center [1229, 105] width 217 height 21
click at [61, 9] on link "keyboard_arrow_left My charts" at bounding box center [39, 19] width 63 height 22
